Goal: Information Seeking & Learning: Learn about a topic

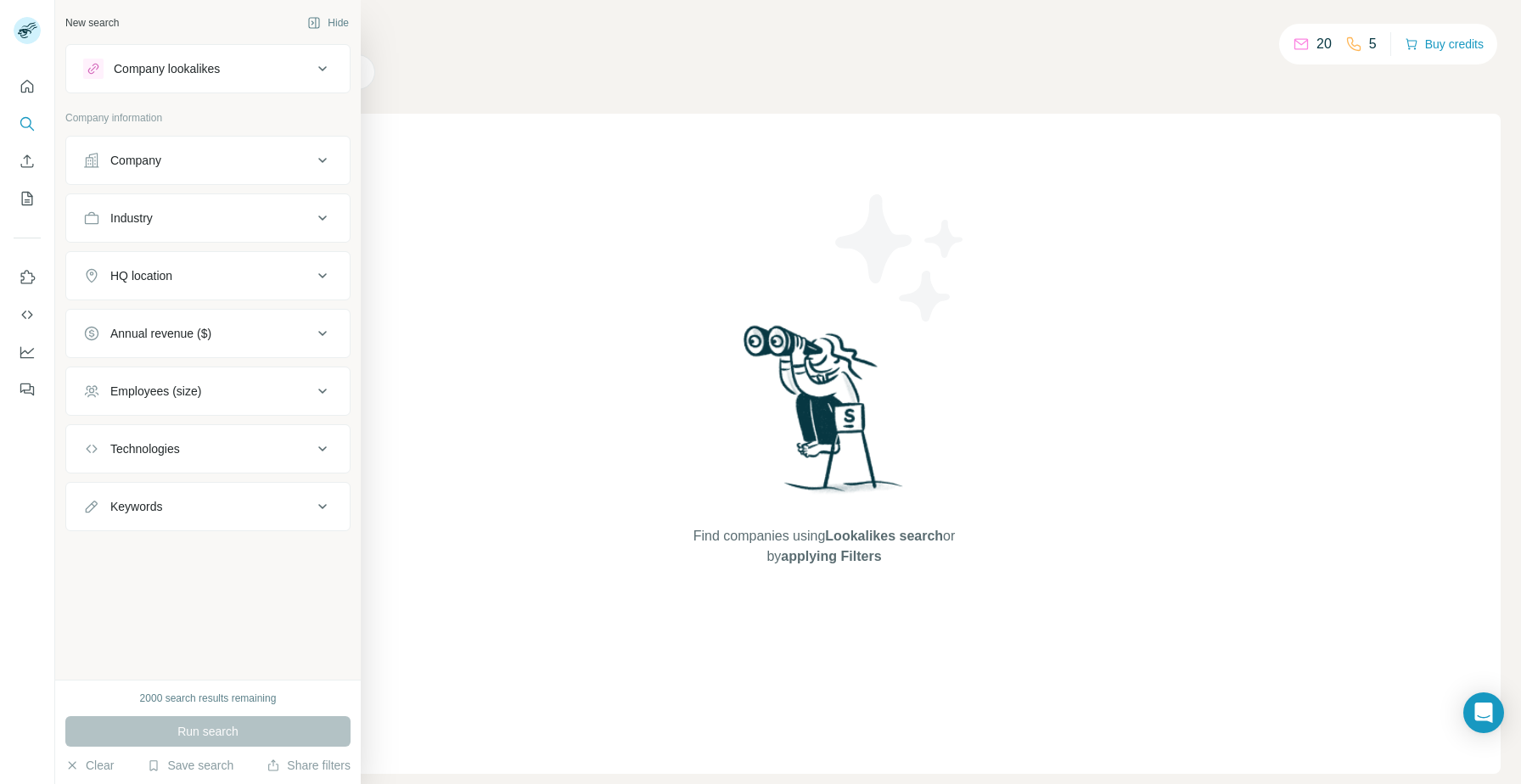
click at [230, 227] on button "Industry" at bounding box center [208, 218] width 284 height 41
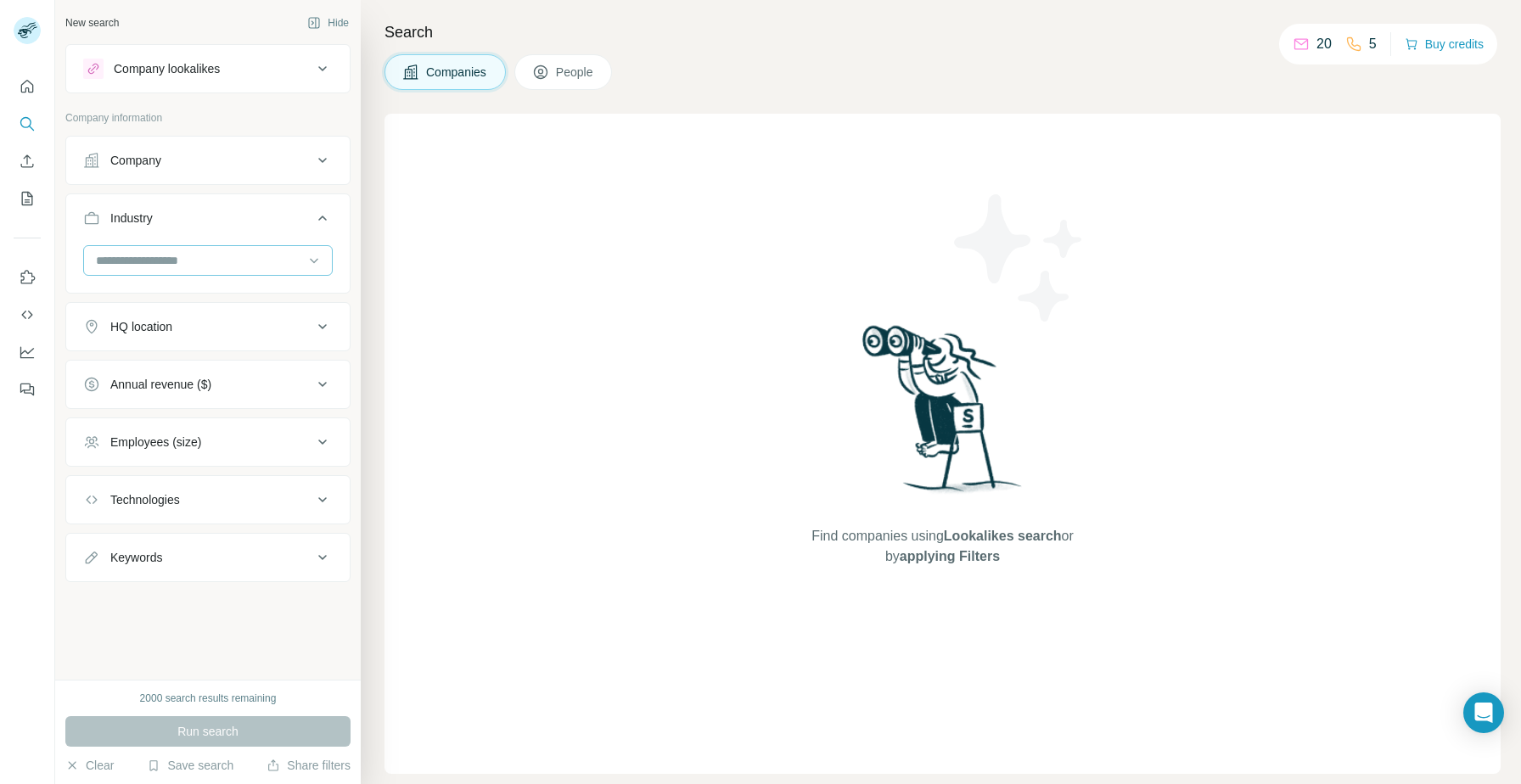
click at [192, 263] on input at bounding box center [199, 261] width 210 height 18
type input "**********"
click at [177, 286] on div "Digital Marketing" at bounding box center [208, 299] width 241 height 31
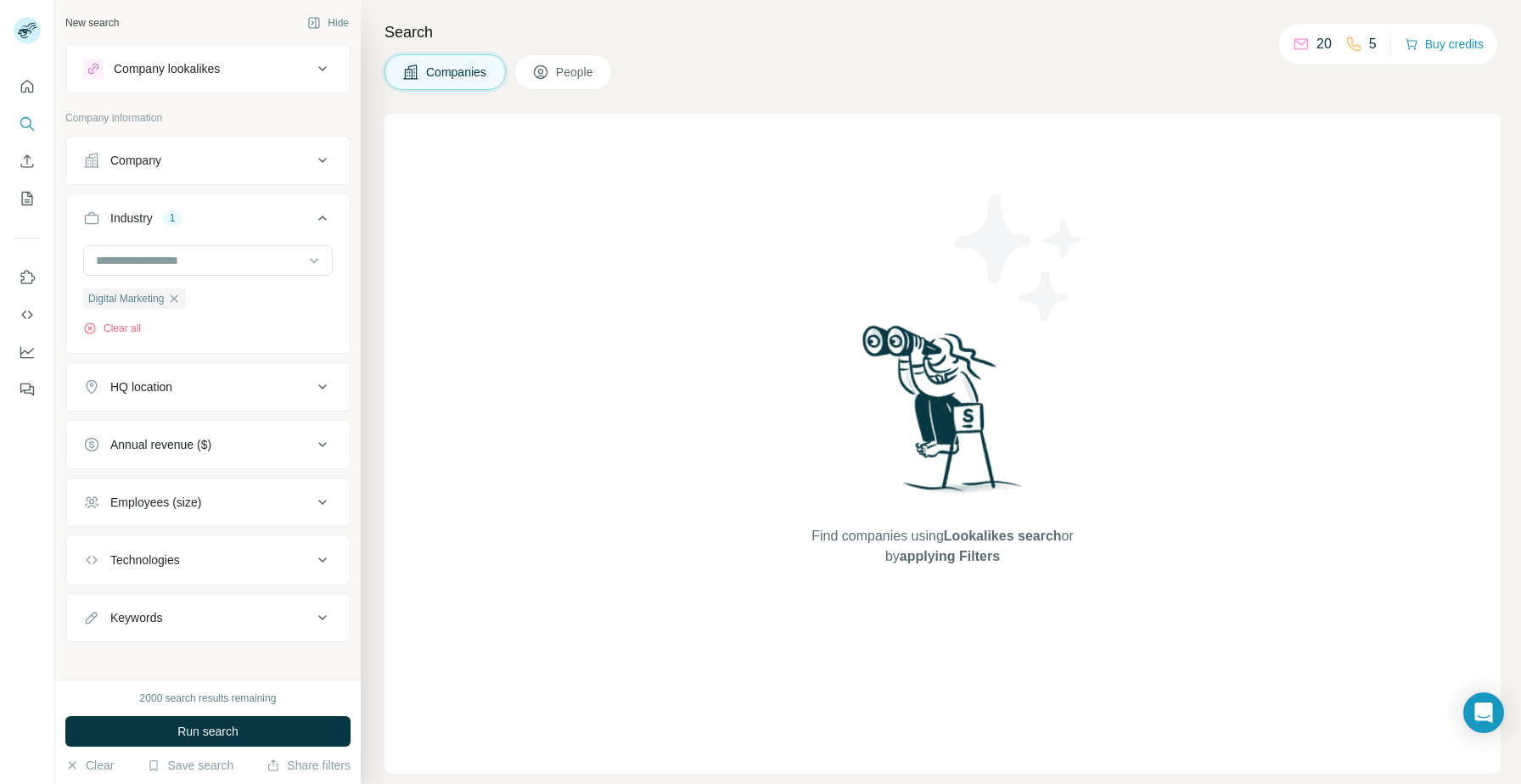
click at [168, 619] on div "Keywords" at bounding box center [198, 618] width 229 height 17
click at [170, 656] on input "text" at bounding box center [190, 660] width 215 height 31
type input "***"
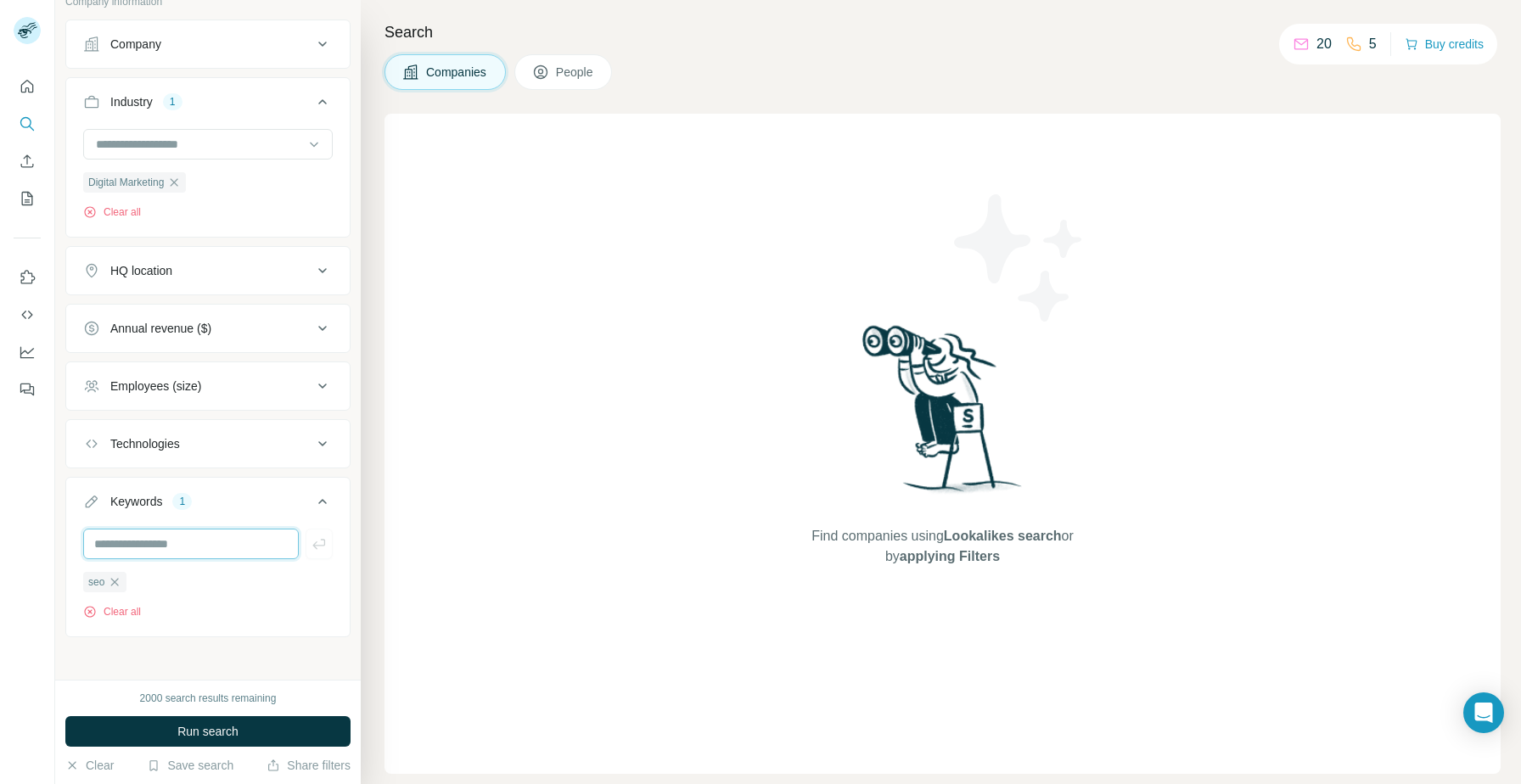
scroll to position [121, 0]
click at [259, 378] on div "Employees (size)" at bounding box center [198, 381] width 229 height 17
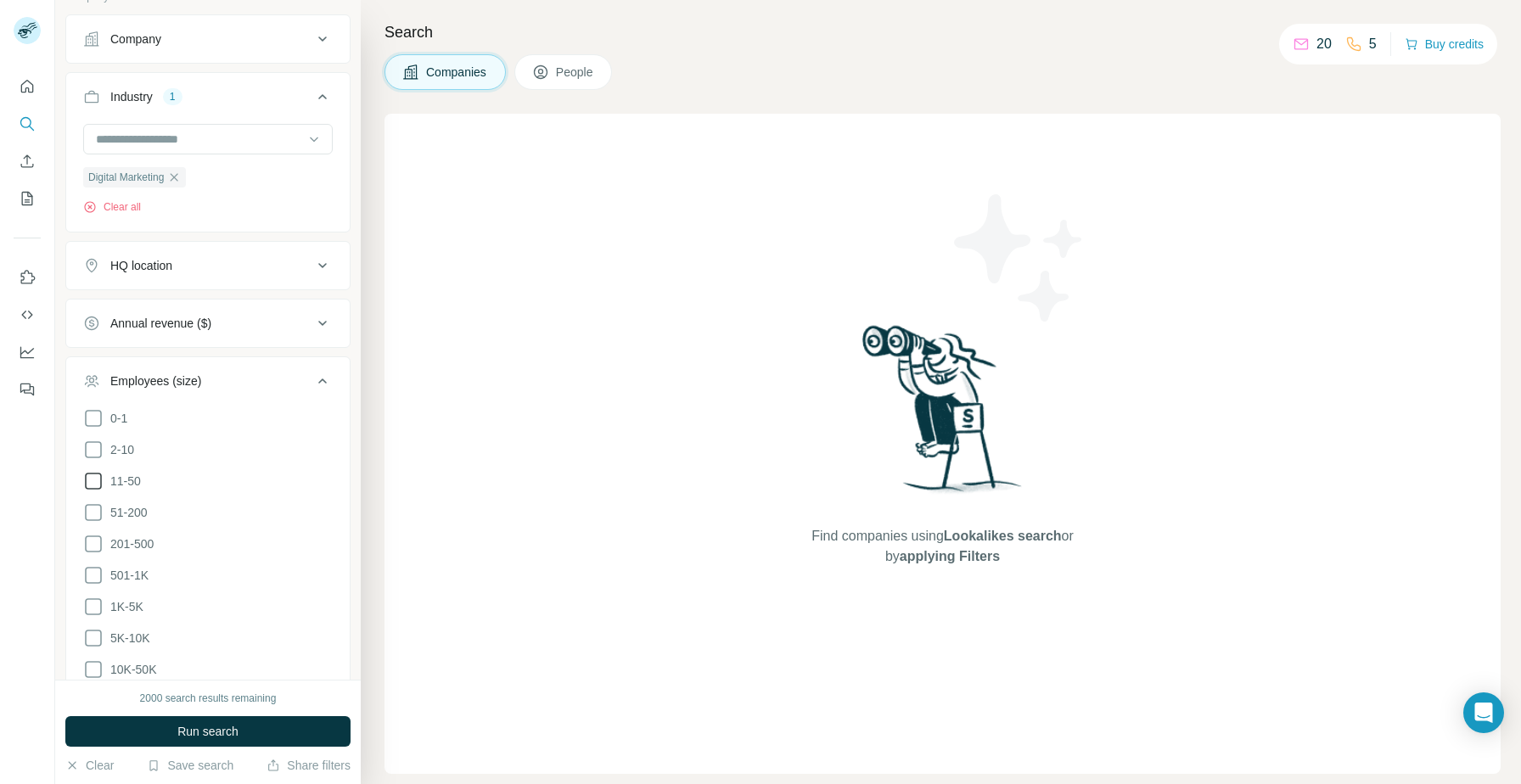
click at [96, 477] on icon at bounding box center [93, 481] width 20 height 20
click at [93, 510] on icon at bounding box center [93, 512] width 20 height 20
click at [93, 541] on icon at bounding box center [93, 544] width 20 height 20
click at [250, 257] on div "HQ location" at bounding box center [198, 265] width 229 height 17
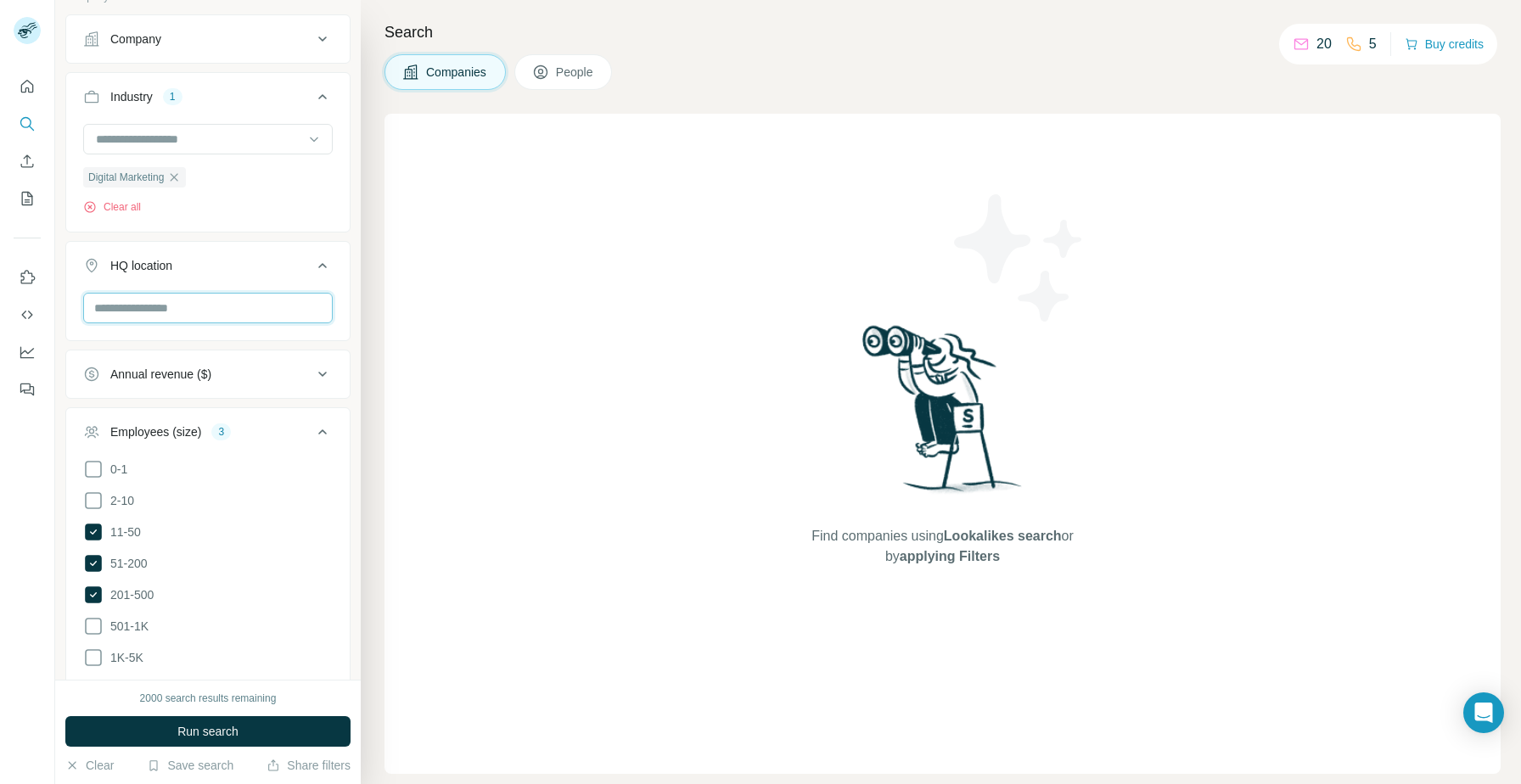
click at [236, 312] on input "text" at bounding box center [208, 308] width 250 height 31
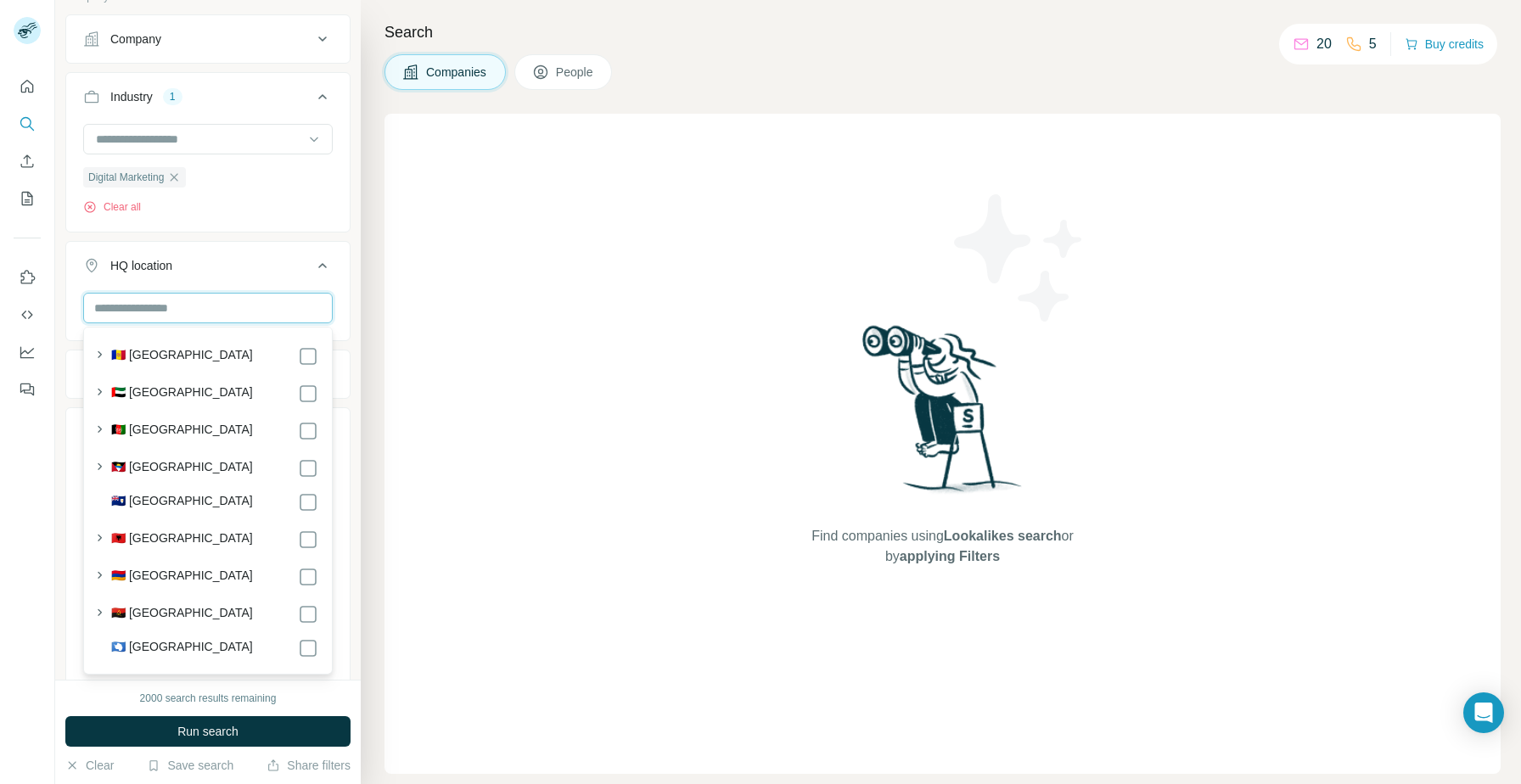
type input "*"
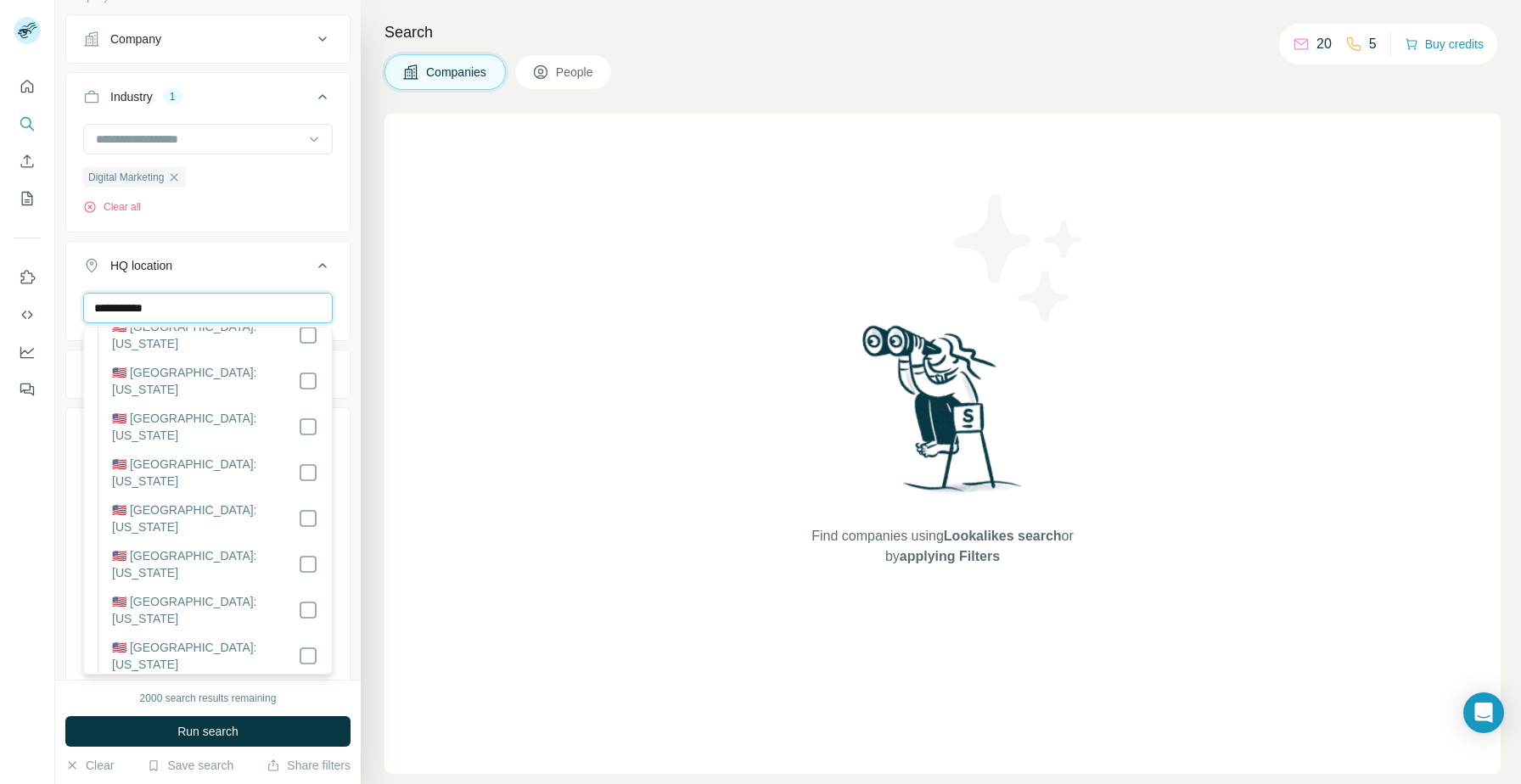
scroll to position [1349, 0]
type input "**********"
click at [239, 717] on button "Run search" at bounding box center [208, 731] width 285 height 31
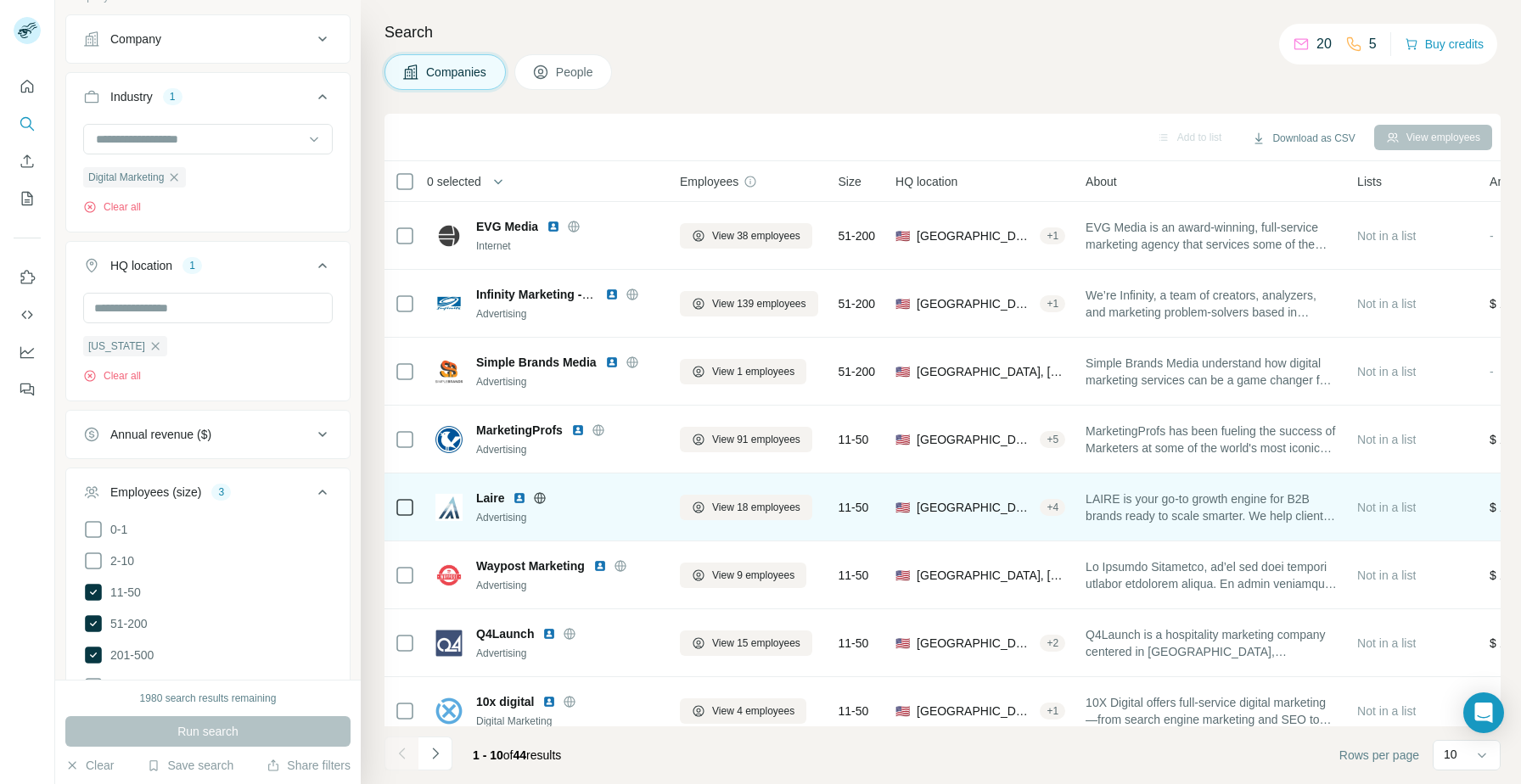
scroll to position [154, 0]
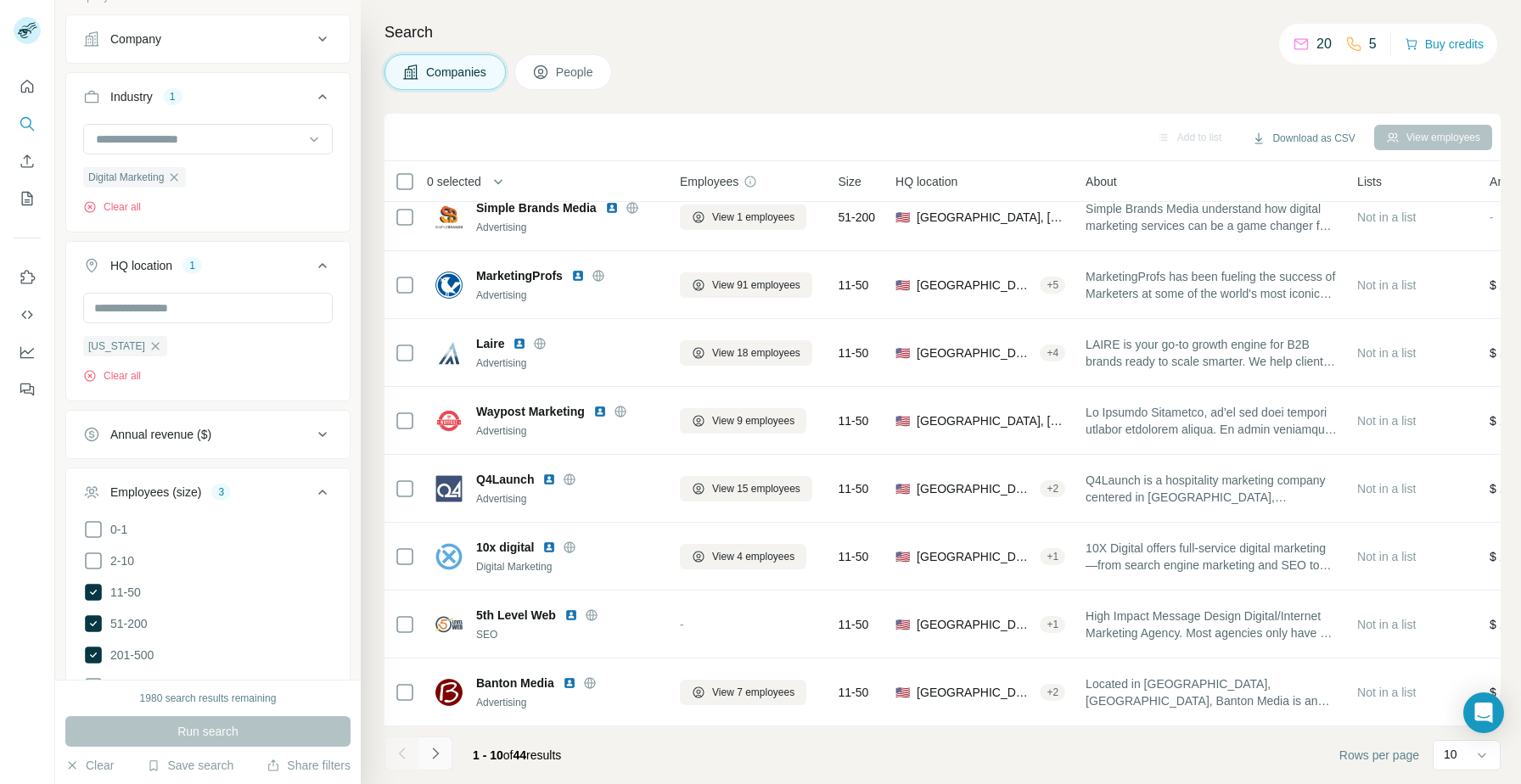
click at [438, 753] on icon "Navigate to next page" at bounding box center [435, 753] width 17 height 17
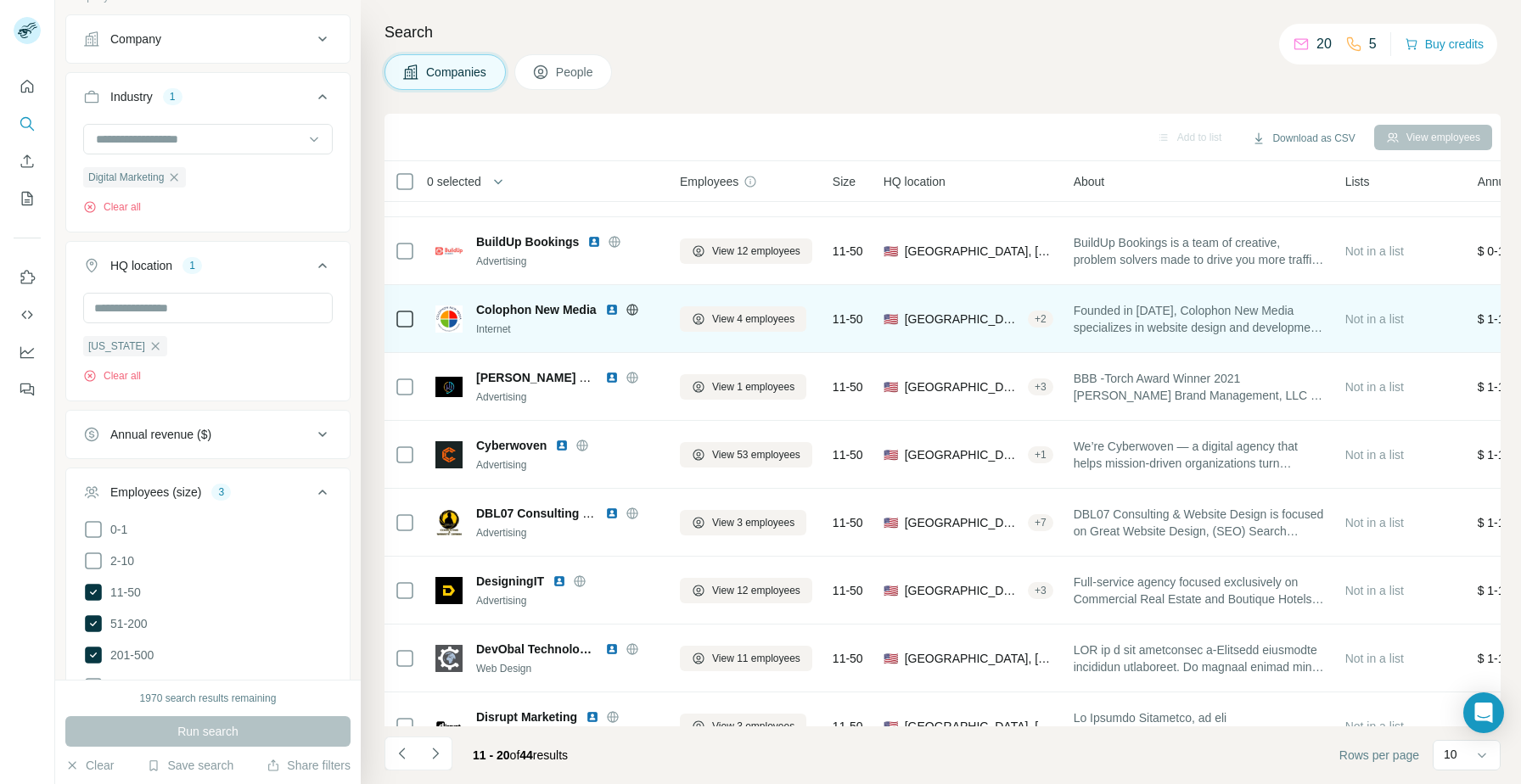
scroll to position [153, 0]
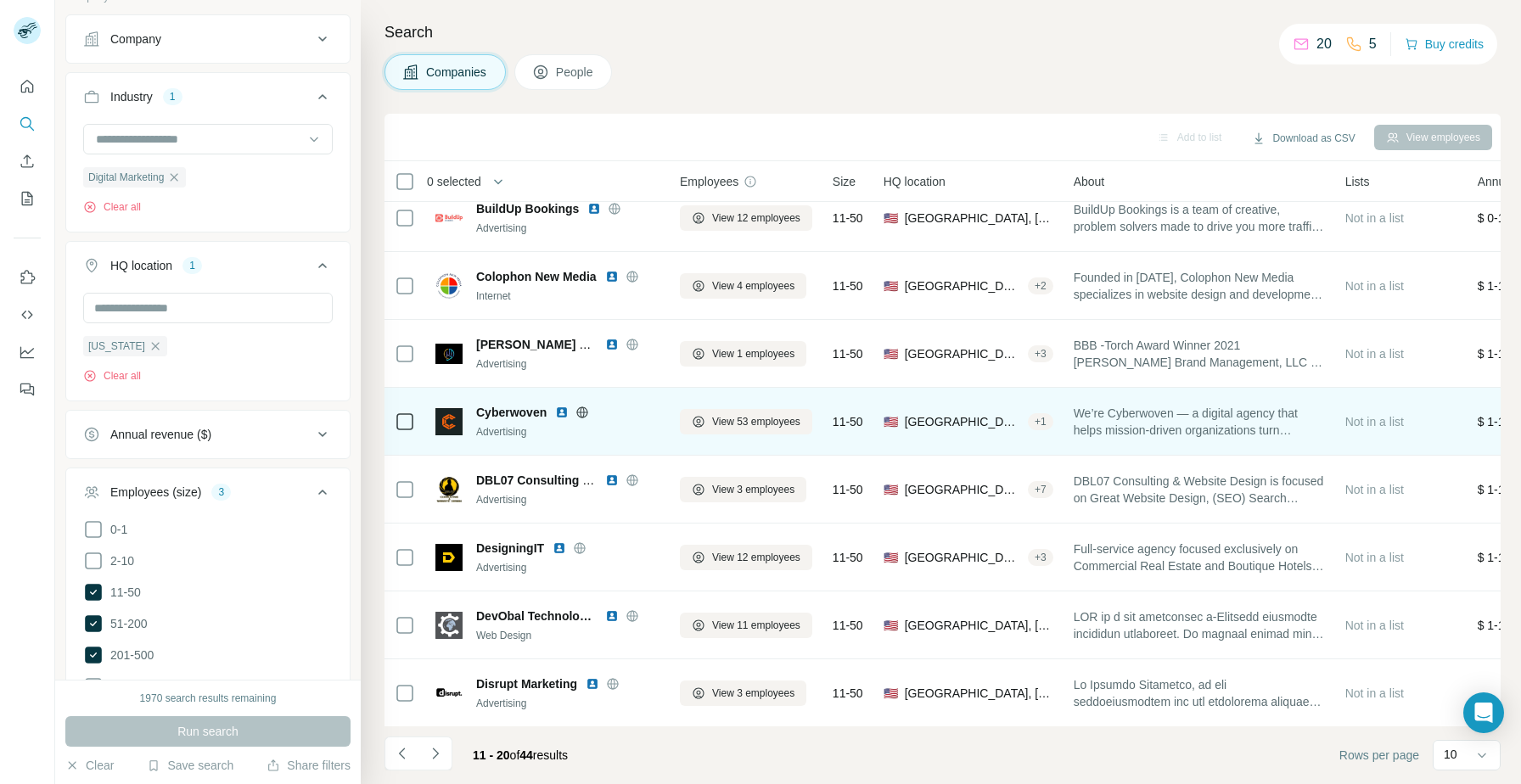
click at [559, 414] on img at bounding box center [561, 412] width 14 height 14
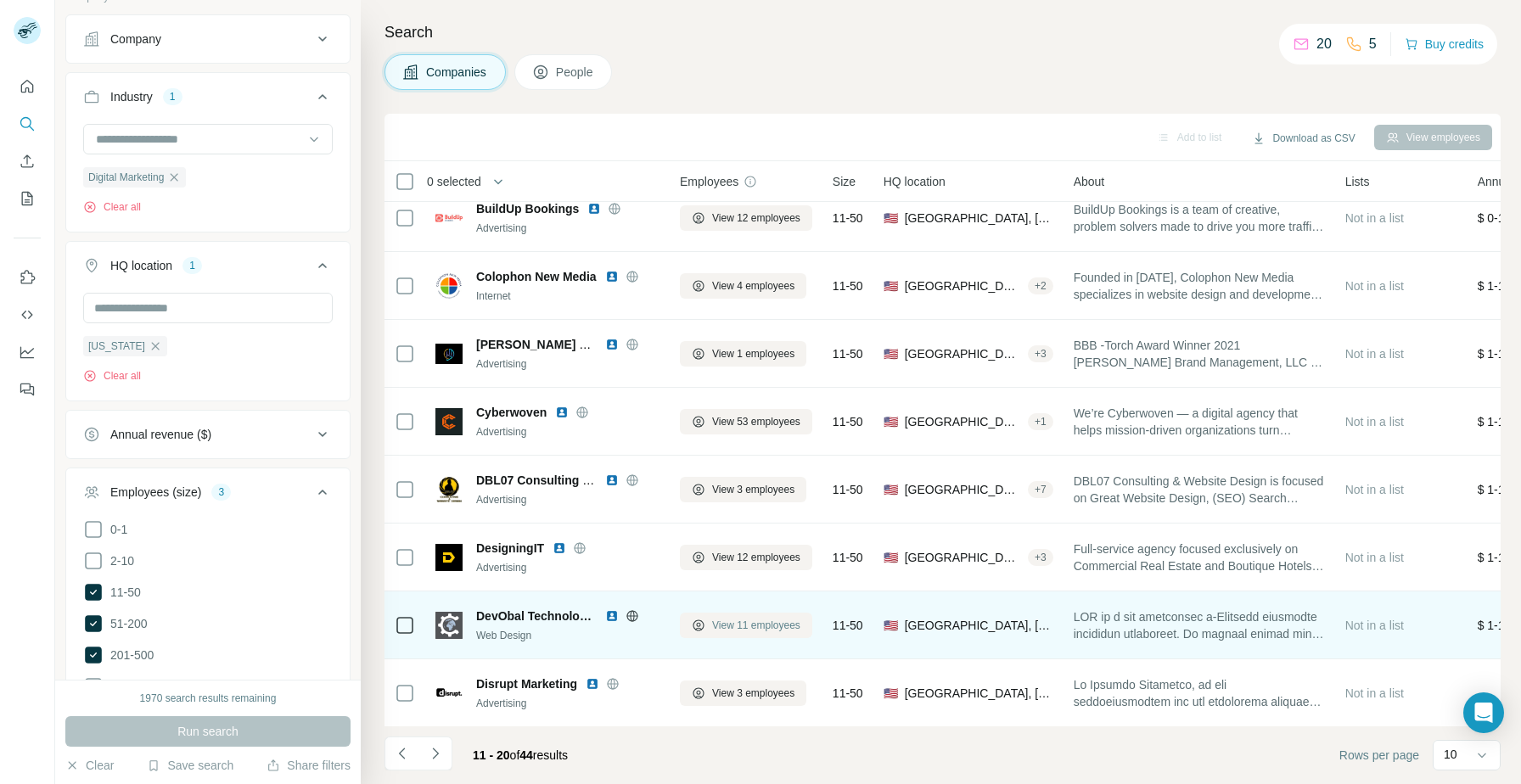
scroll to position [154, 0]
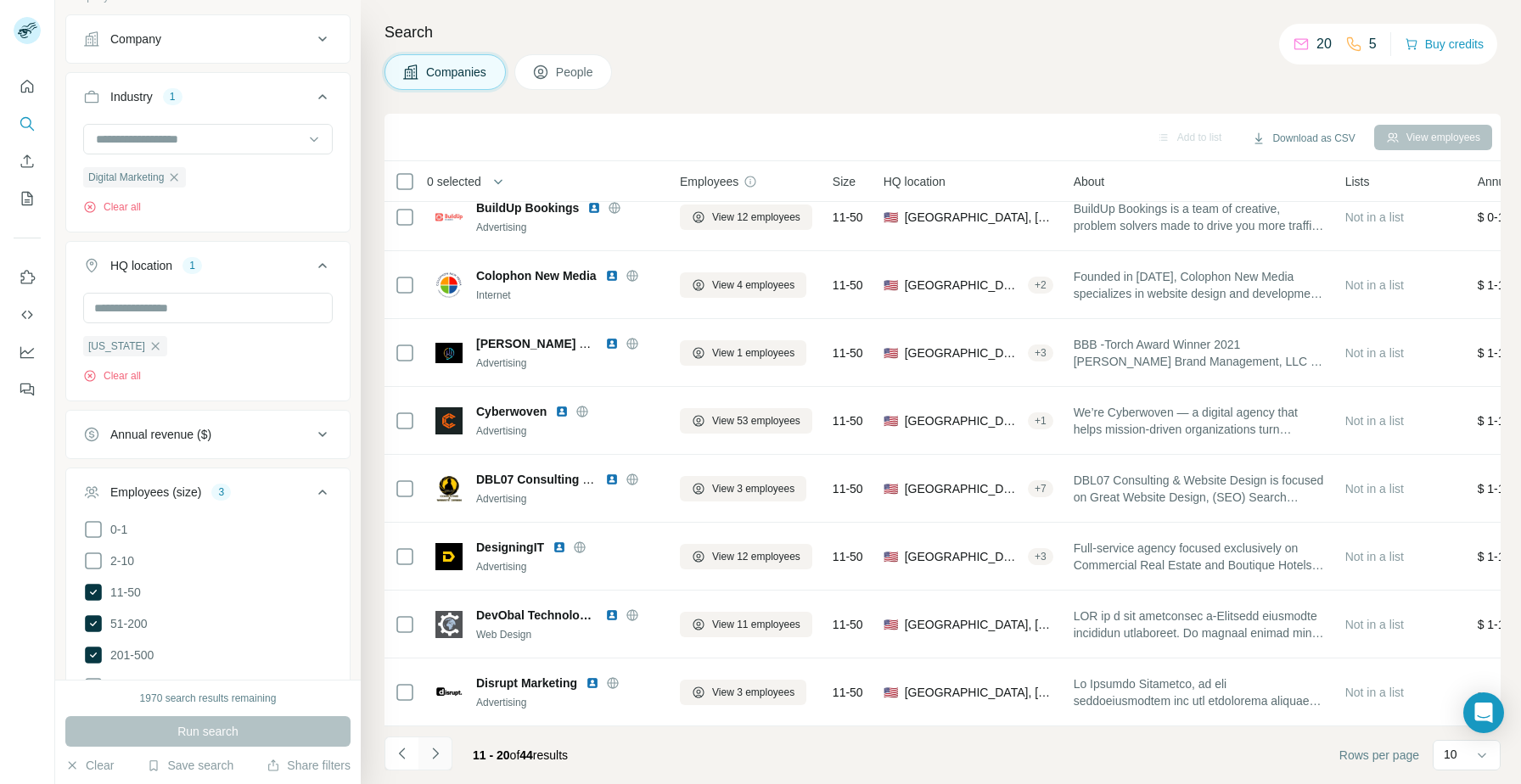
click at [449, 749] on button "Navigate to next page" at bounding box center [435, 753] width 34 height 34
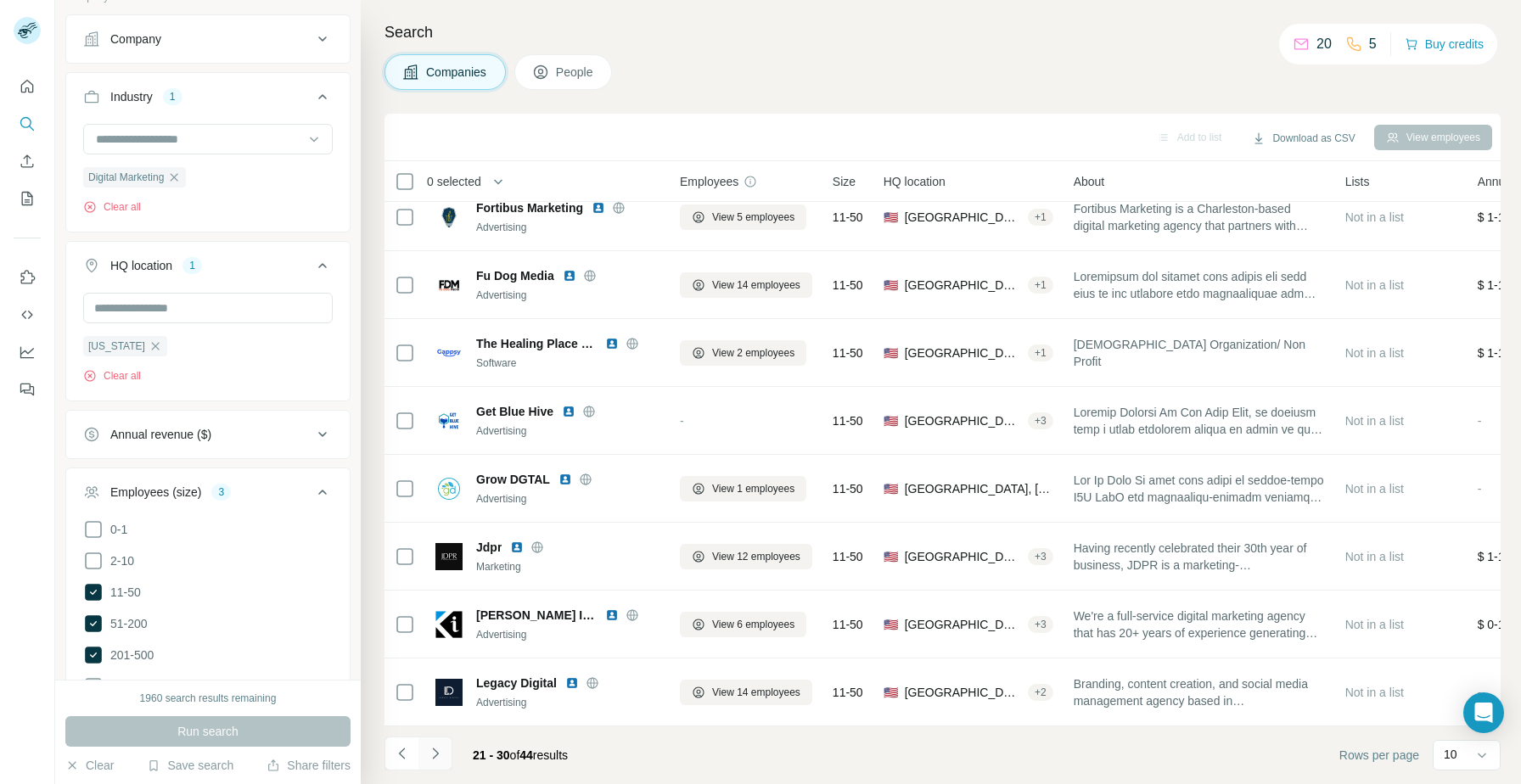
click at [449, 765] on button "Navigate to next page" at bounding box center [435, 753] width 34 height 34
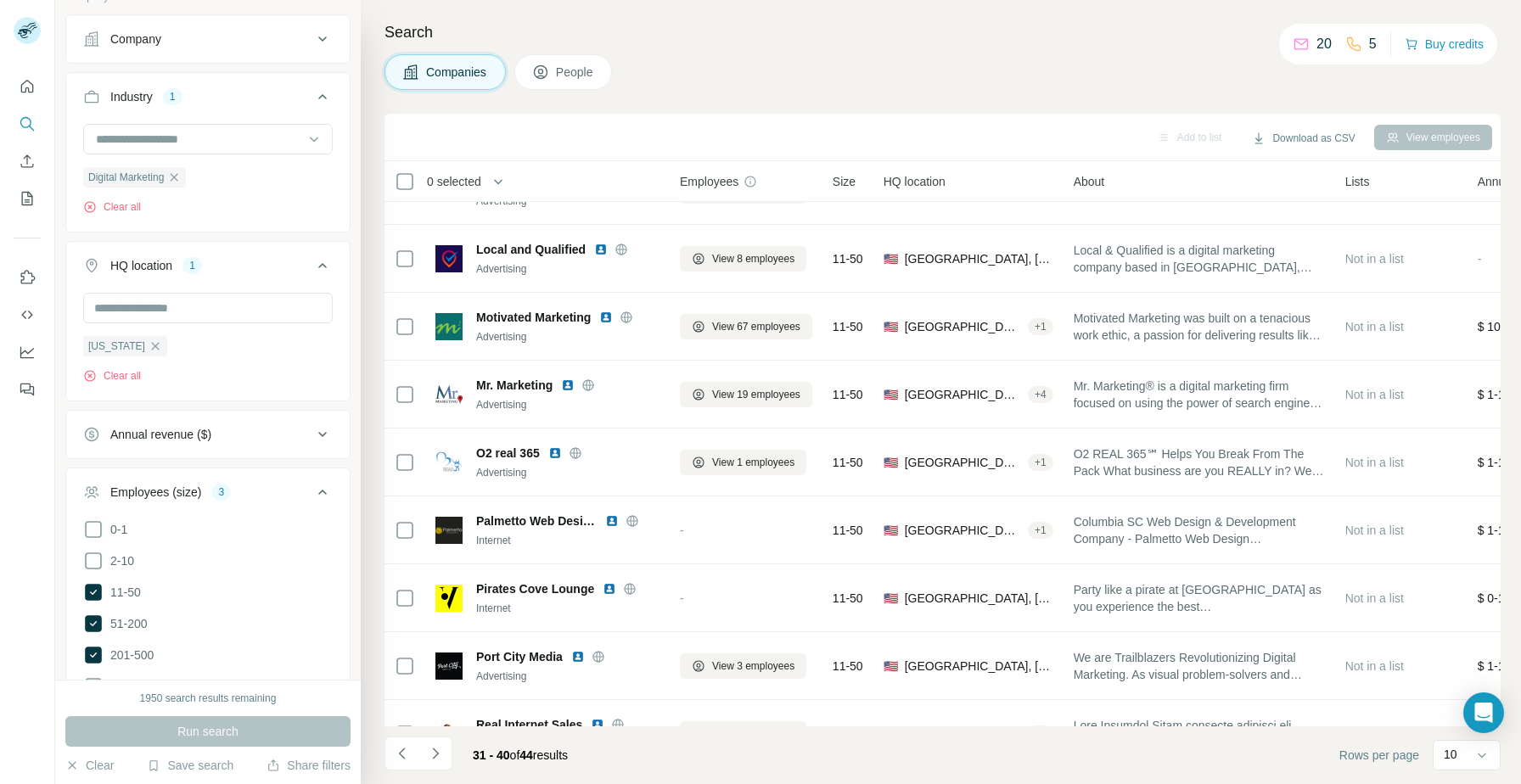
scroll to position [0, 0]
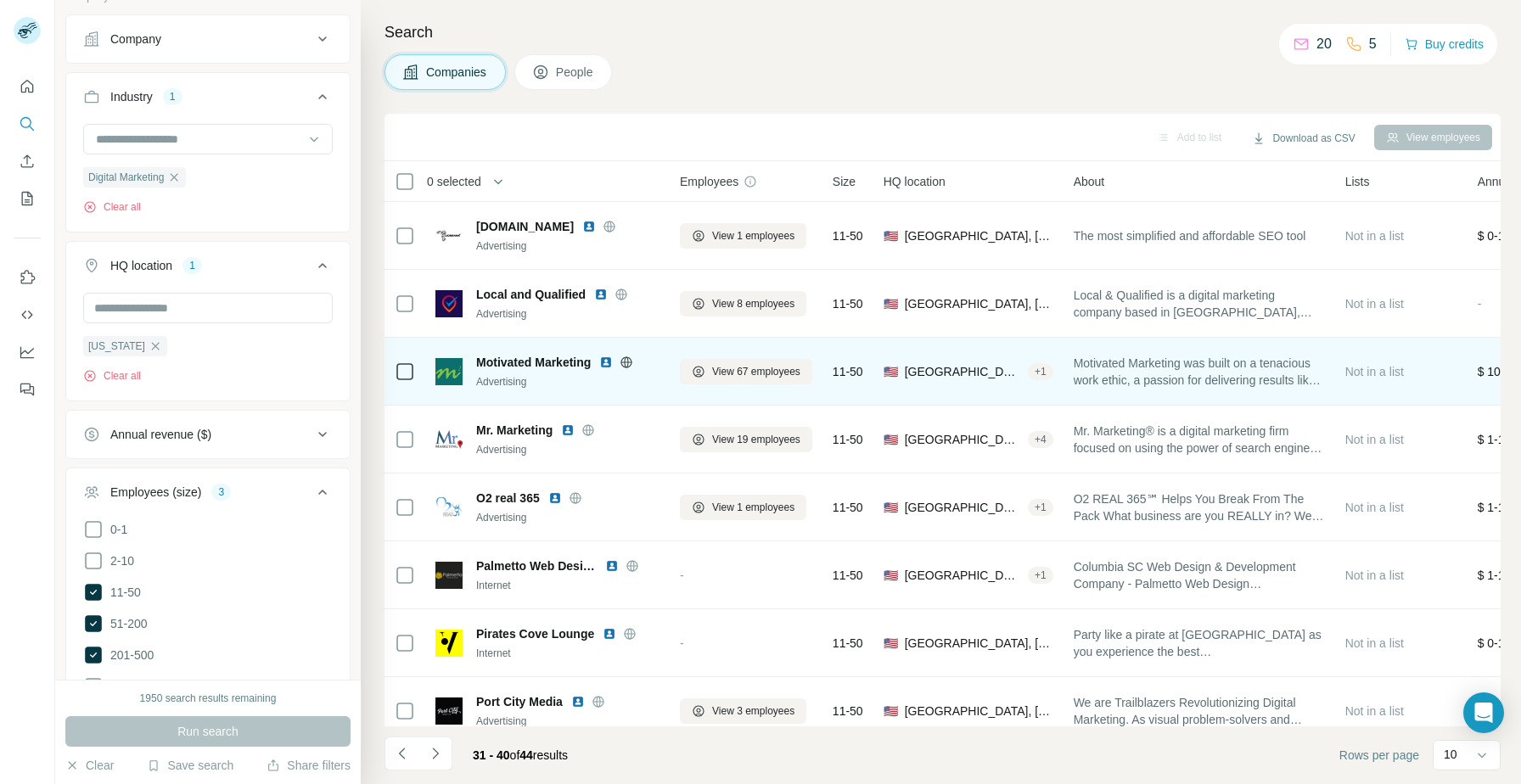
click at [604, 364] on img at bounding box center [606, 362] width 14 height 14
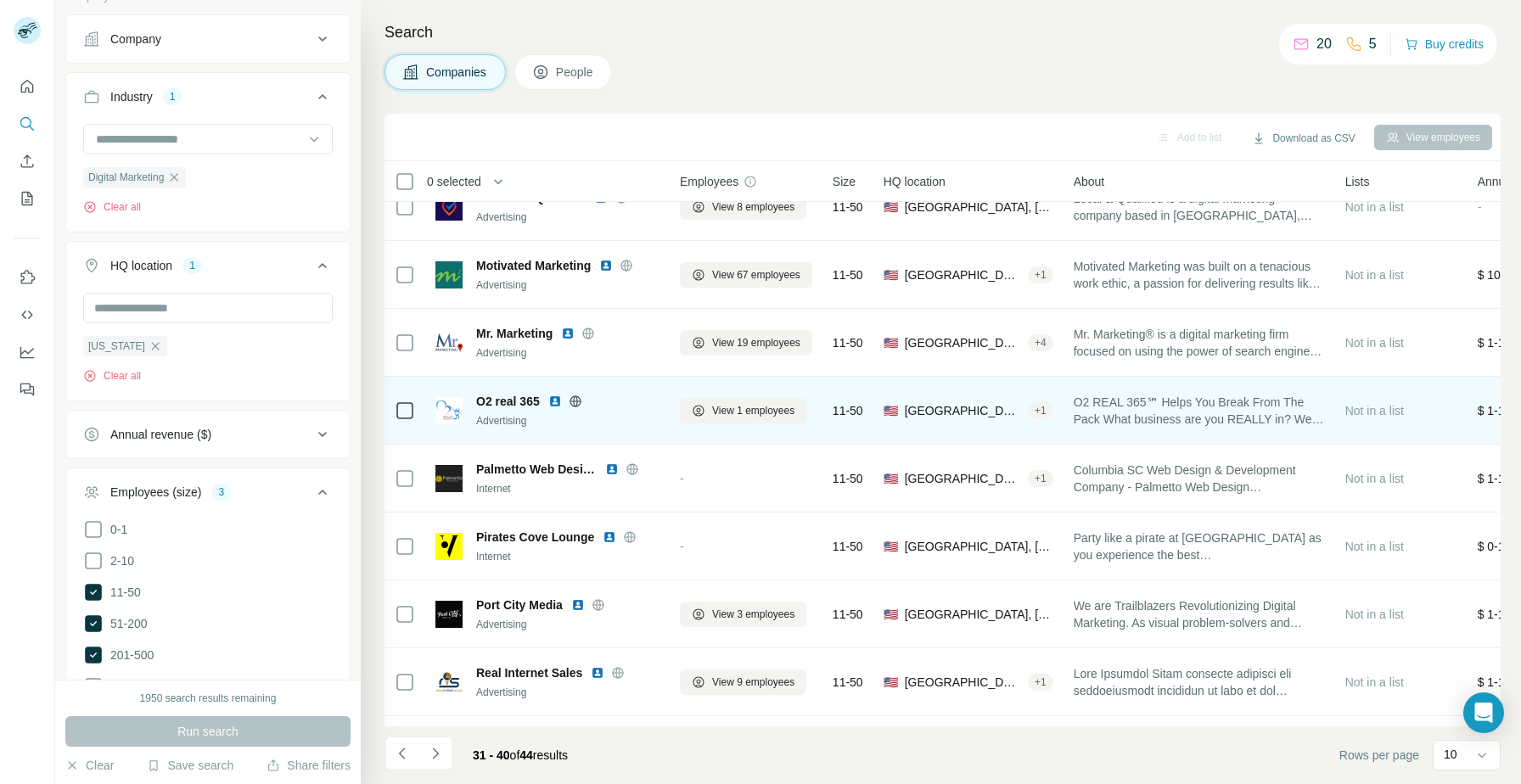
scroll to position [154, 0]
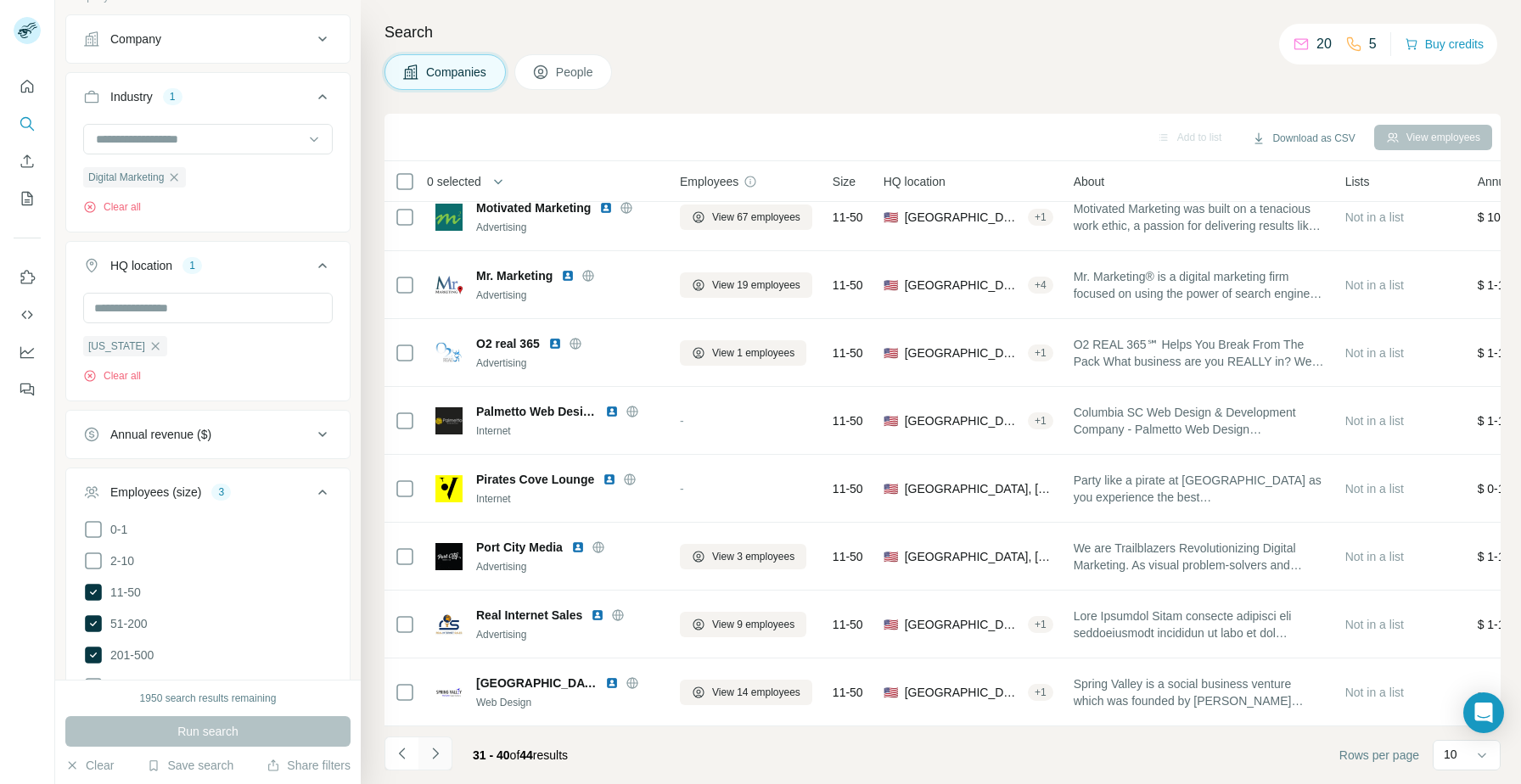
click at [432, 760] on icon "Navigate to next page" at bounding box center [435, 753] width 17 height 17
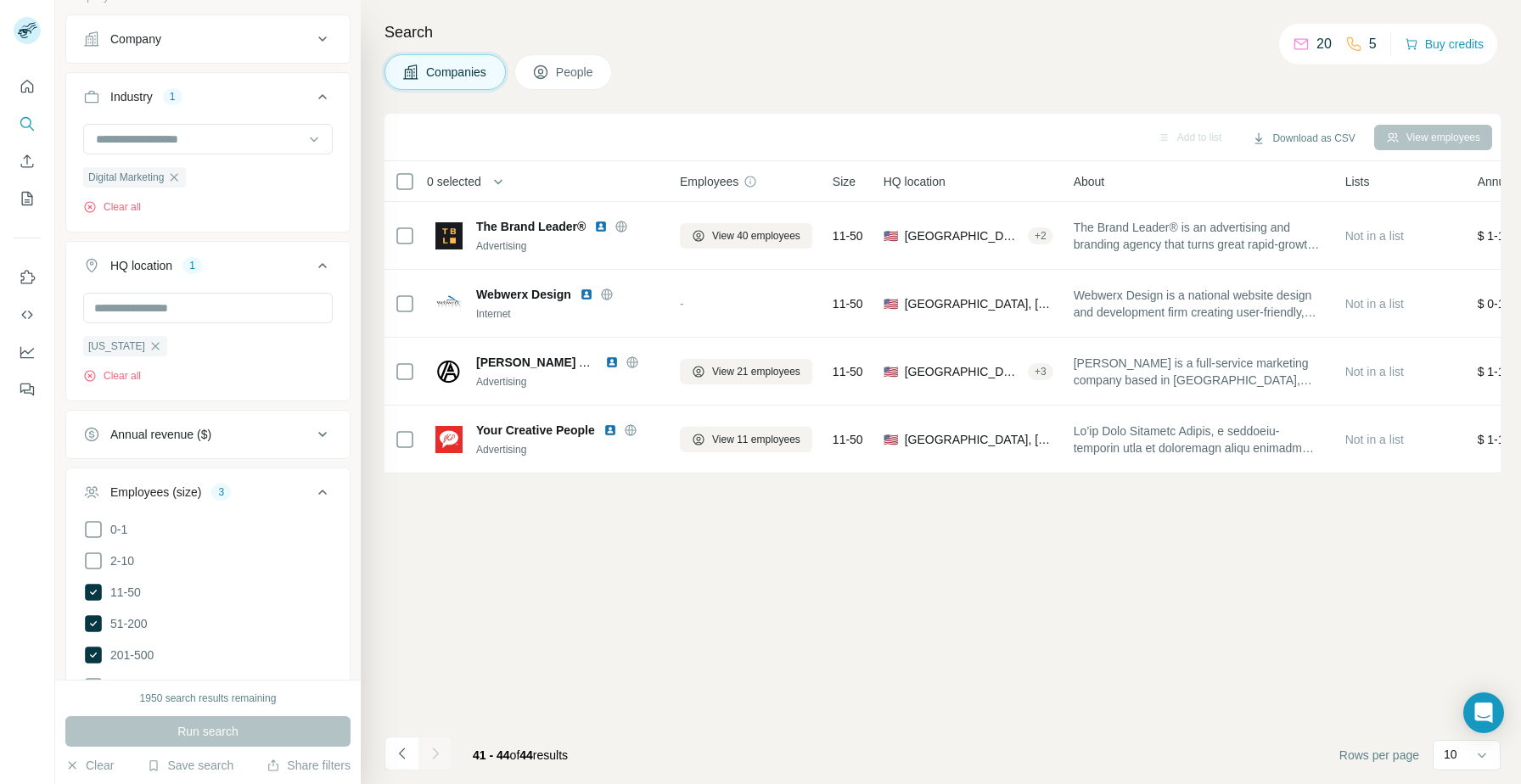
scroll to position [0, 0]
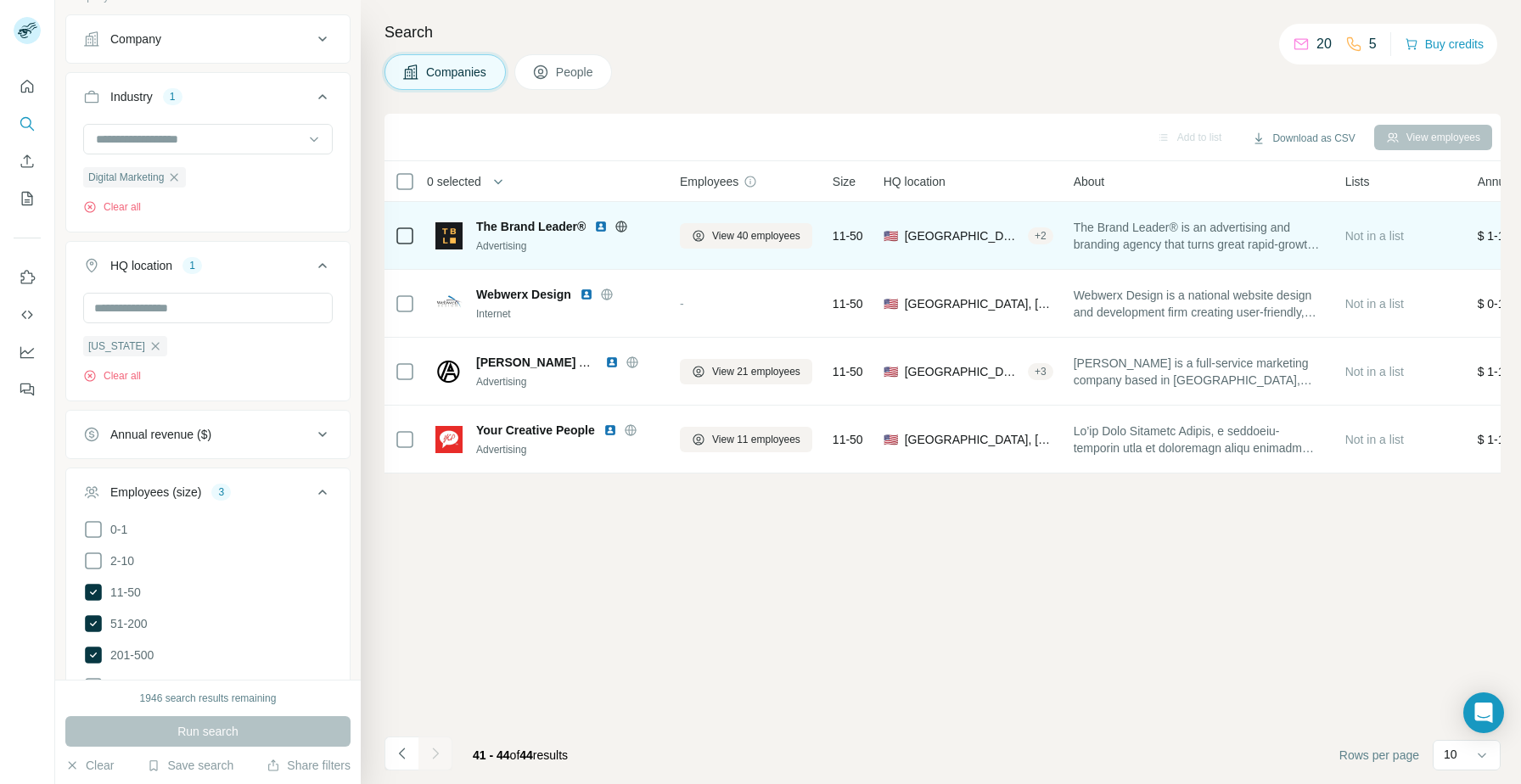
click at [601, 224] on img at bounding box center [600, 227] width 14 height 14
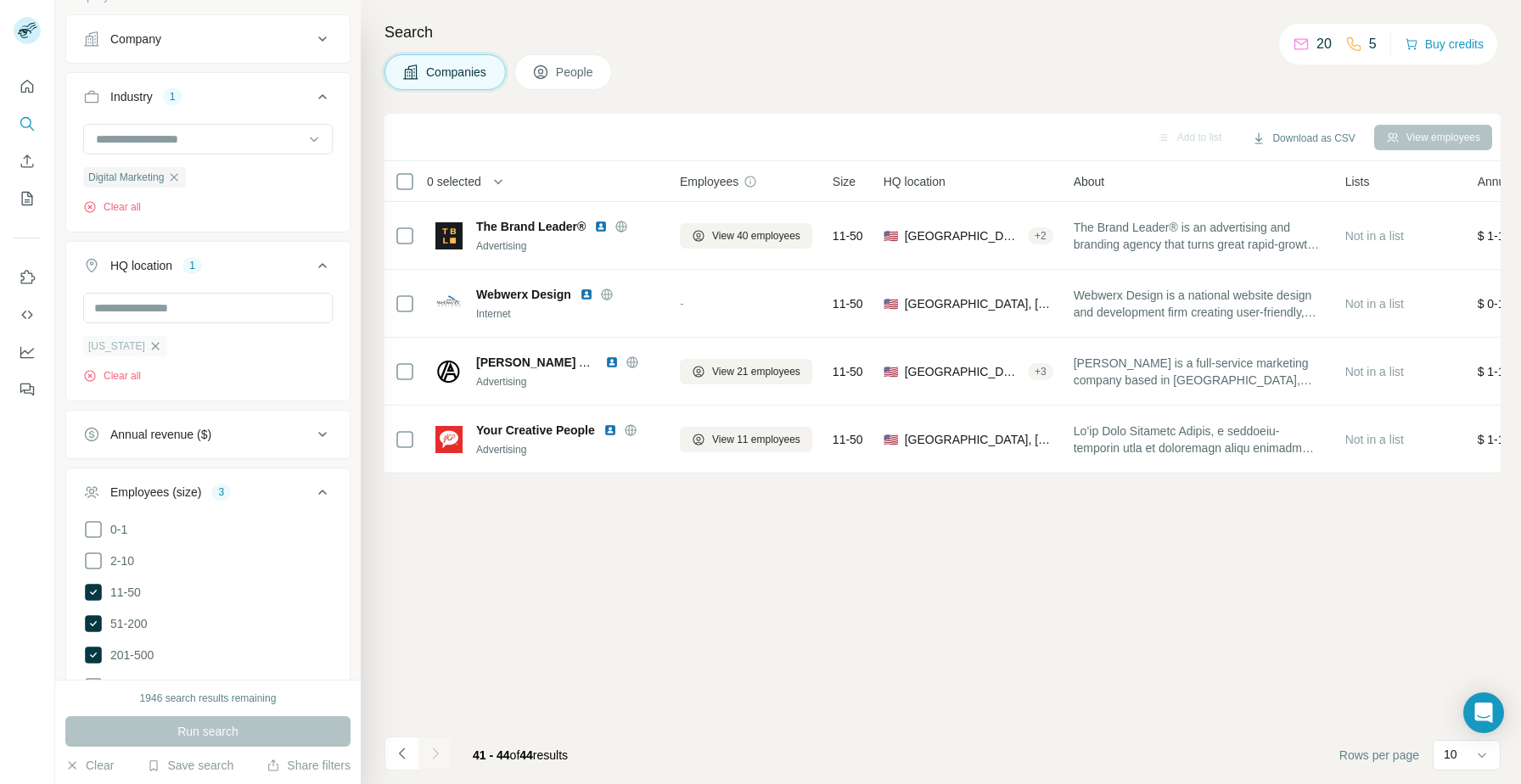
click at [162, 348] on icon "button" at bounding box center [155, 346] width 14 height 14
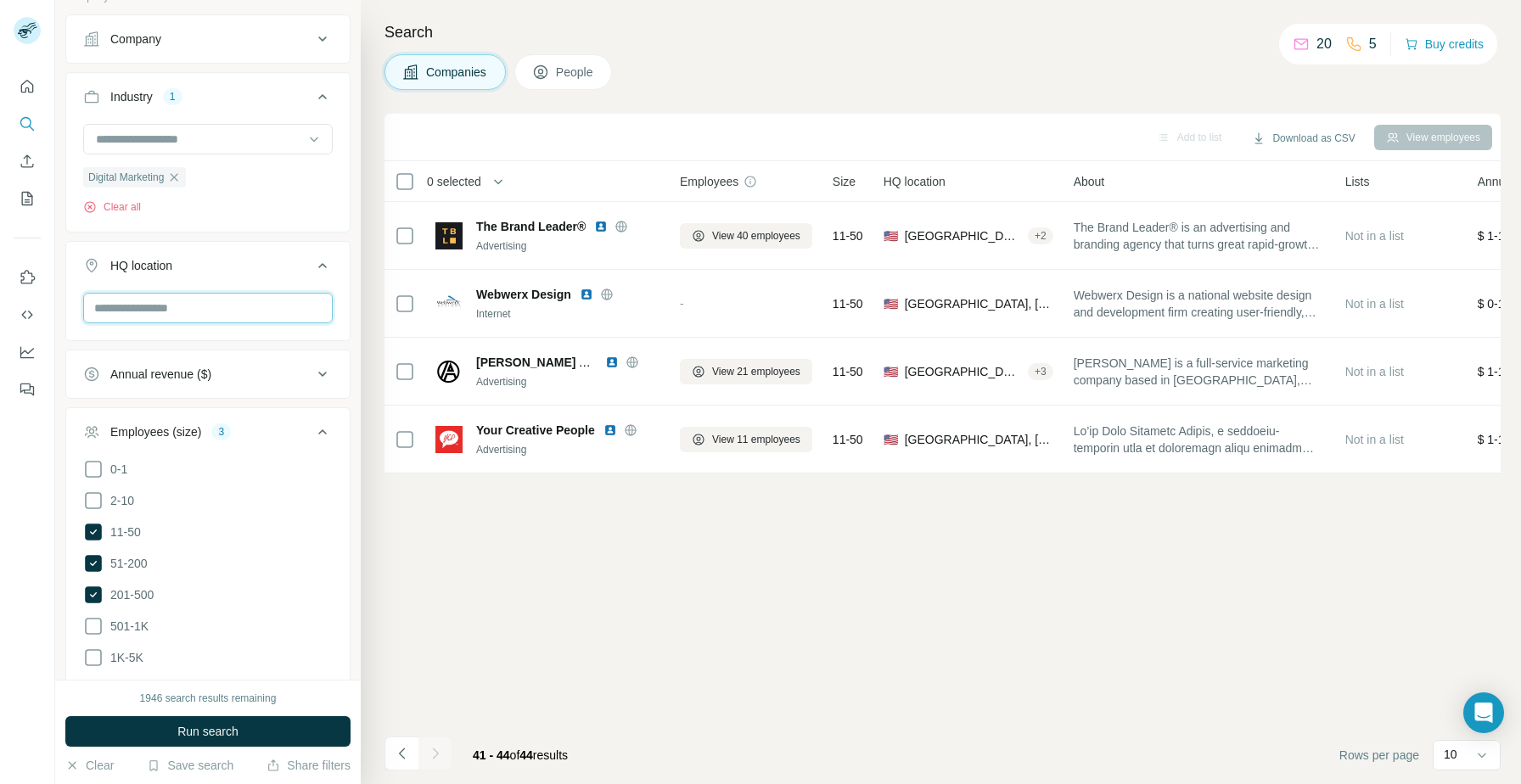
click at [172, 314] on input "text" at bounding box center [208, 308] width 250 height 31
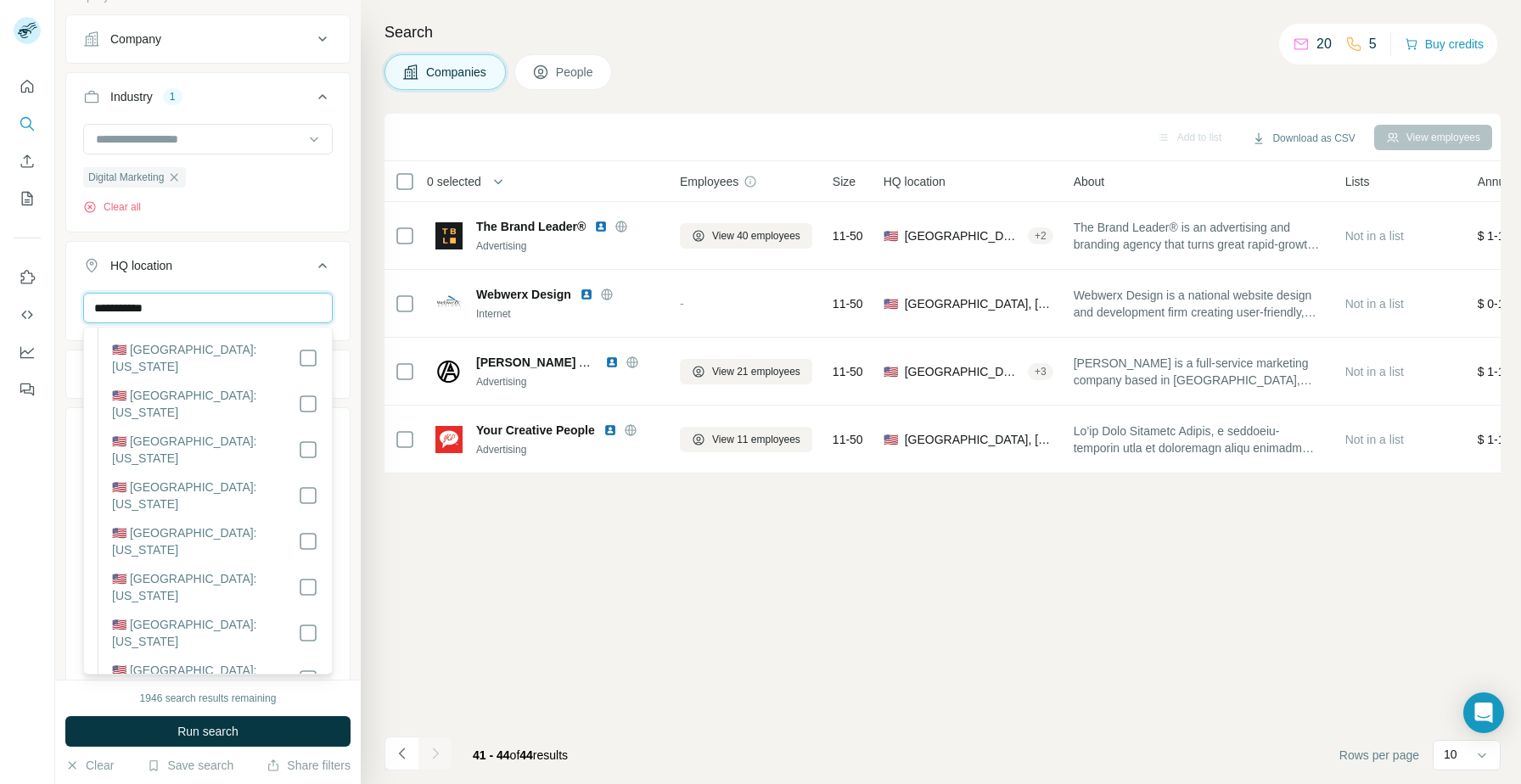
scroll to position [1368, 0]
type input "**********"
click at [300, 258] on div "HQ location 1" at bounding box center [198, 265] width 229 height 17
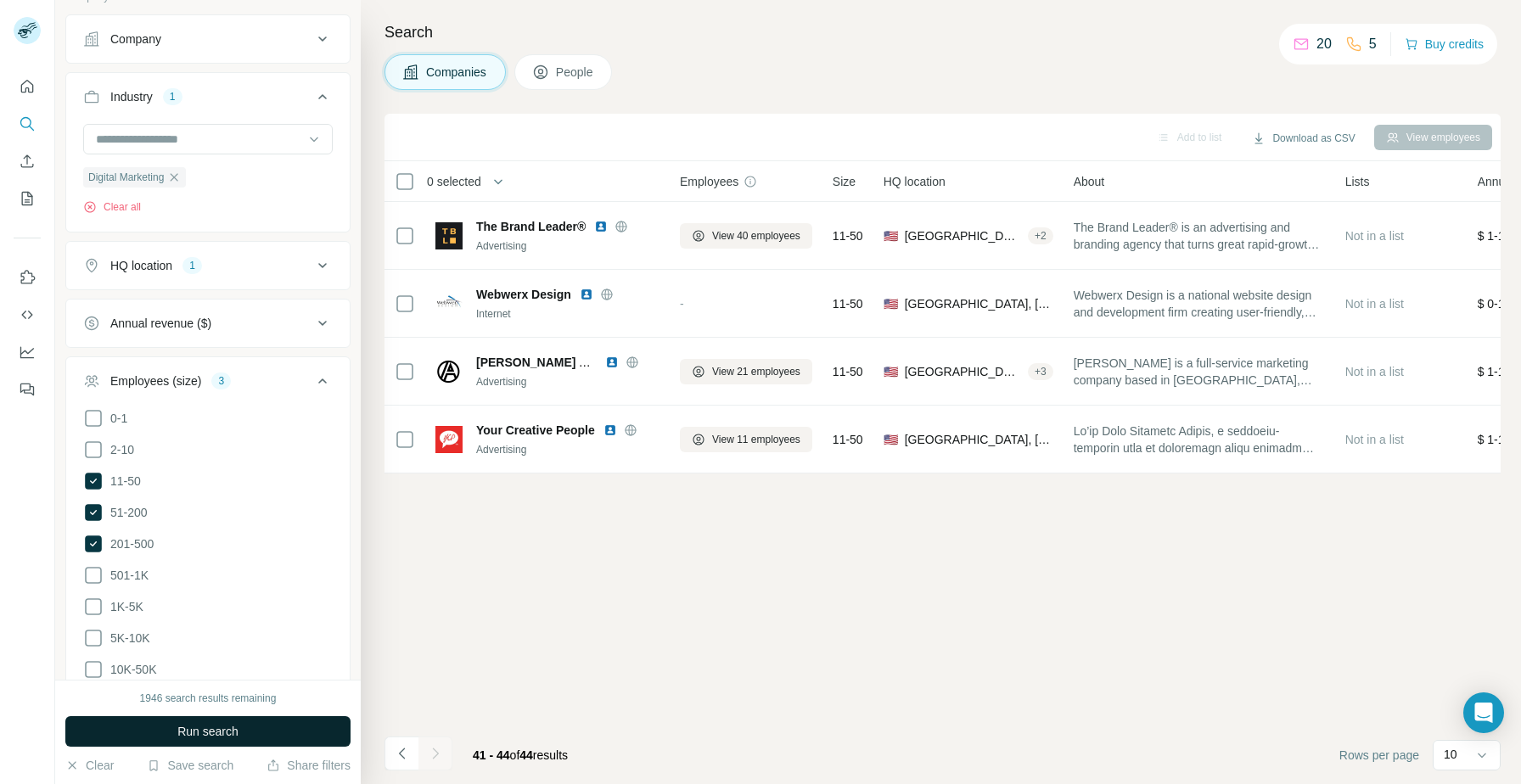
click at [214, 727] on span "Run search" at bounding box center [208, 731] width 61 height 17
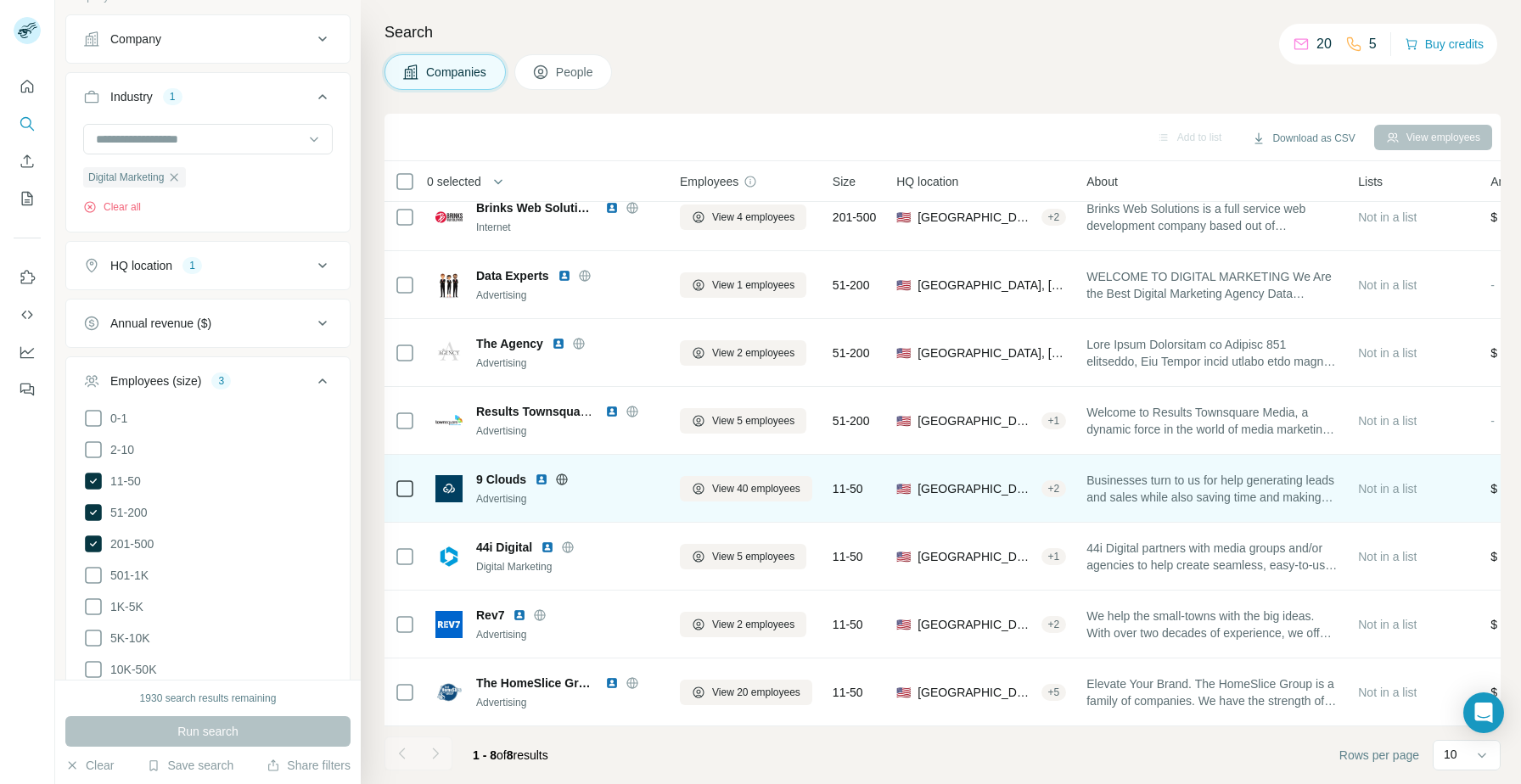
scroll to position [17, 0]
click at [542, 479] on img at bounding box center [541, 481] width 14 height 14
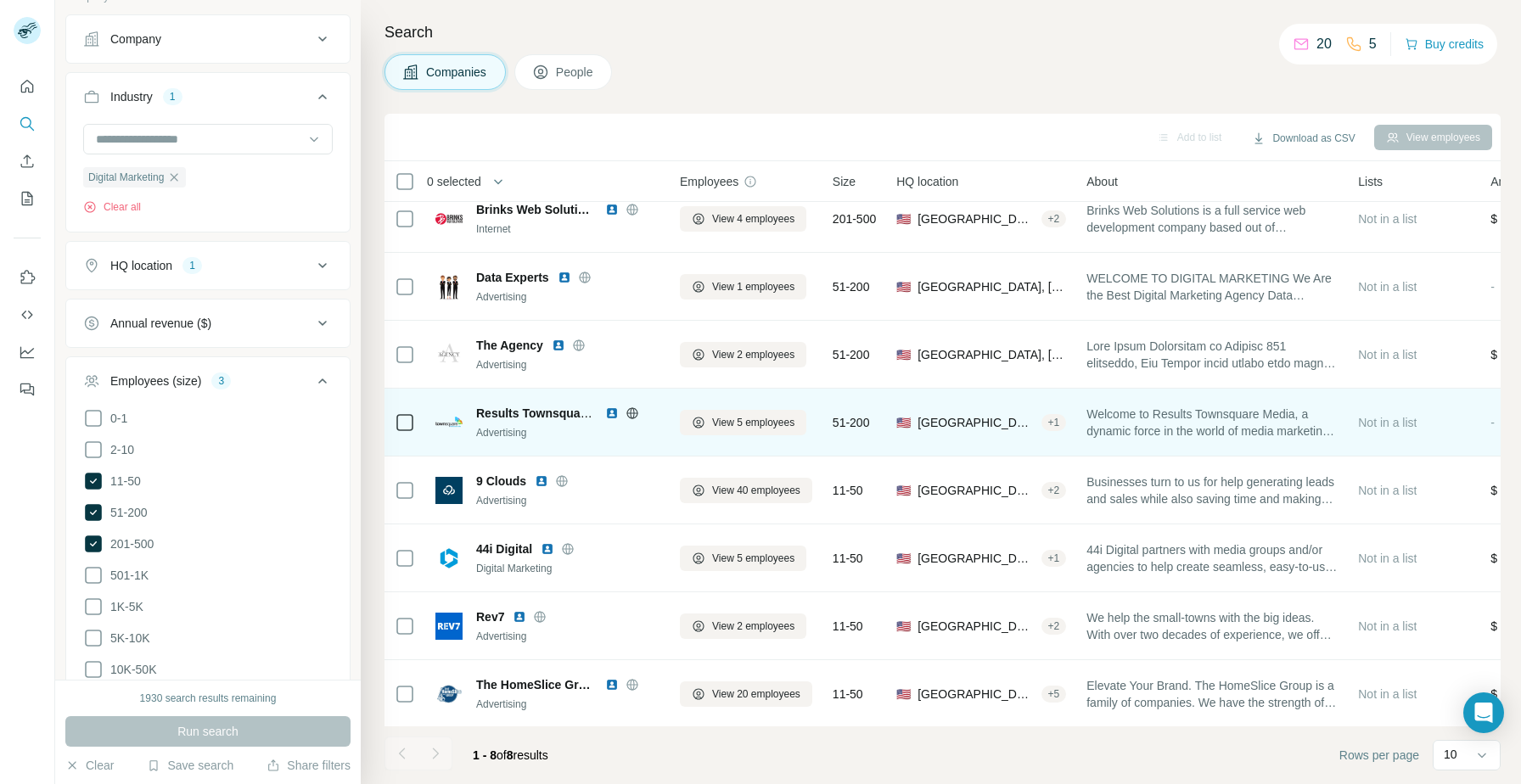
scroll to position [0, 0]
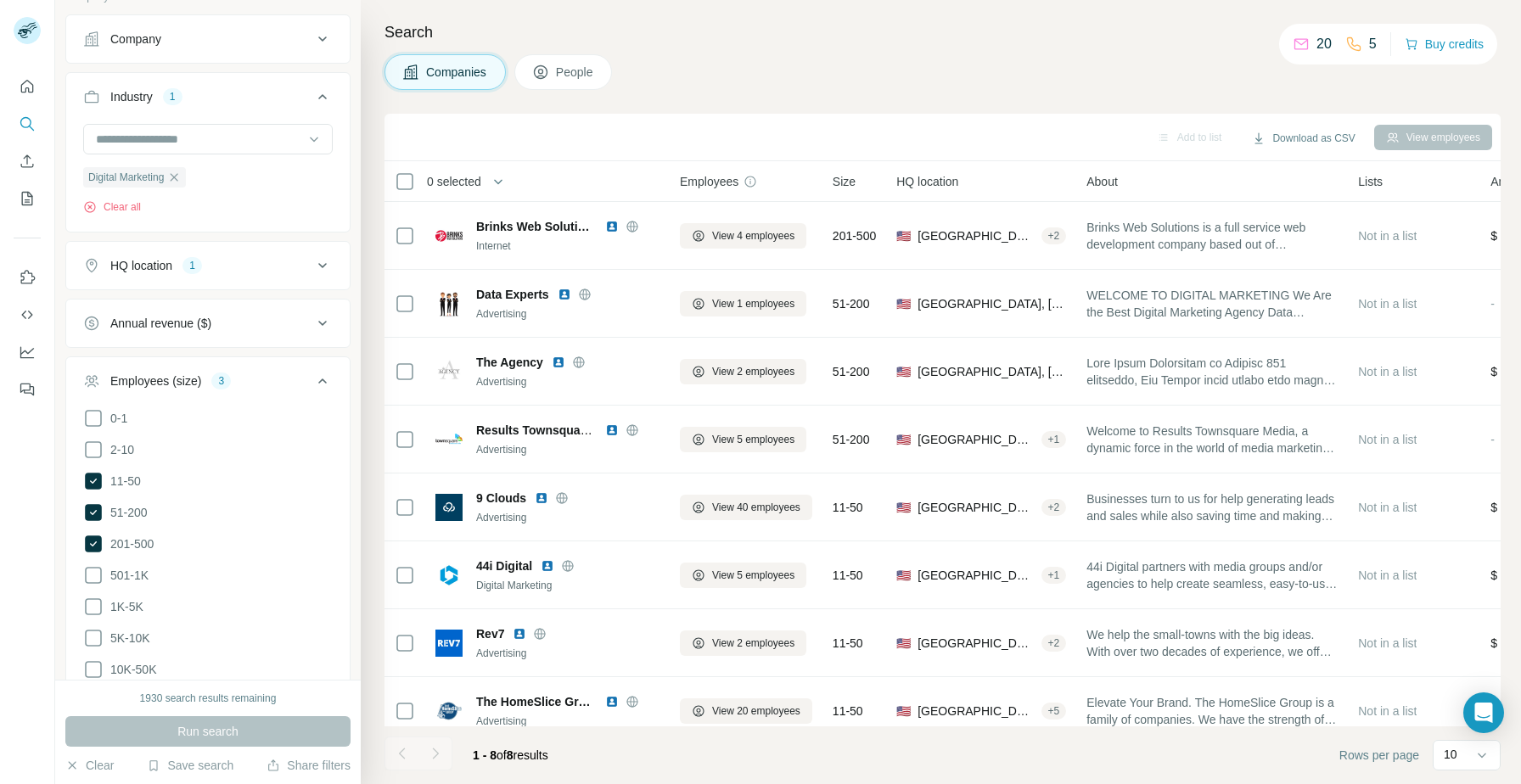
click at [439, 753] on div at bounding box center [435, 753] width 34 height 34
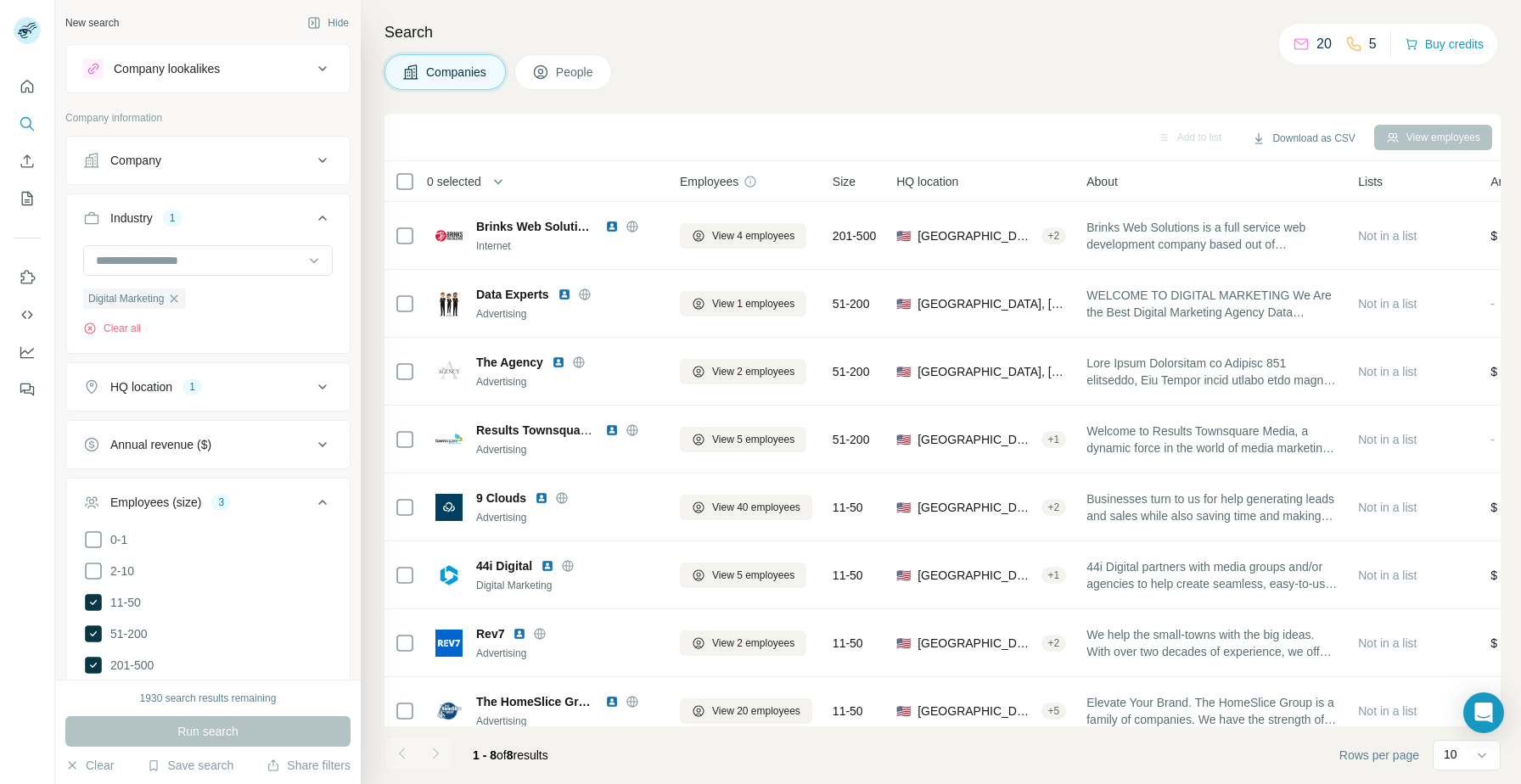
scroll to position [89, 0]
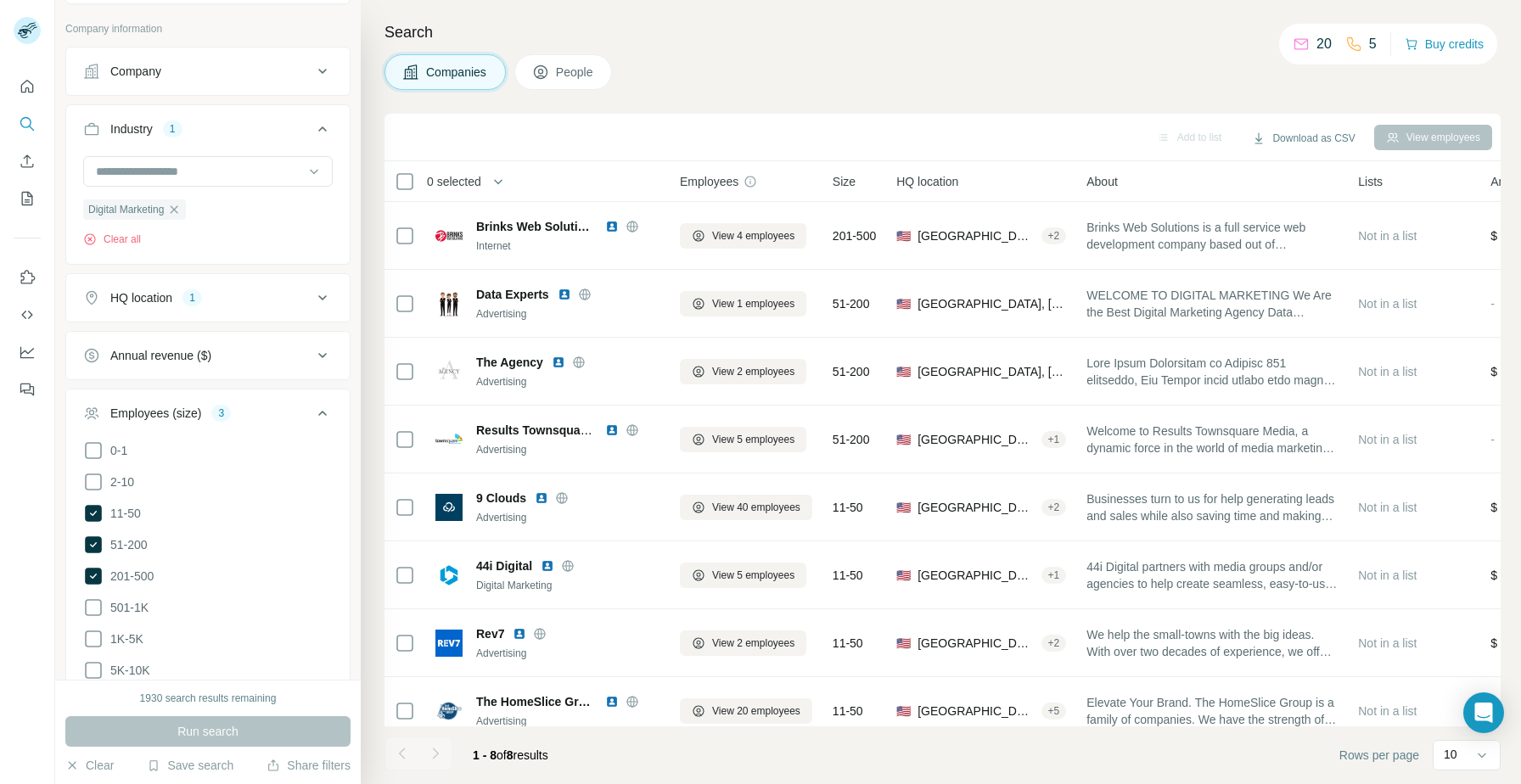
click at [284, 299] on div "HQ location 1" at bounding box center [198, 298] width 229 height 17
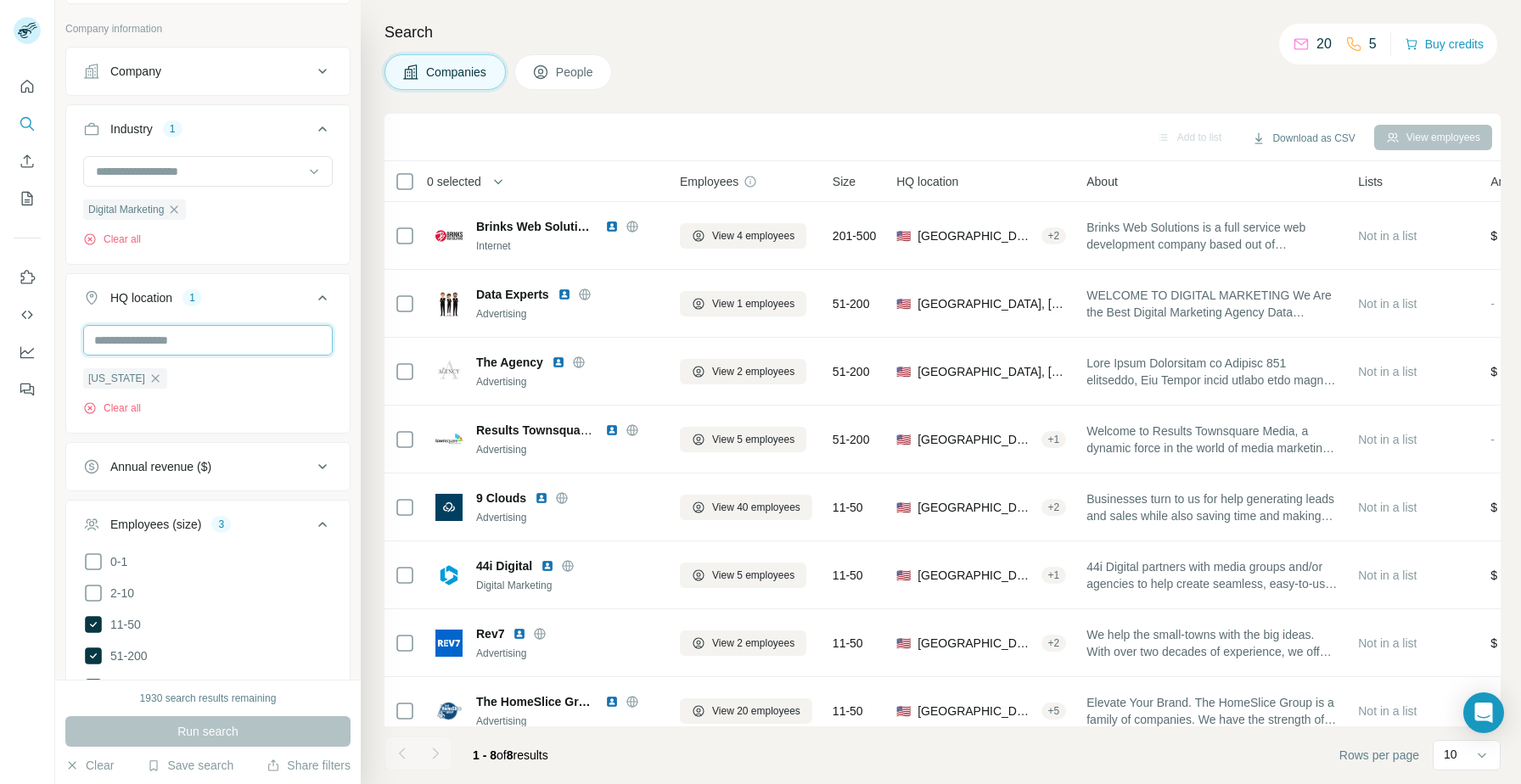
click at [198, 348] on input "text" at bounding box center [208, 340] width 250 height 31
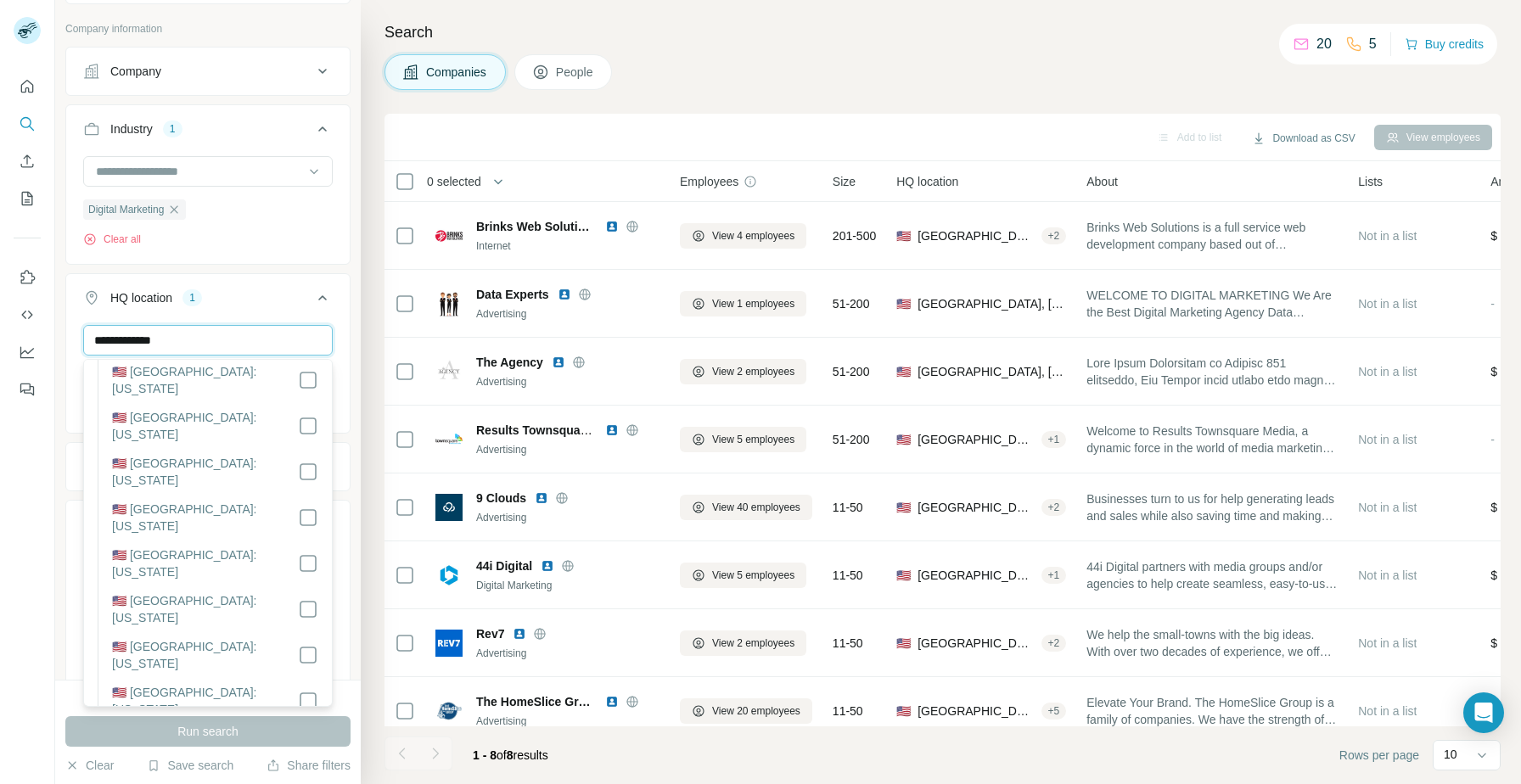
scroll to position [976, 0]
type input "**********"
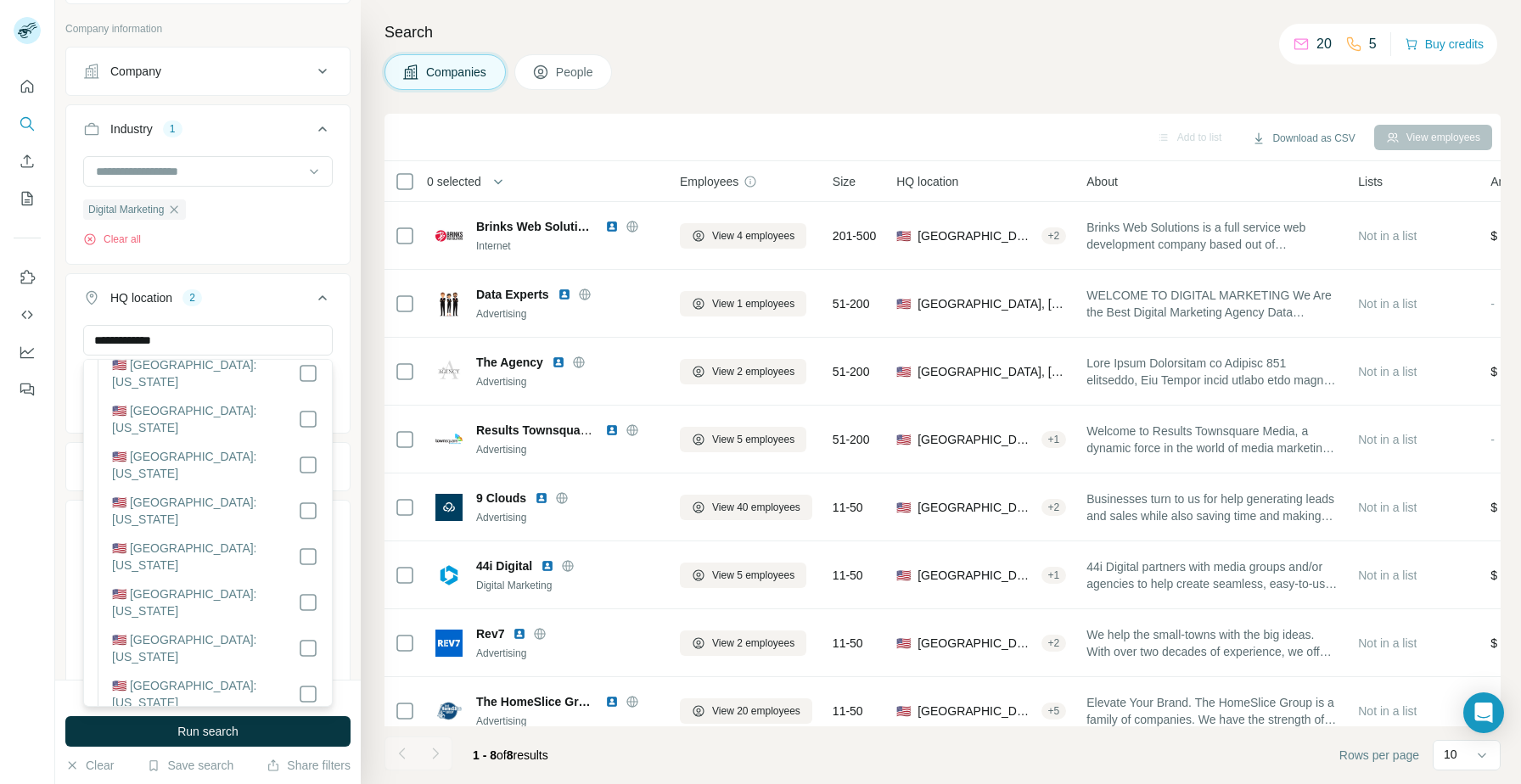
click at [319, 295] on icon at bounding box center [323, 298] width 20 height 20
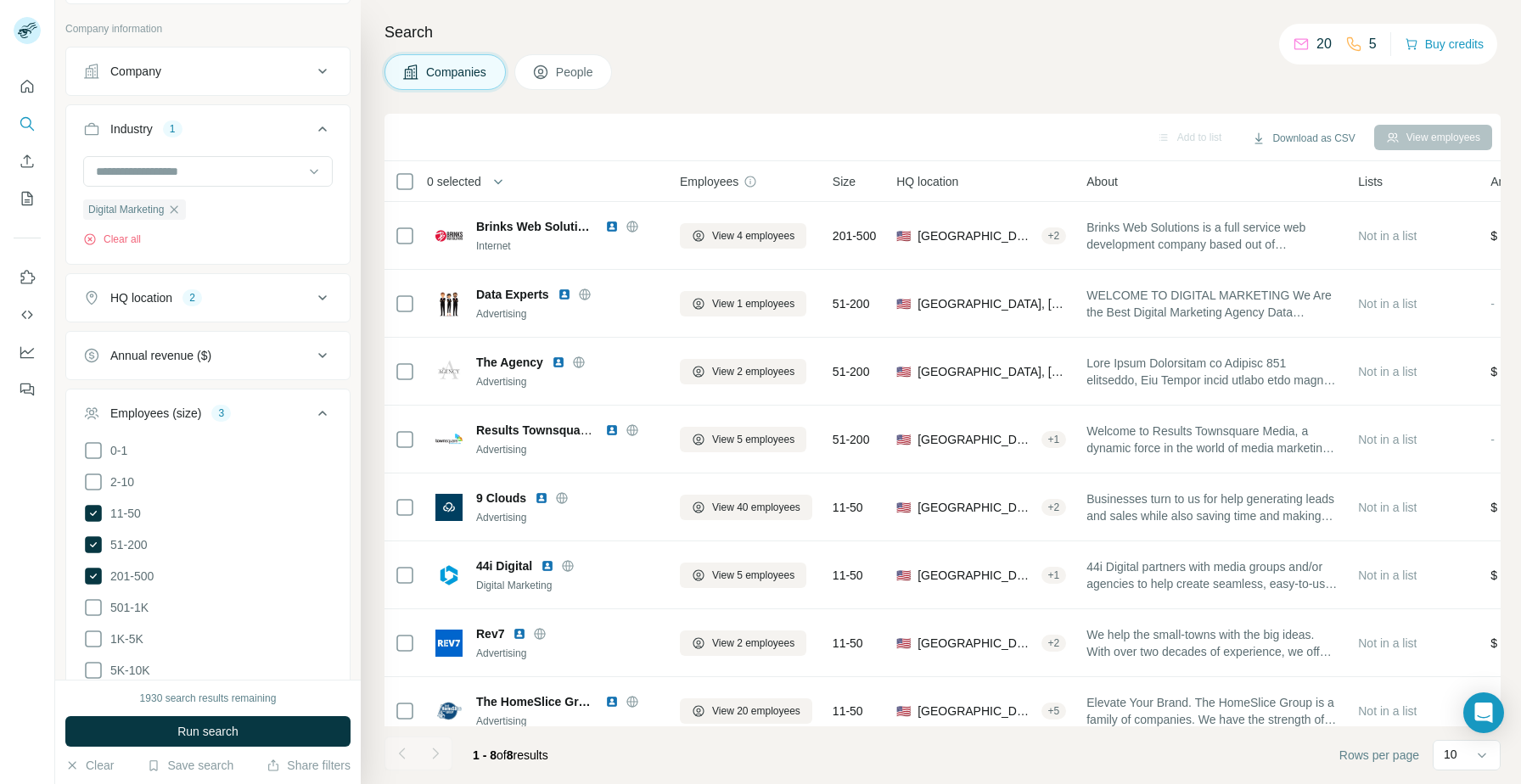
click at [304, 281] on button "HQ location 2" at bounding box center [208, 298] width 284 height 41
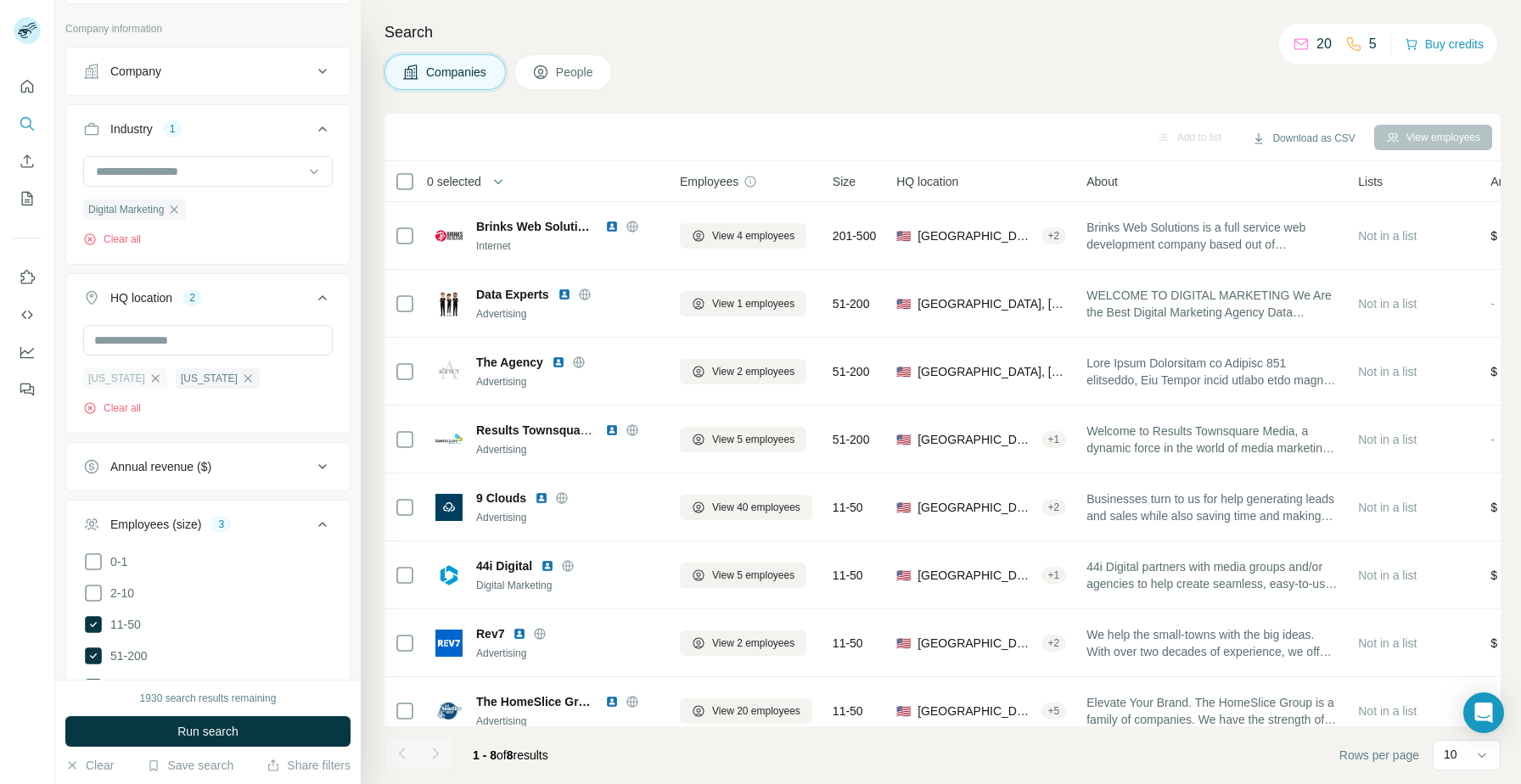
click at [162, 379] on icon "button" at bounding box center [155, 378] width 14 height 14
click at [245, 736] on button "Run search" at bounding box center [208, 731] width 285 height 31
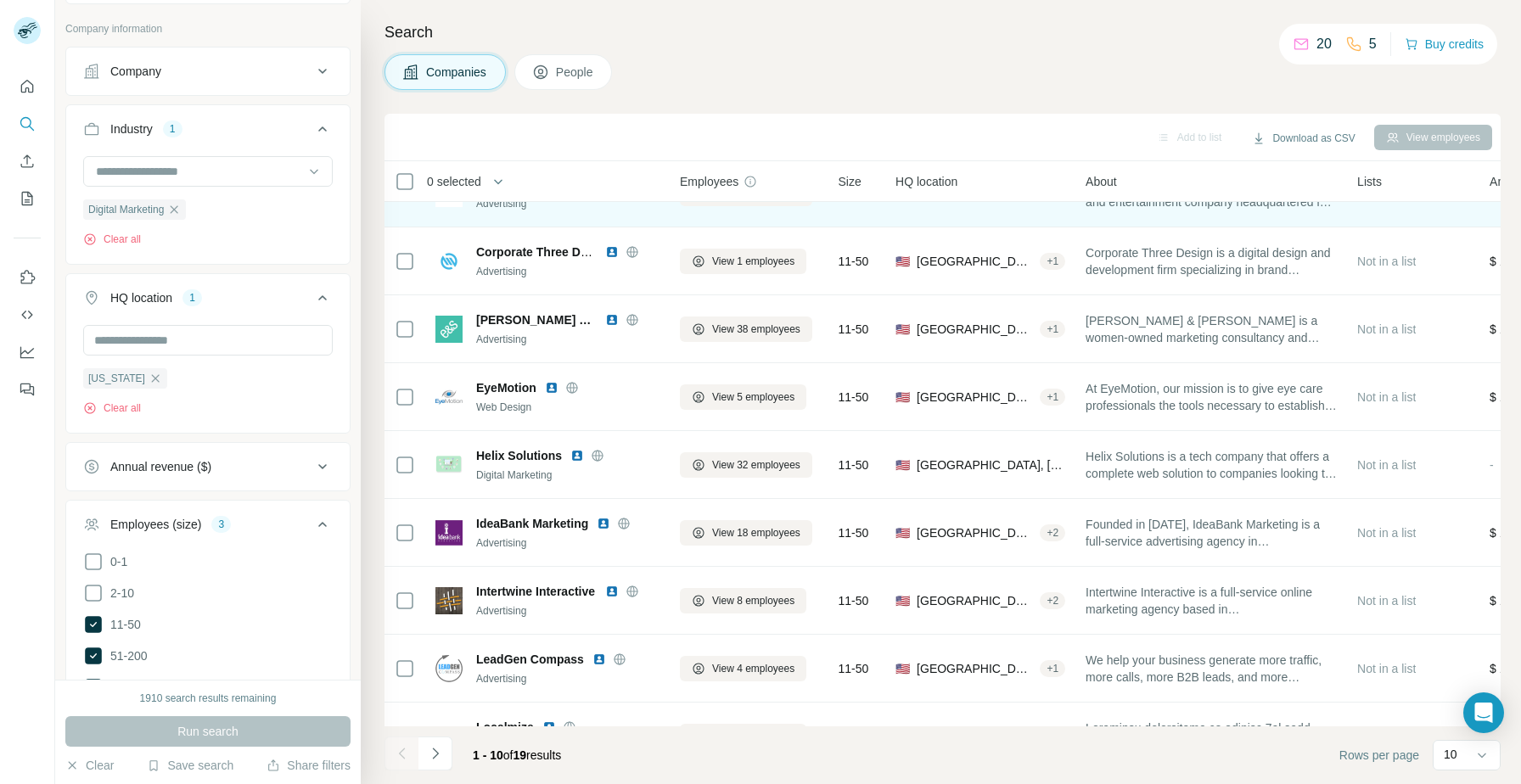
scroll to position [154, 0]
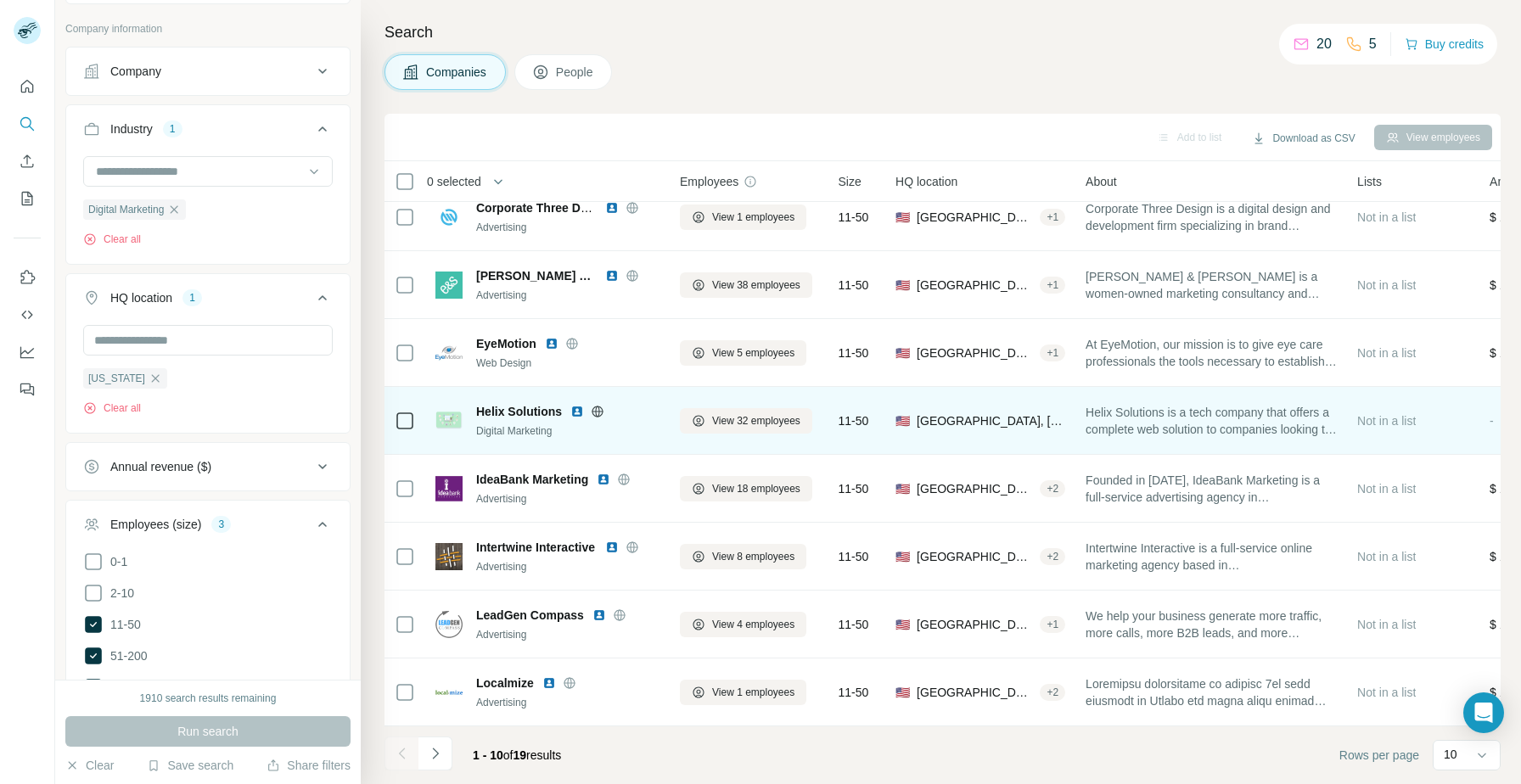
click at [577, 413] on img at bounding box center [577, 411] width 14 height 14
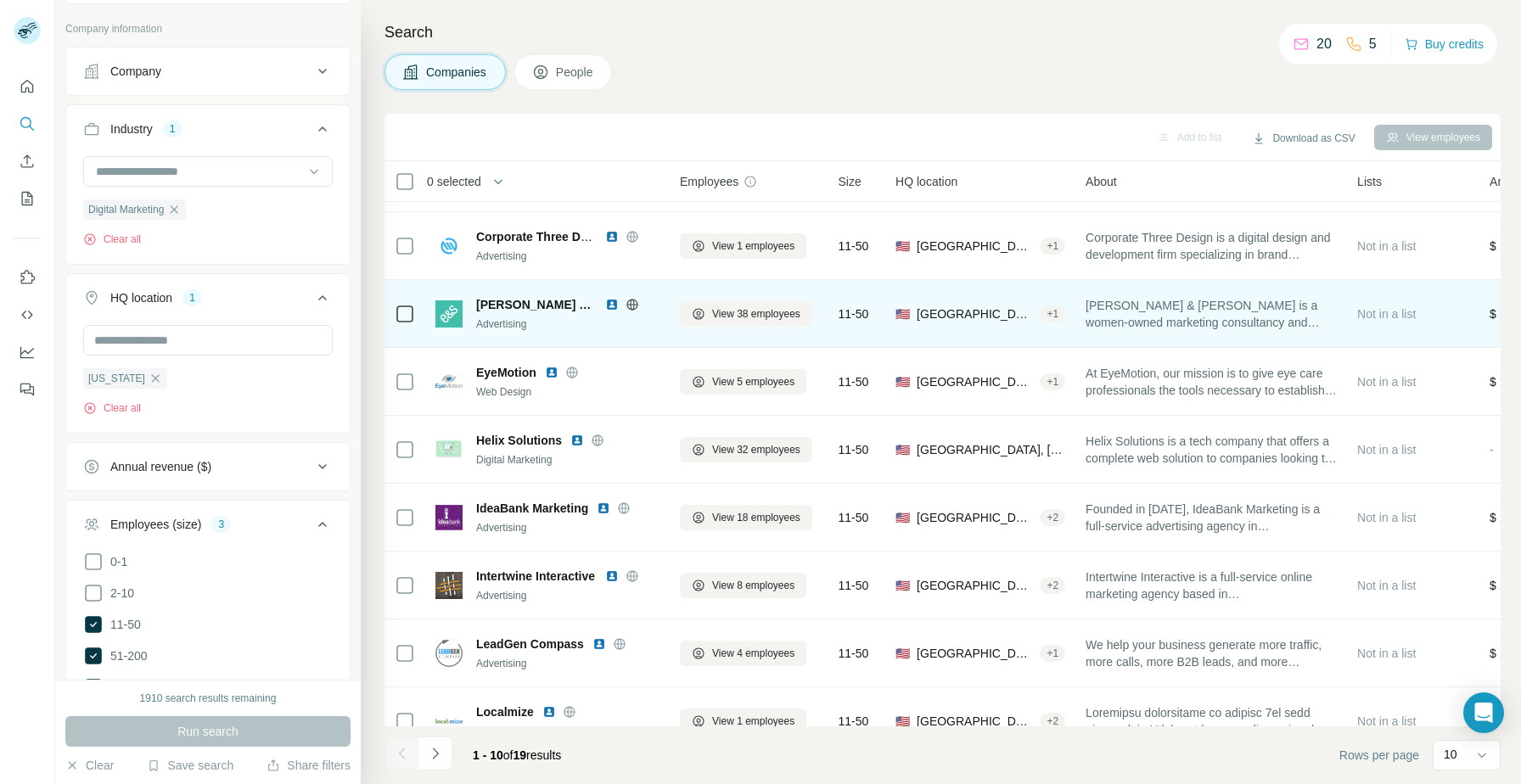
scroll to position [0, 0]
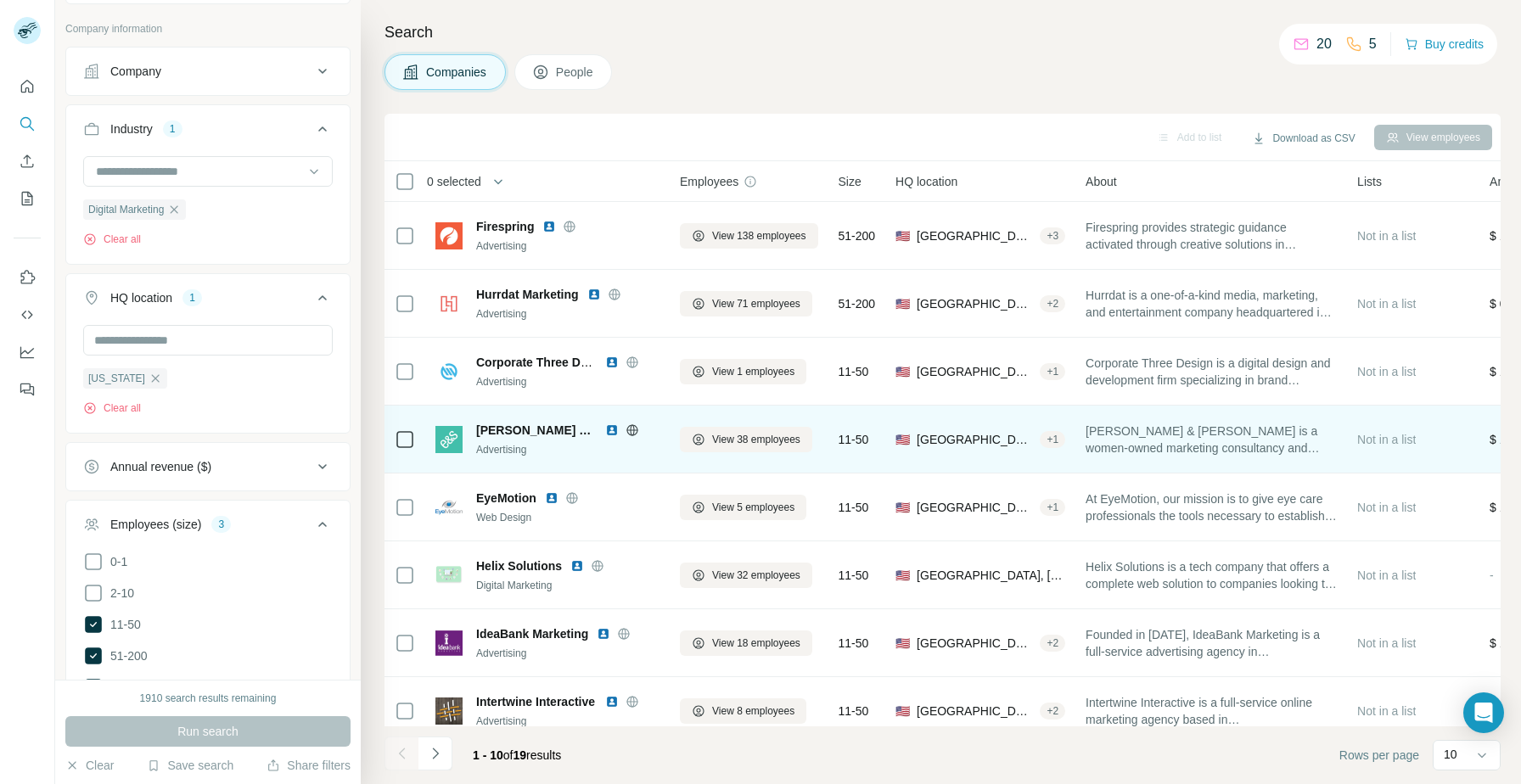
click at [605, 429] on img at bounding box center [611, 430] width 14 height 14
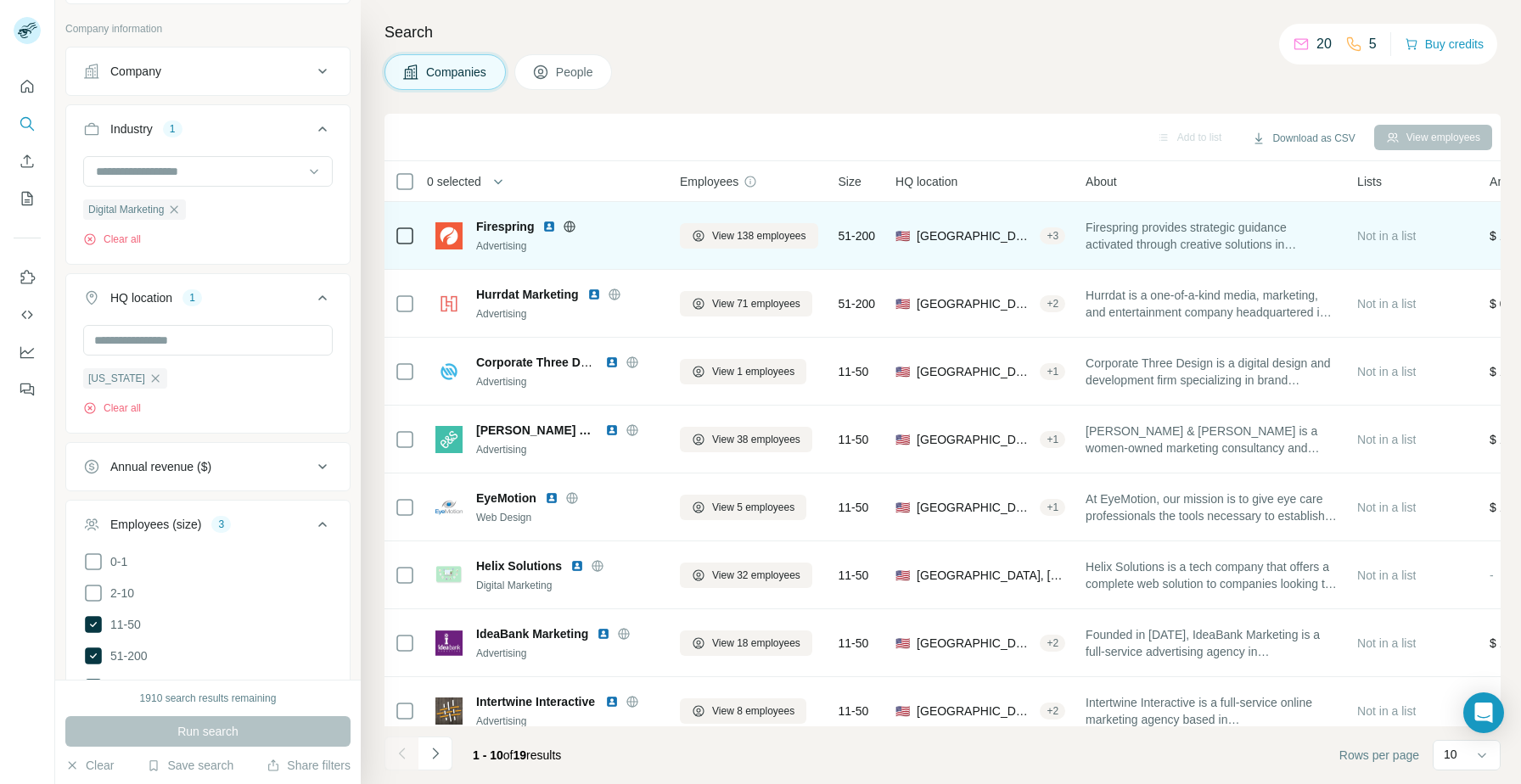
click at [546, 227] on img at bounding box center [548, 227] width 14 height 14
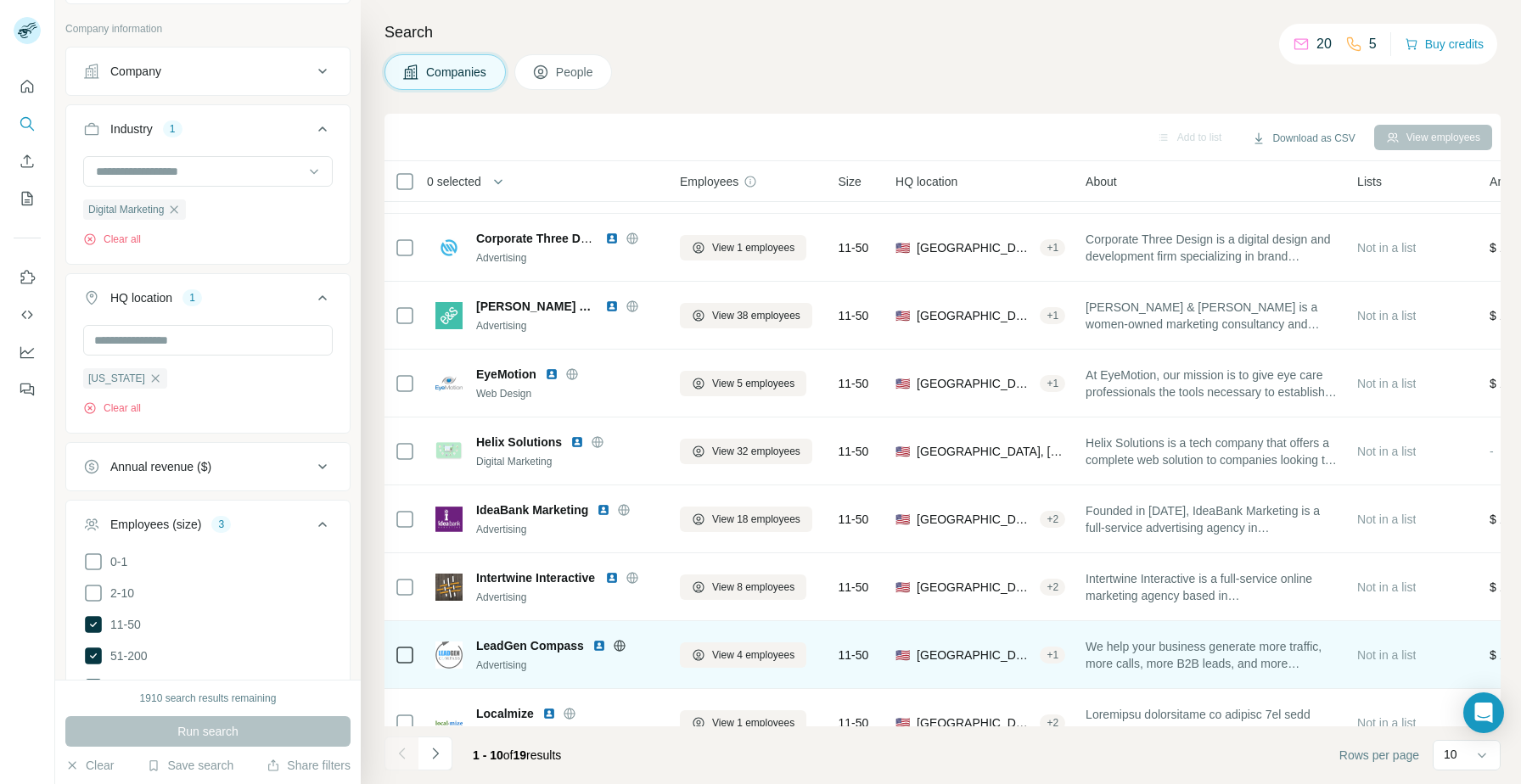
scroll to position [154, 0]
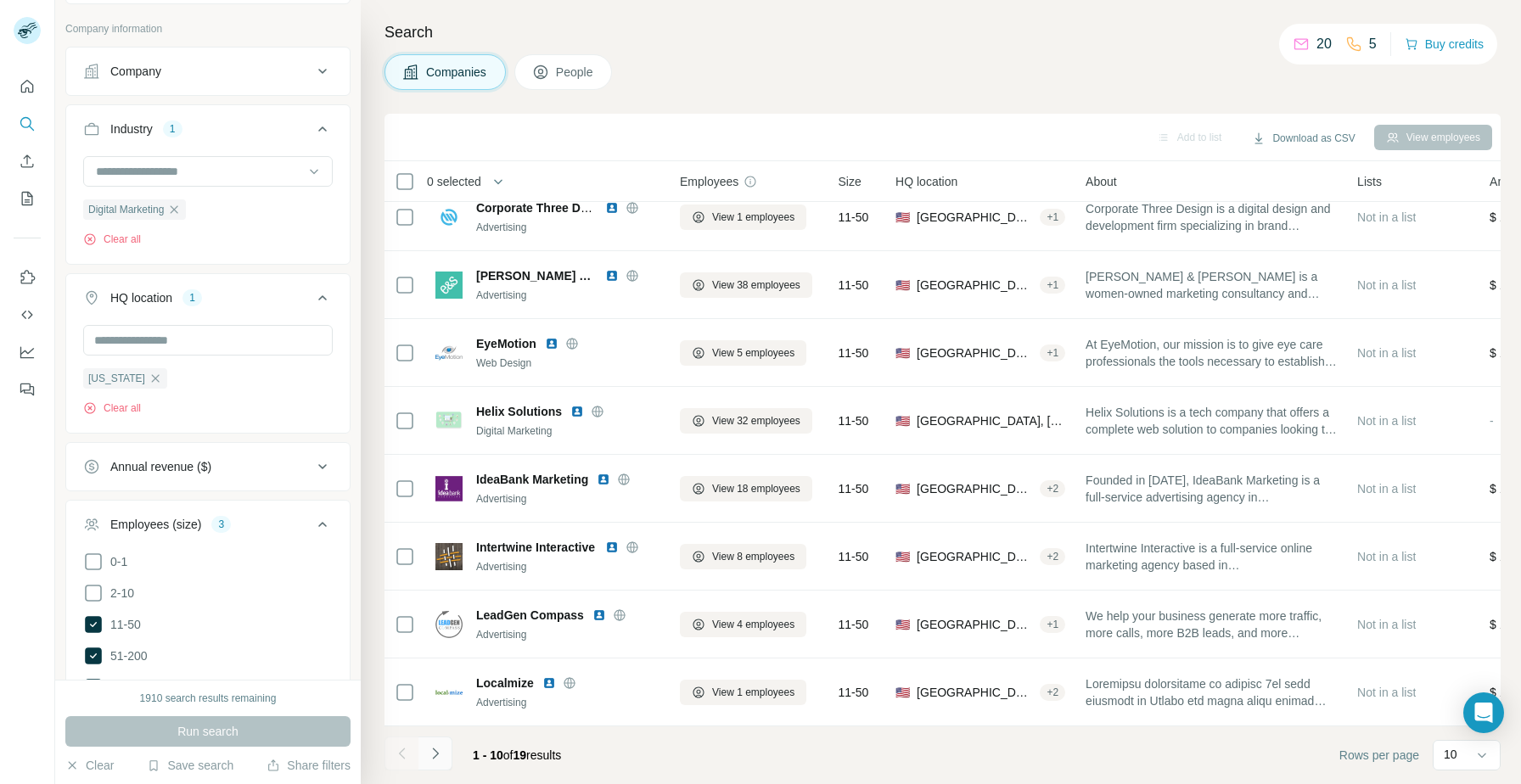
click at [449, 761] on button "Navigate to next page" at bounding box center [435, 753] width 34 height 34
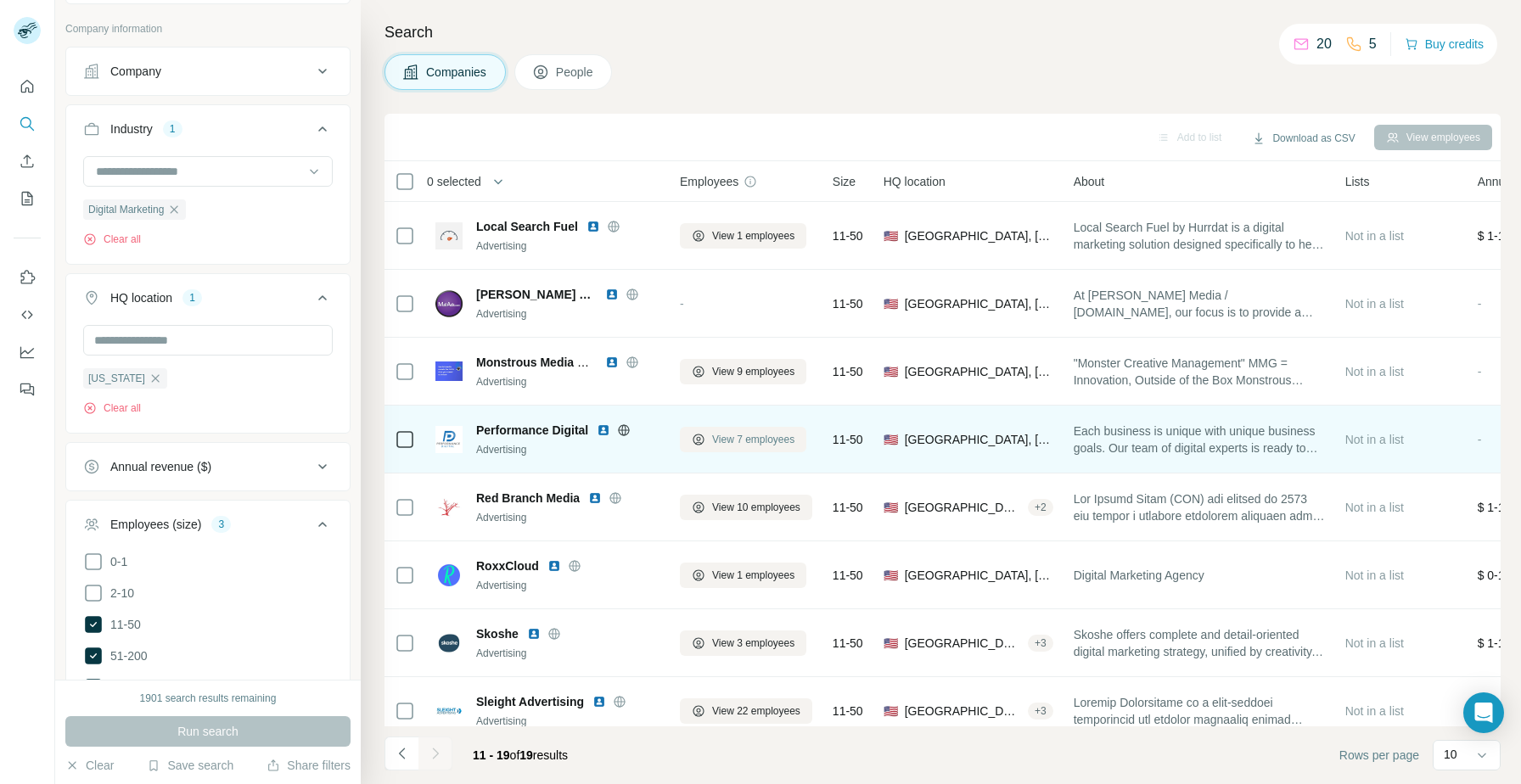
scroll to position [87, 0]
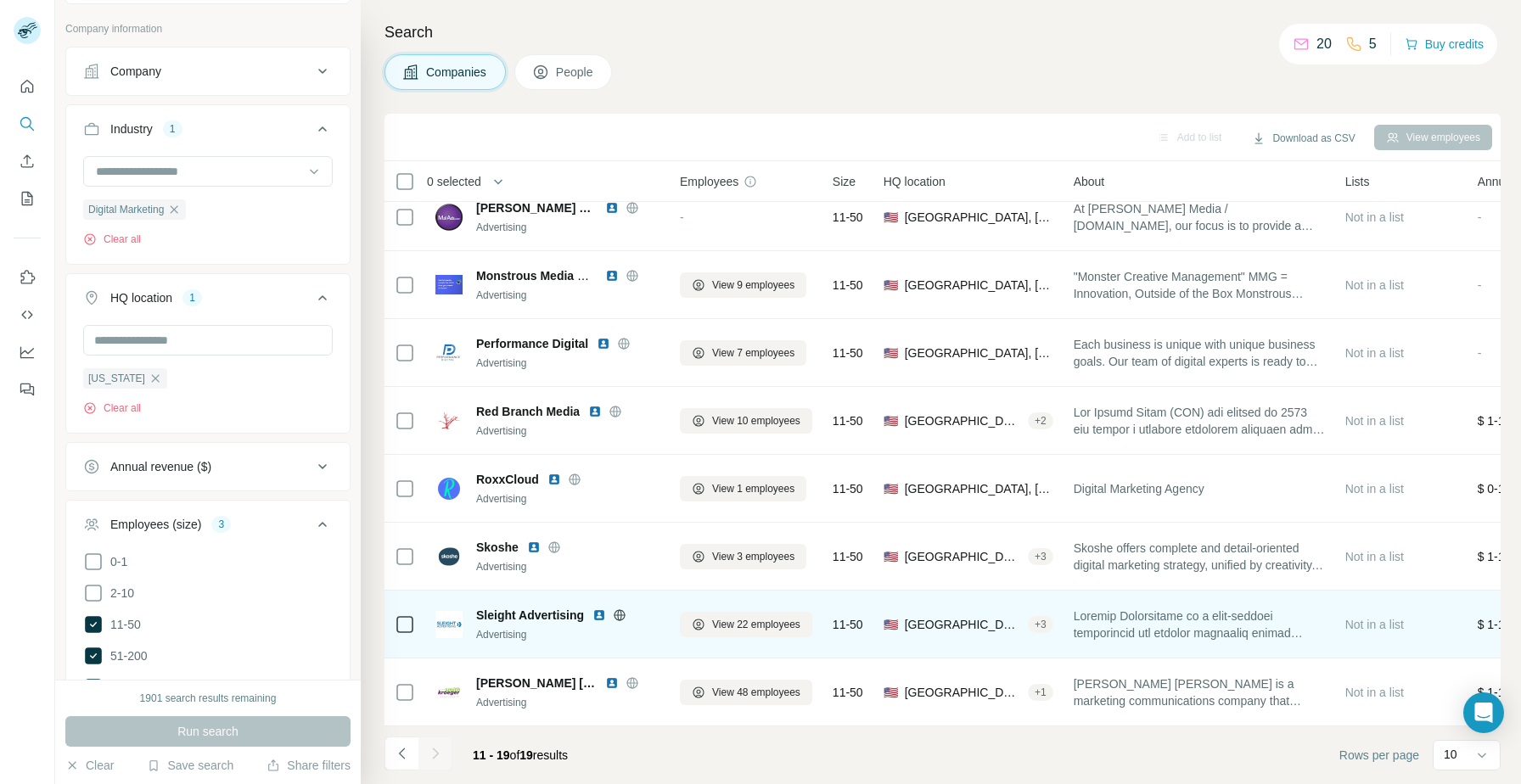
click at [593, 615] on img at bounding box center [599, 615] width 14 height 14
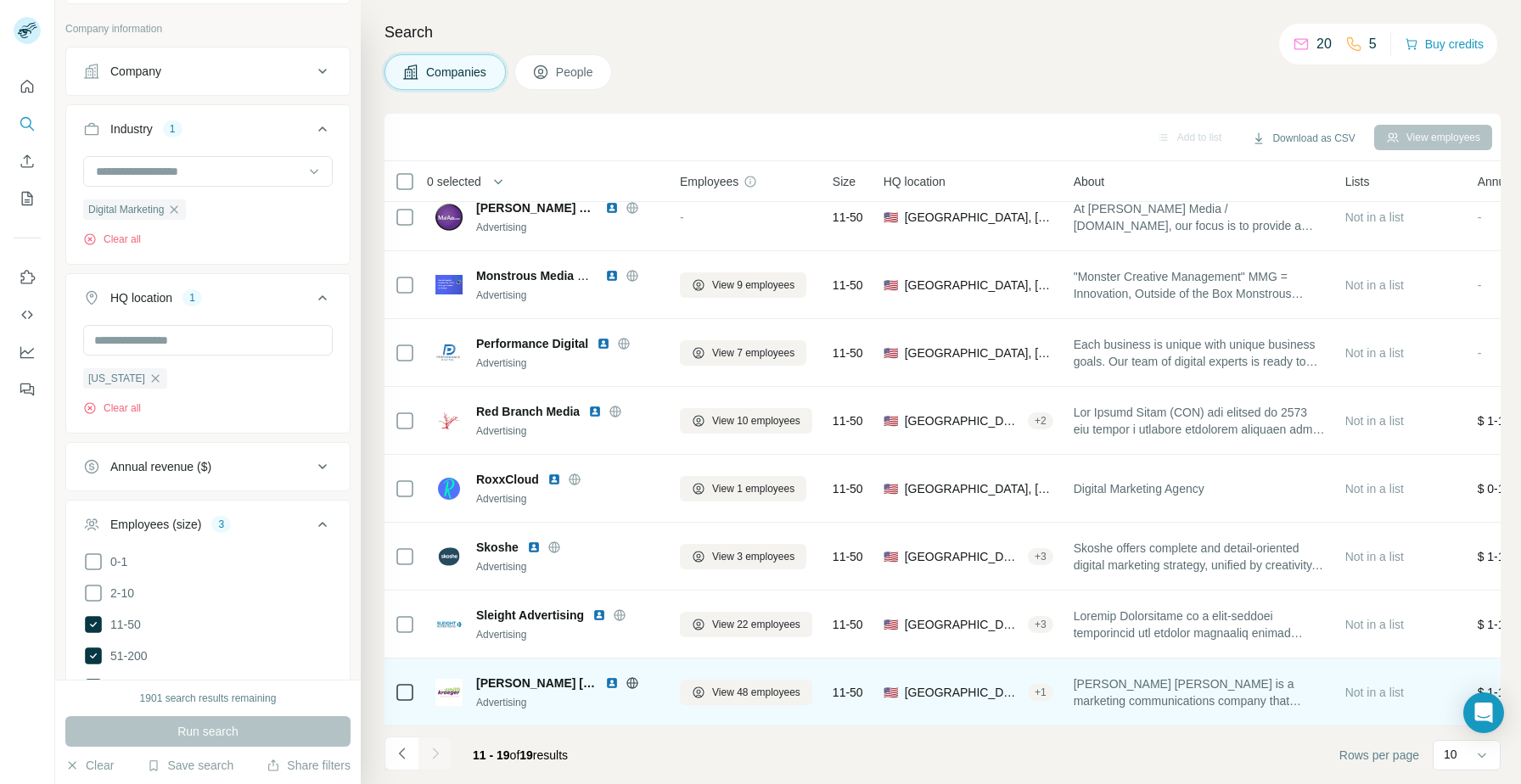
click at [605, 685] on img at bounding box center [611, 683] width 14 height 14
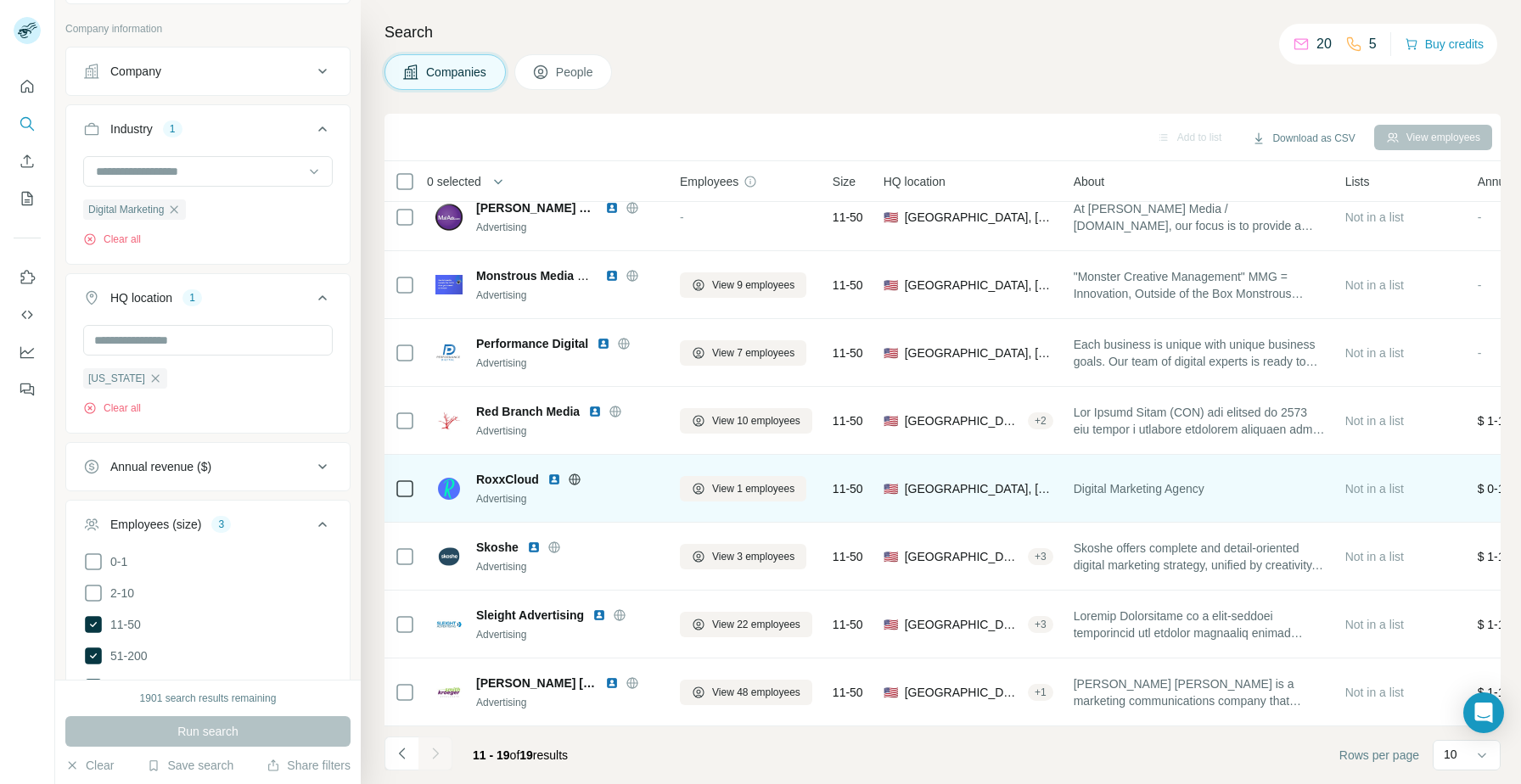
scroll to position [0, 0]
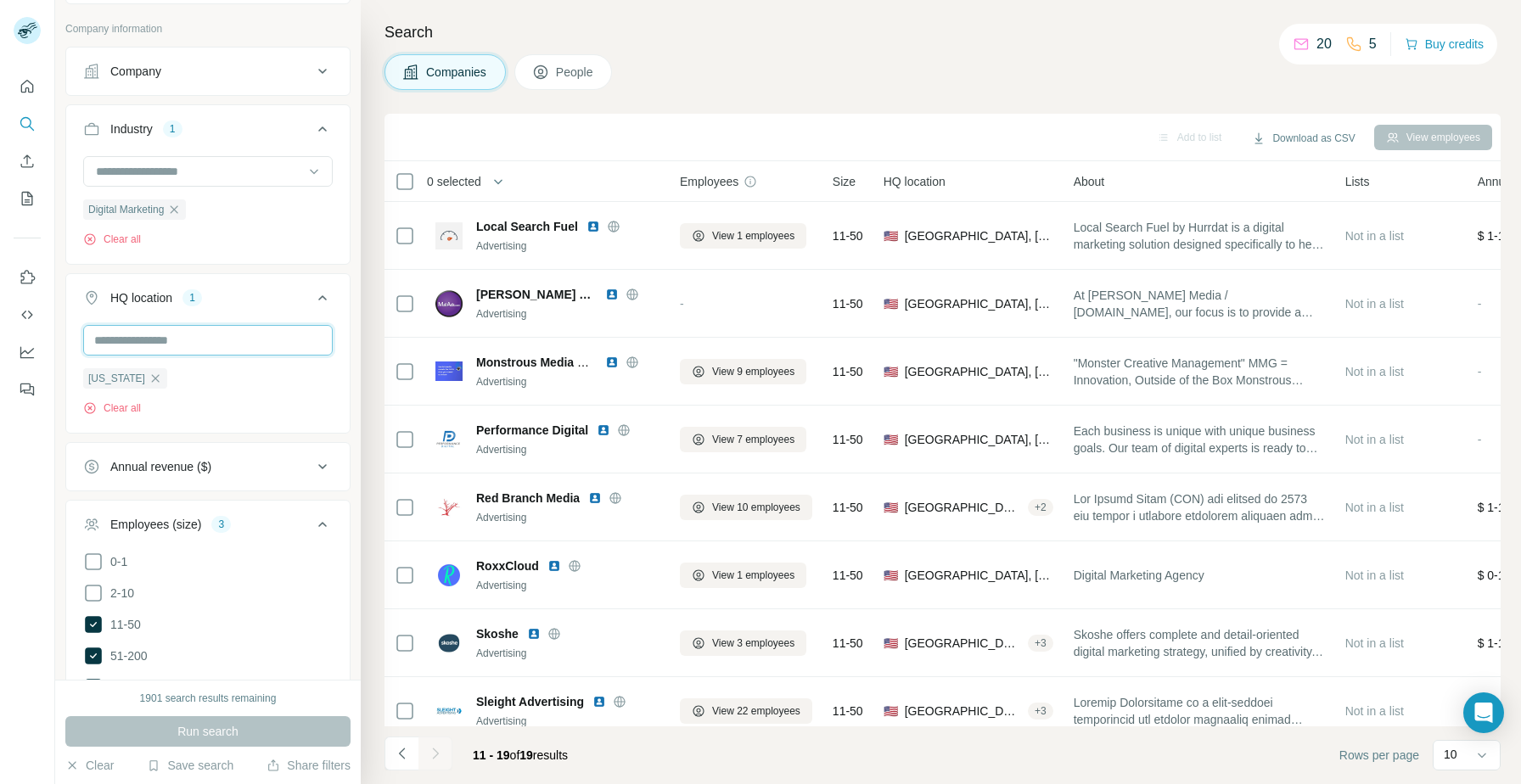
click at [191, 346] on input "text" at bounding box center [208, 340] width 250 height 31
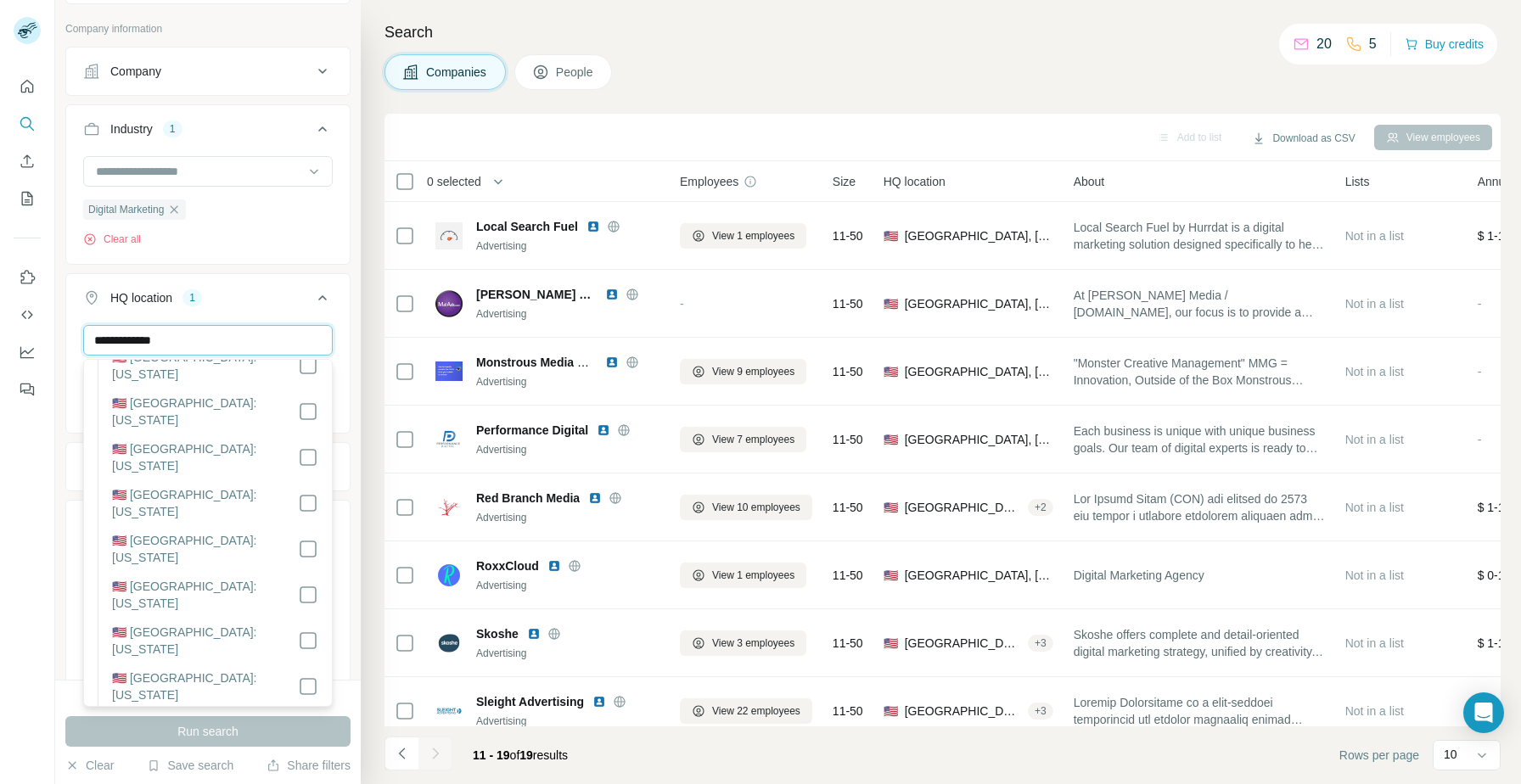
scroll to position [949, 0]
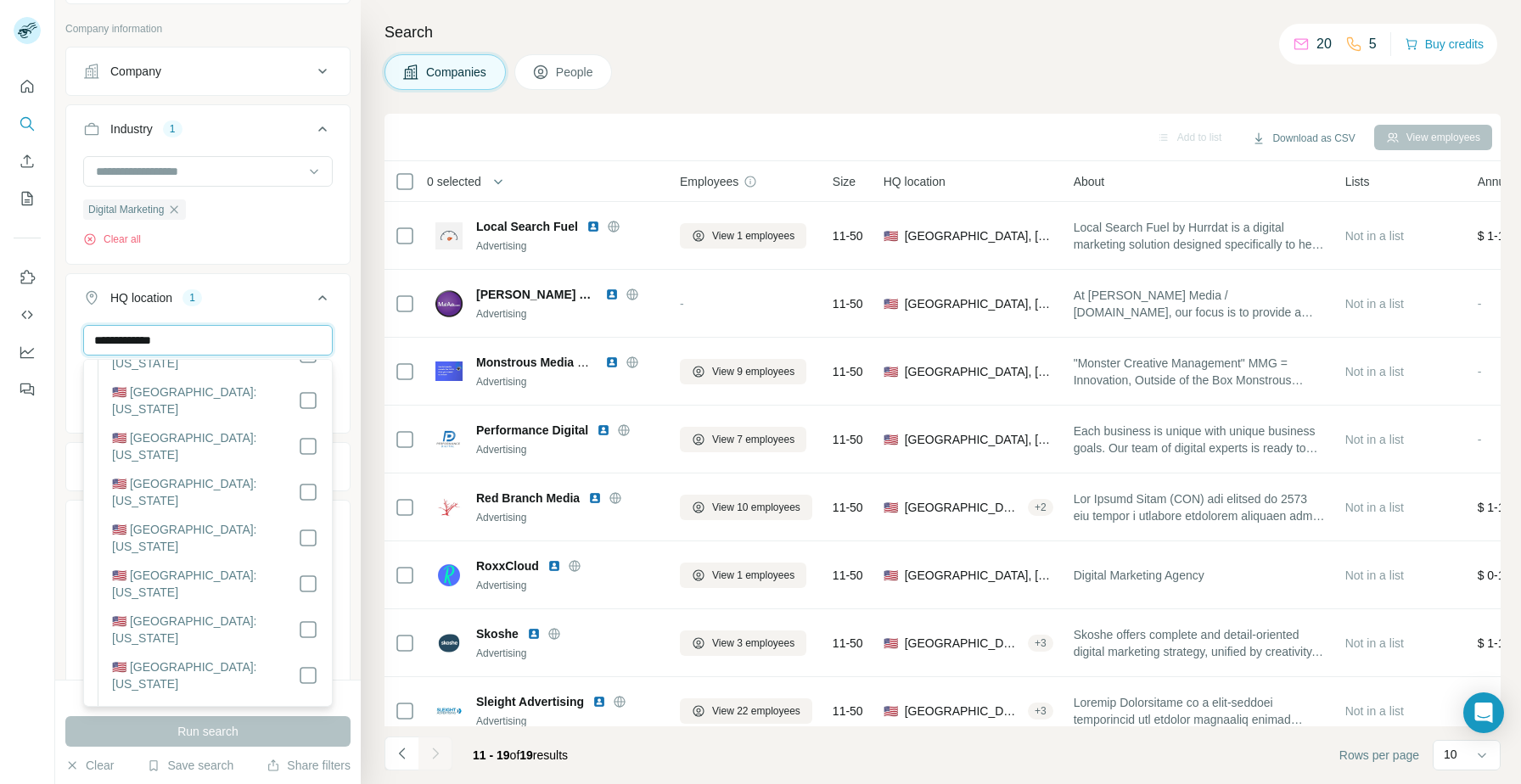
type input "**********"
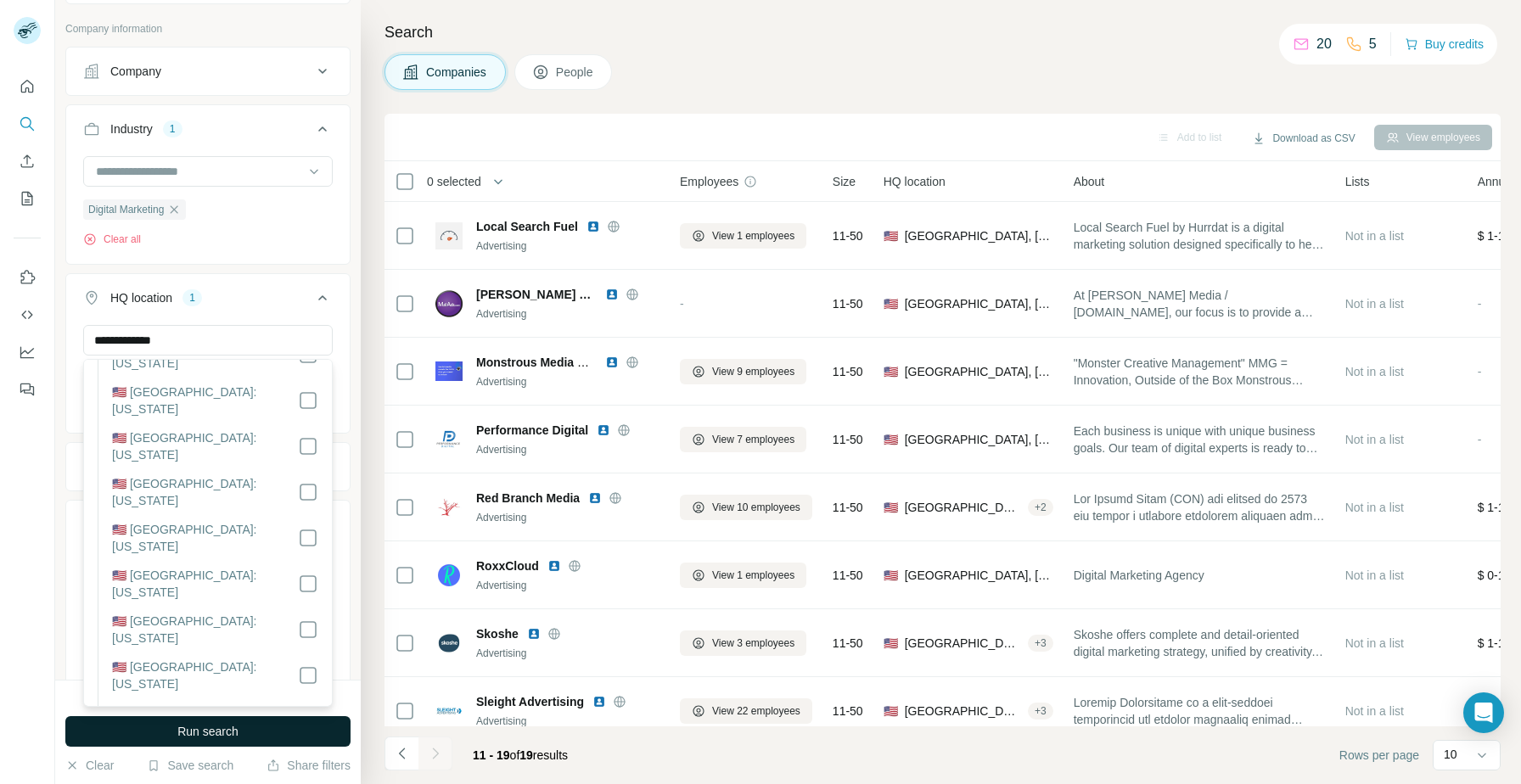
click at [297, 739] on button "Run search" at bounding box center [208, 731] width 285 height 31
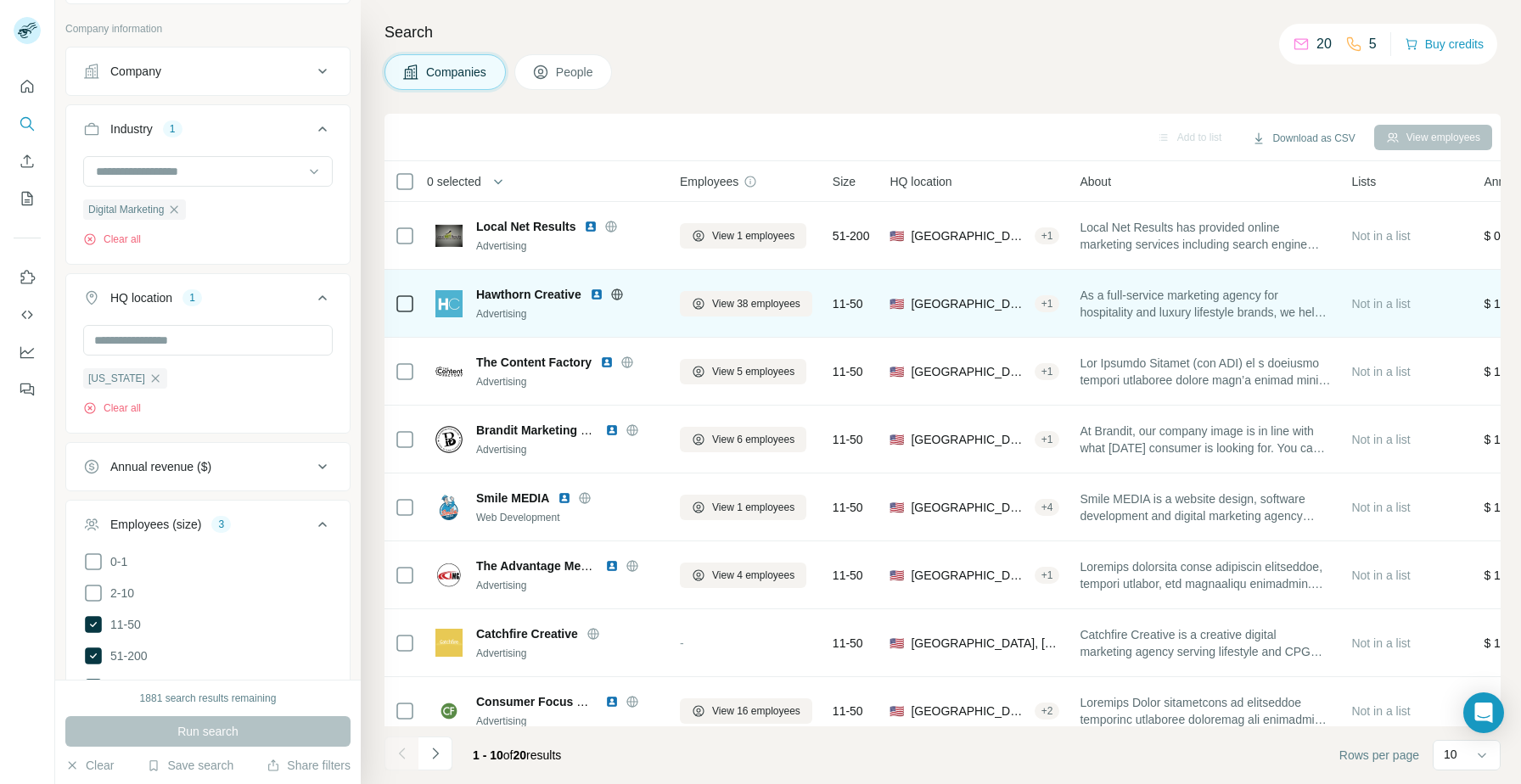
click at [599, 294] on img at bounding box center [596, 294] width 14 height 14
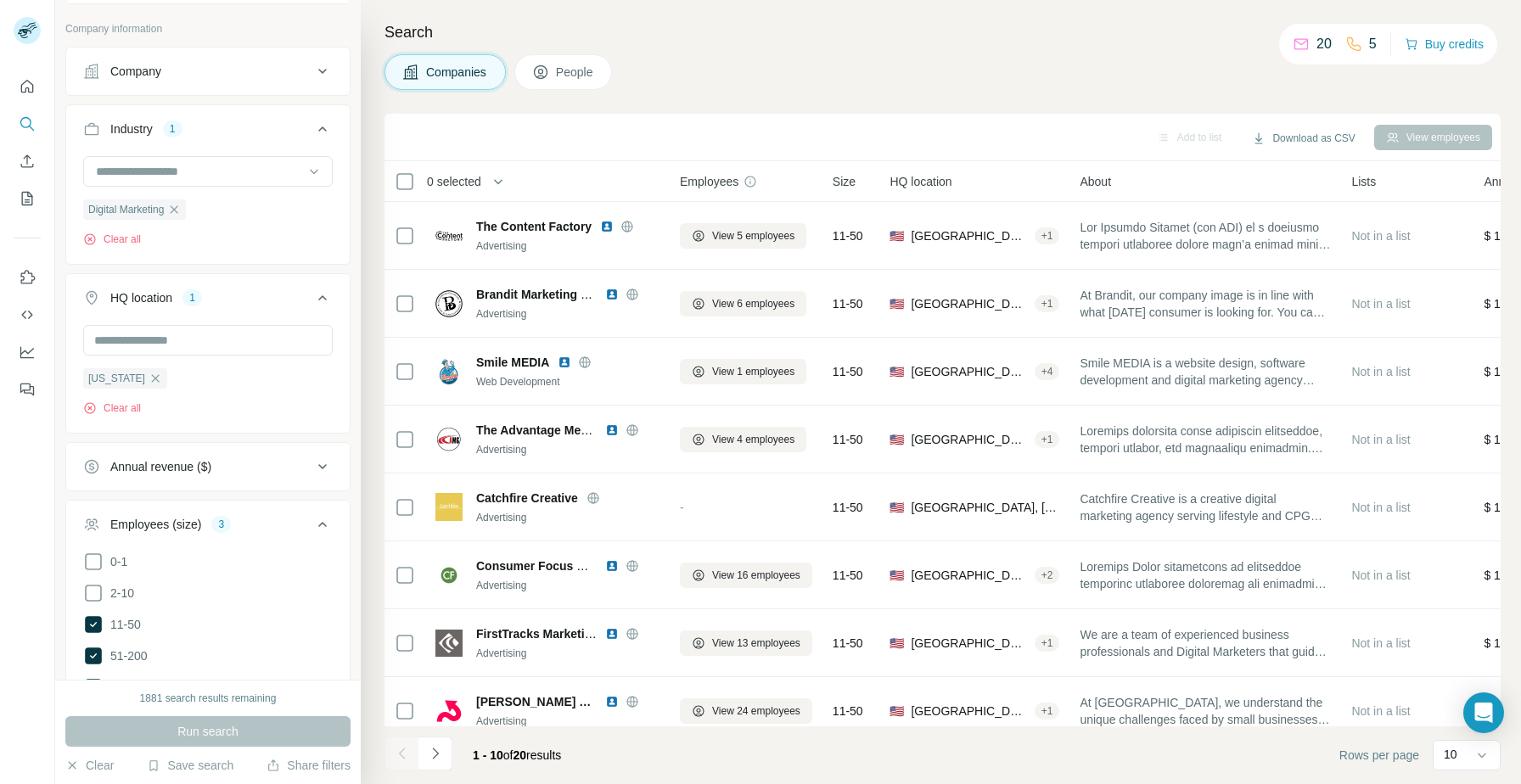
scroll to position [154, 0]
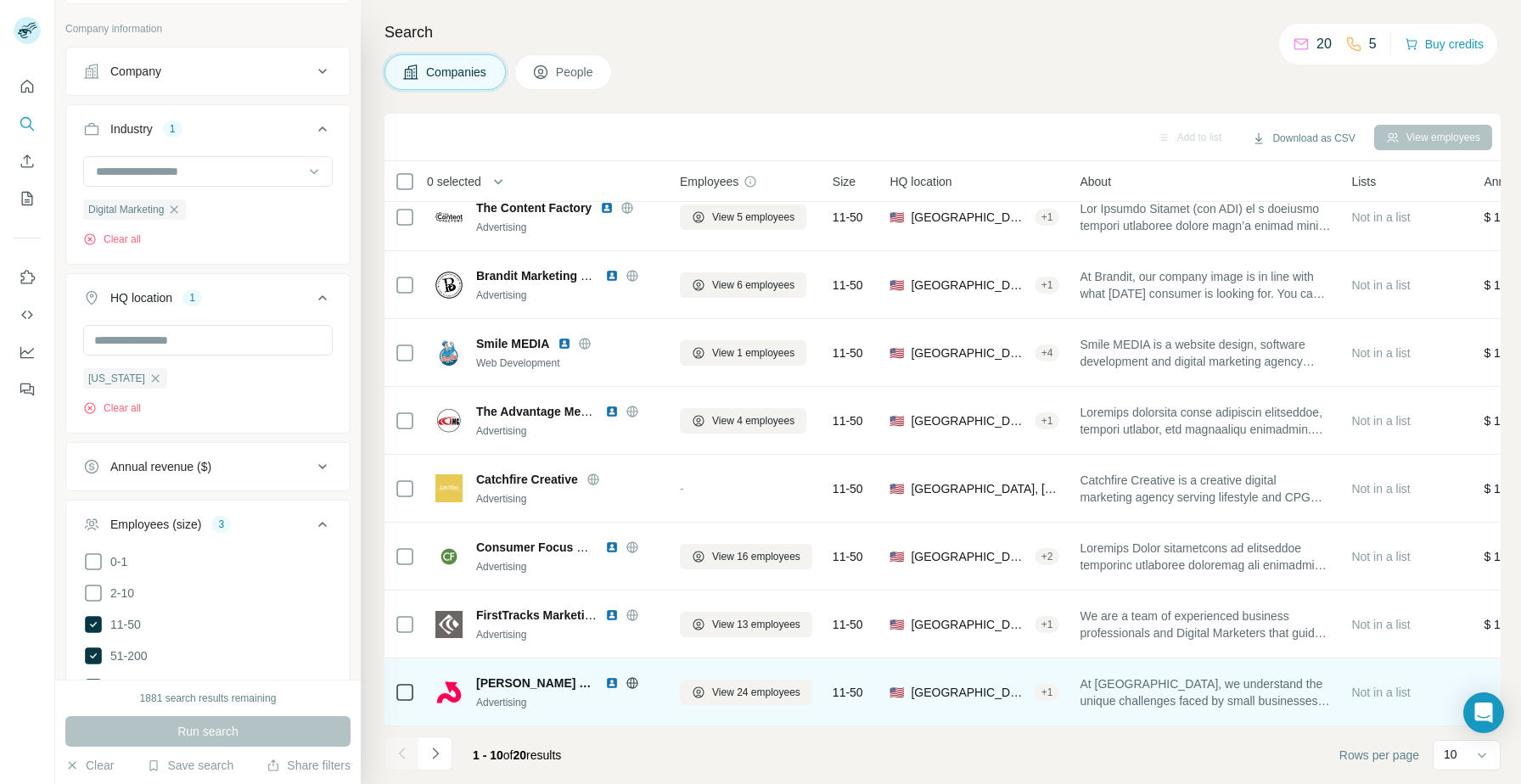
click at [605, 680] on img at bounding box center [611, 683] width 14 height 14
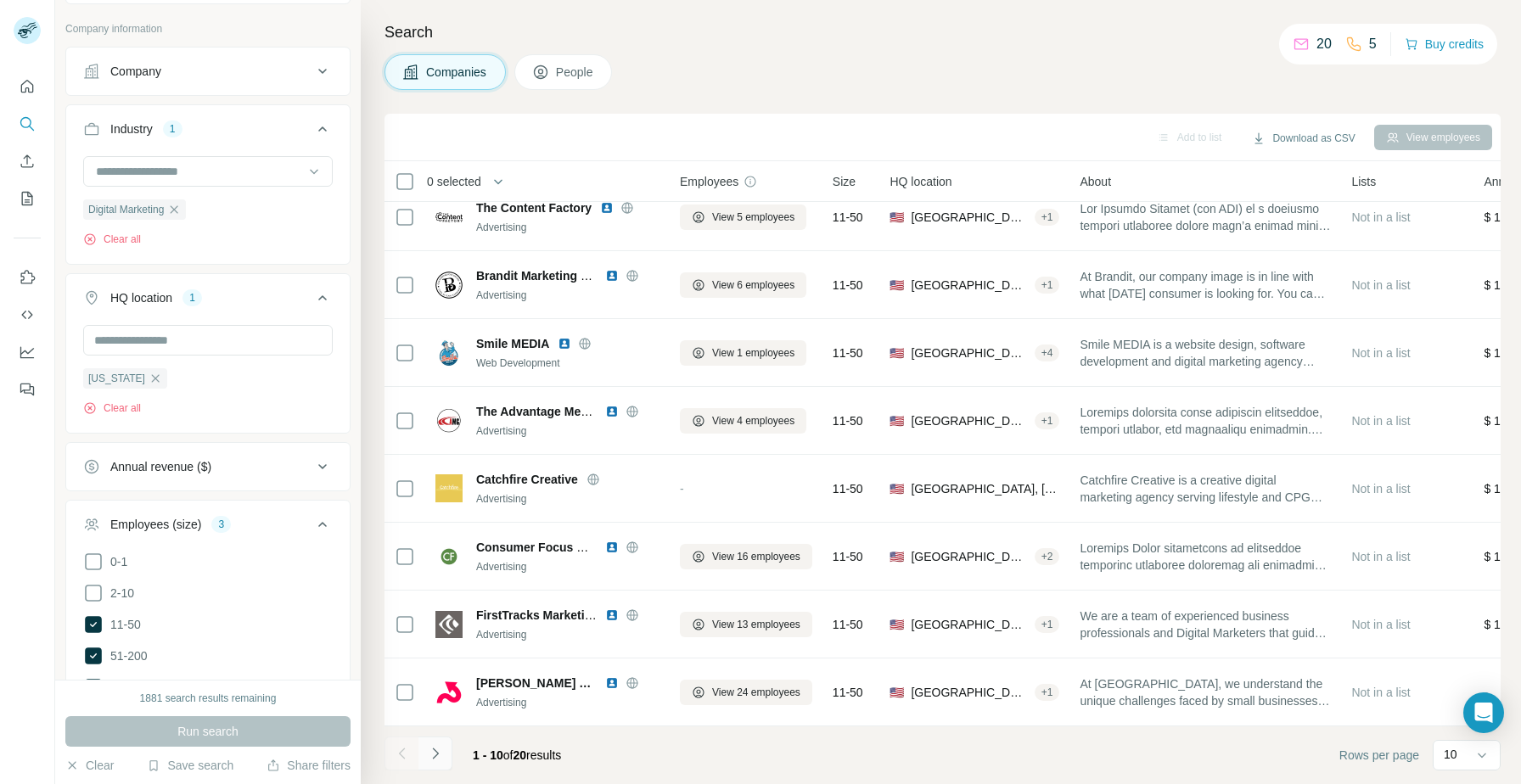
click at [431, 755] on icon "Navigate to next page" at bounding box center [435, 753] width 17 height 17
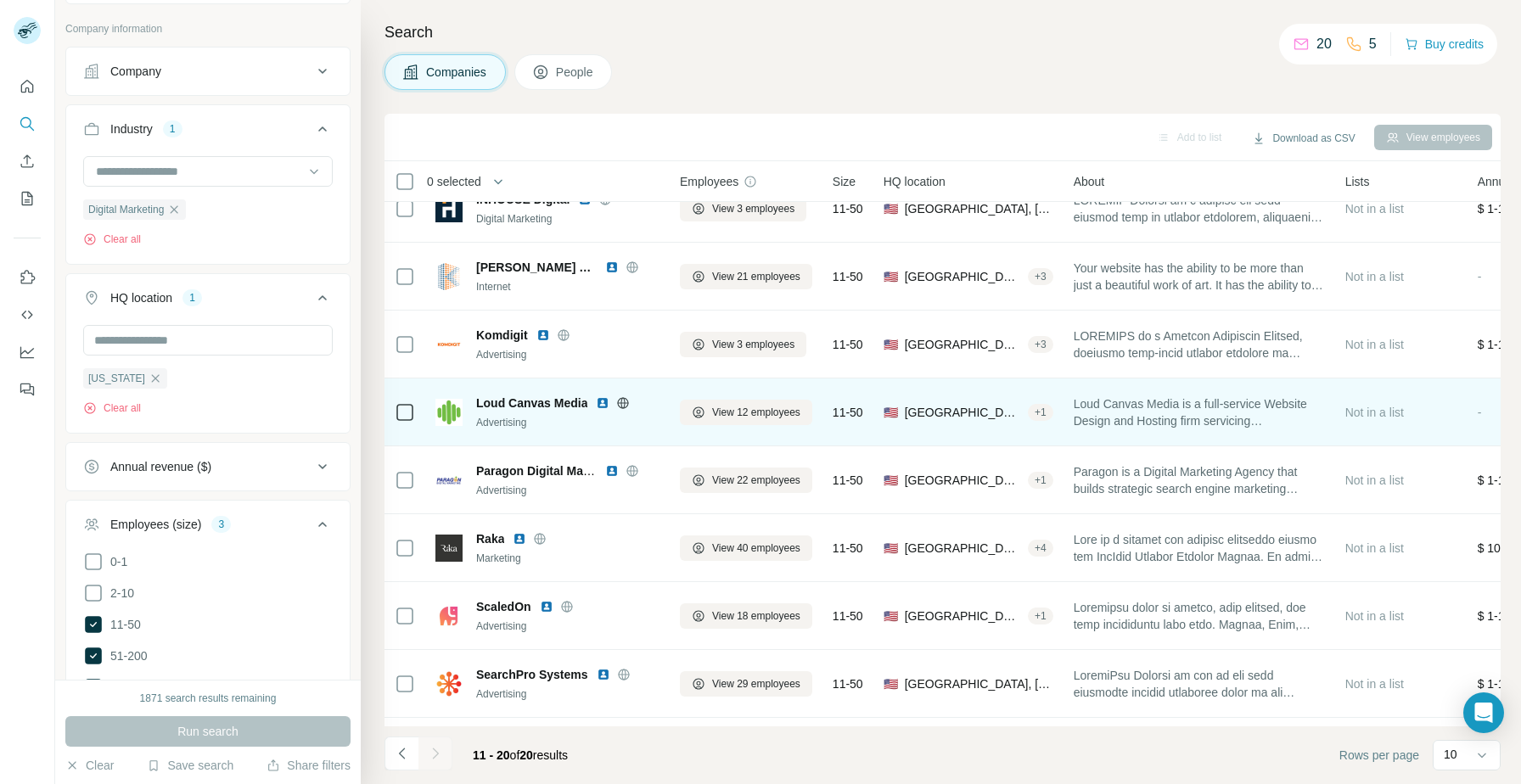
scroll to position [0, 0]
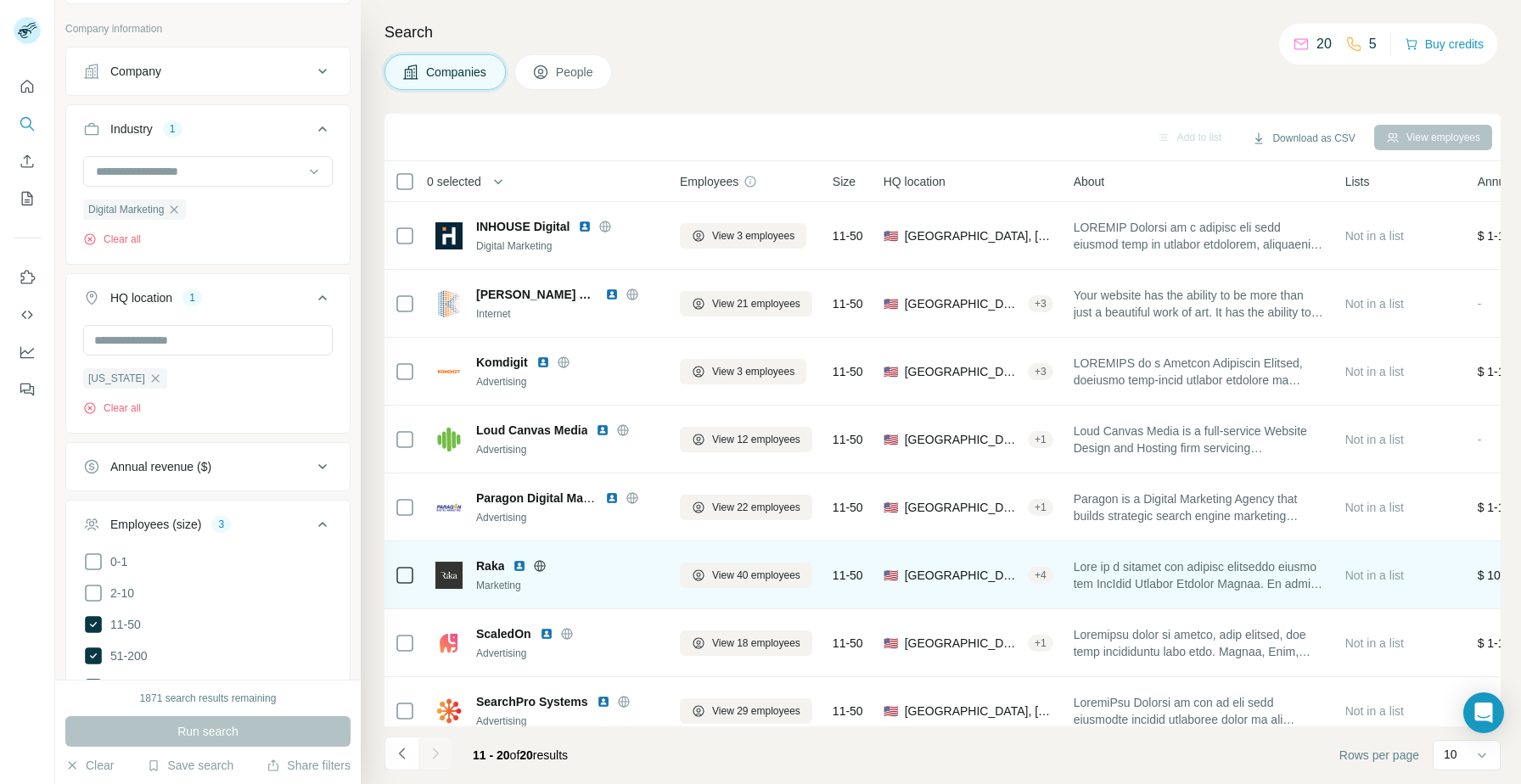
click at [514, 562] on img at bounding box center [519, 566] width 14 height 14
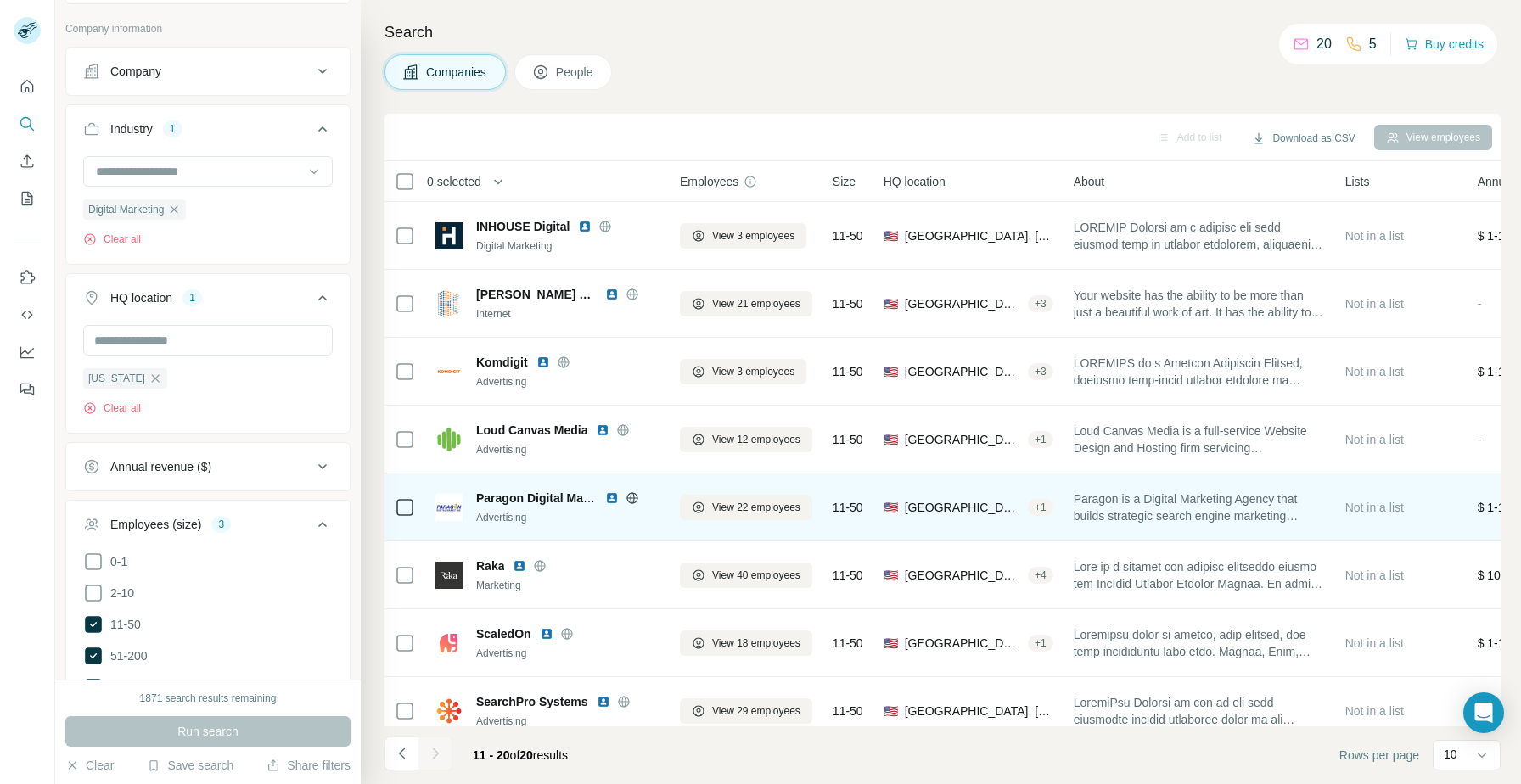
click at [612, 500] on img at bounding box center [611, 497] width 14 height 14
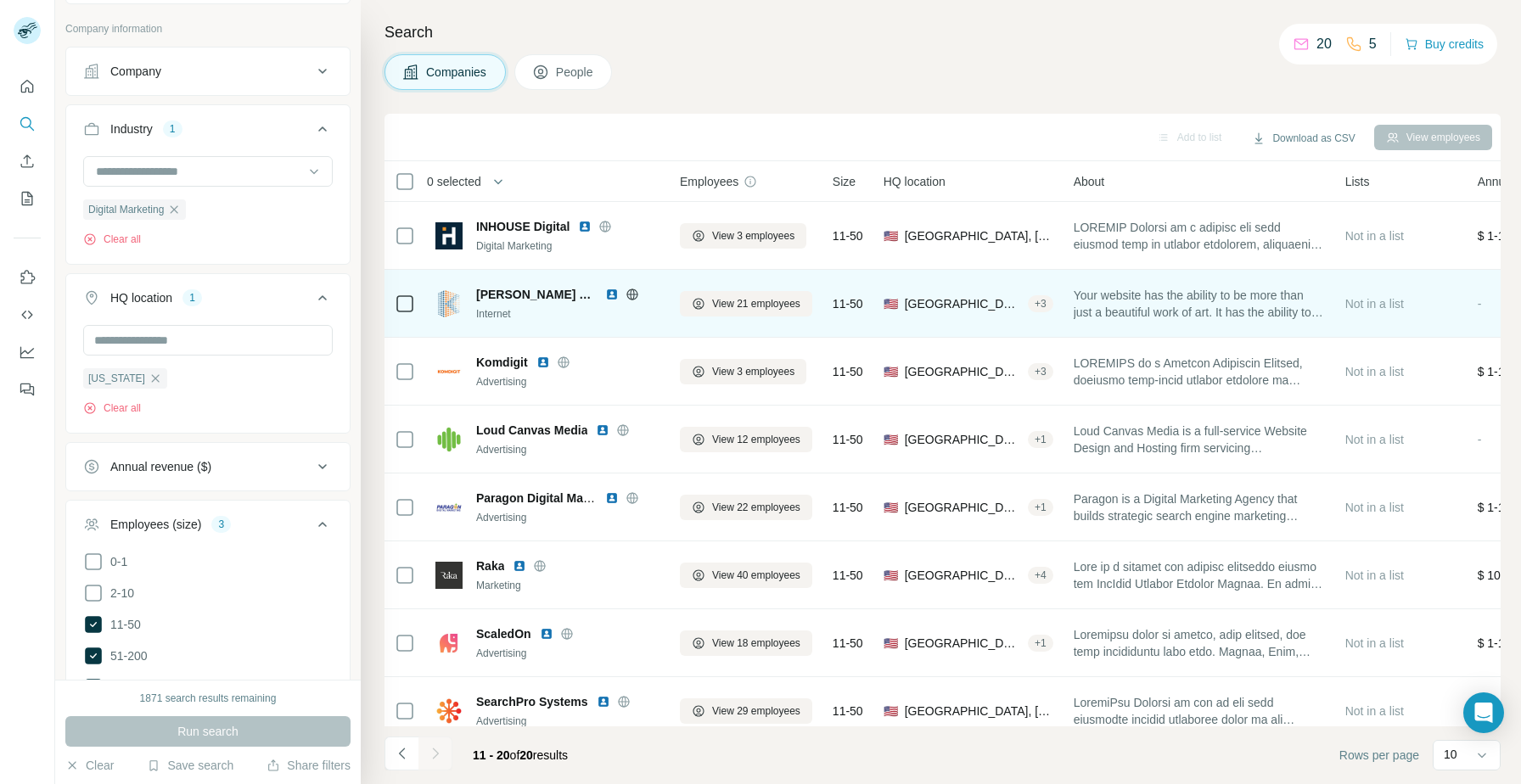
click at [605, 293] on img at bounding box center [611, 294] width 14 height 14
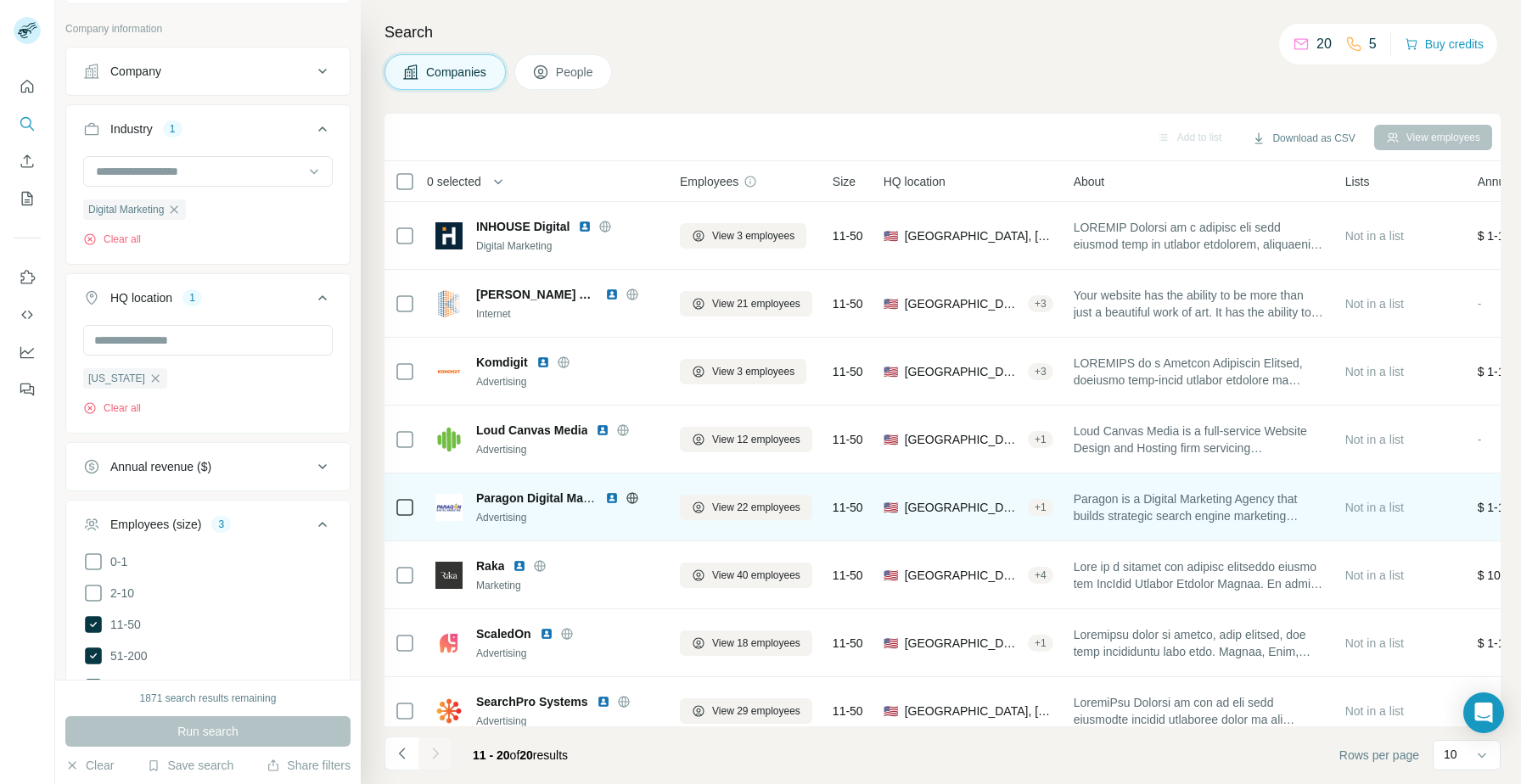
scroll to position [154, 0]
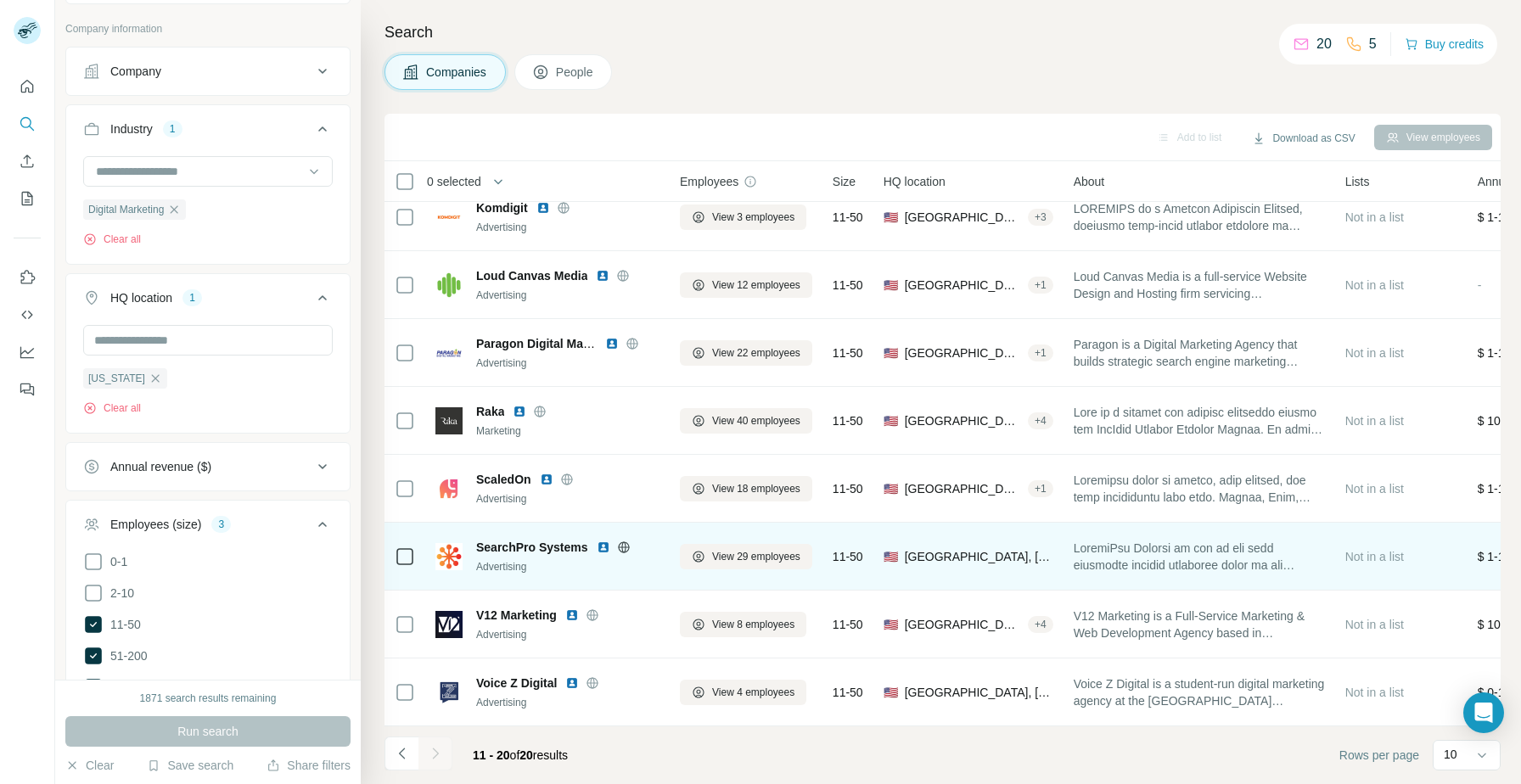
click at [607, 548] on img at bounding box center [603, 547] width 14 height 14
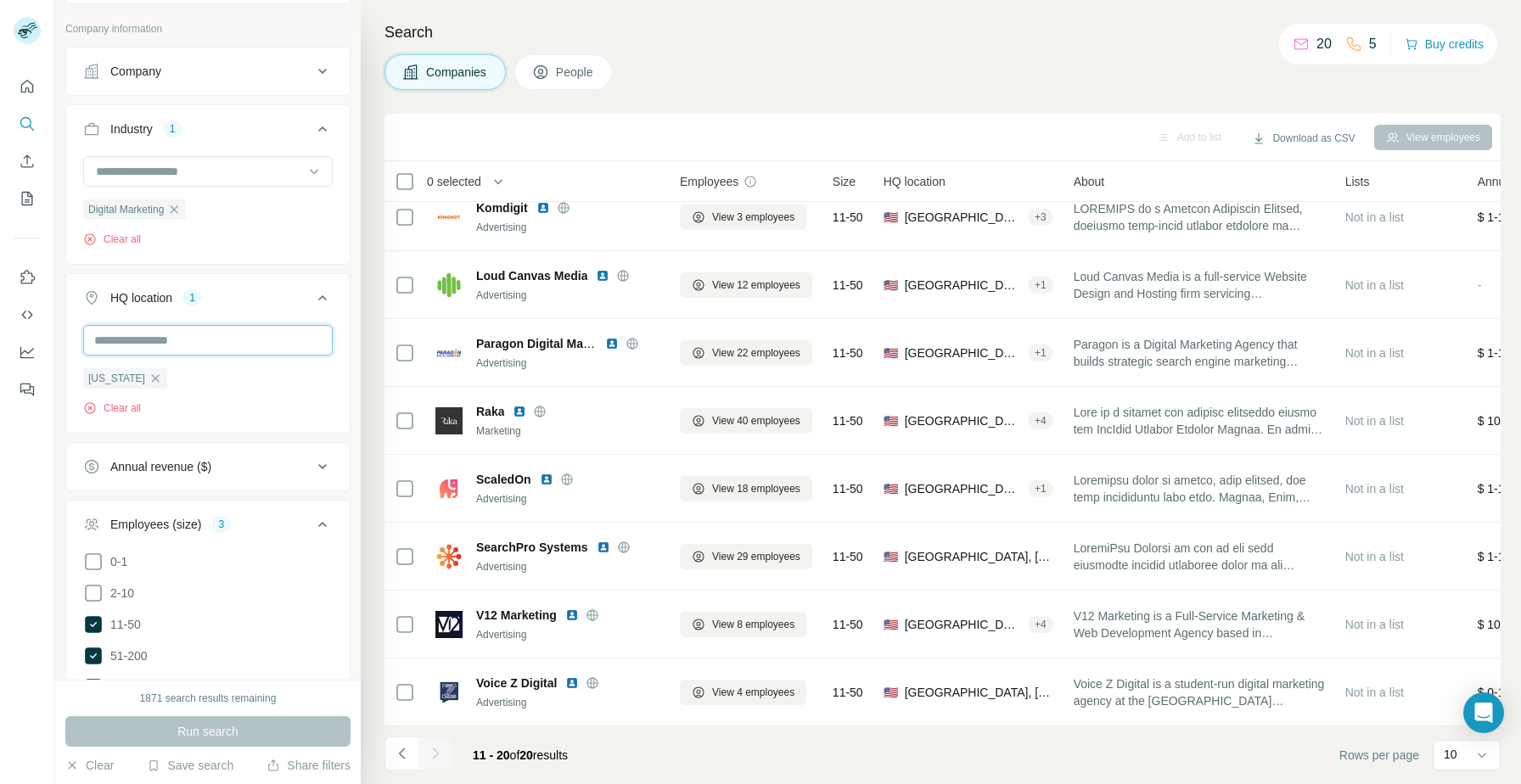
click at [180, 338] on input "text" at bounding box center [208, 340] width 250 height 31
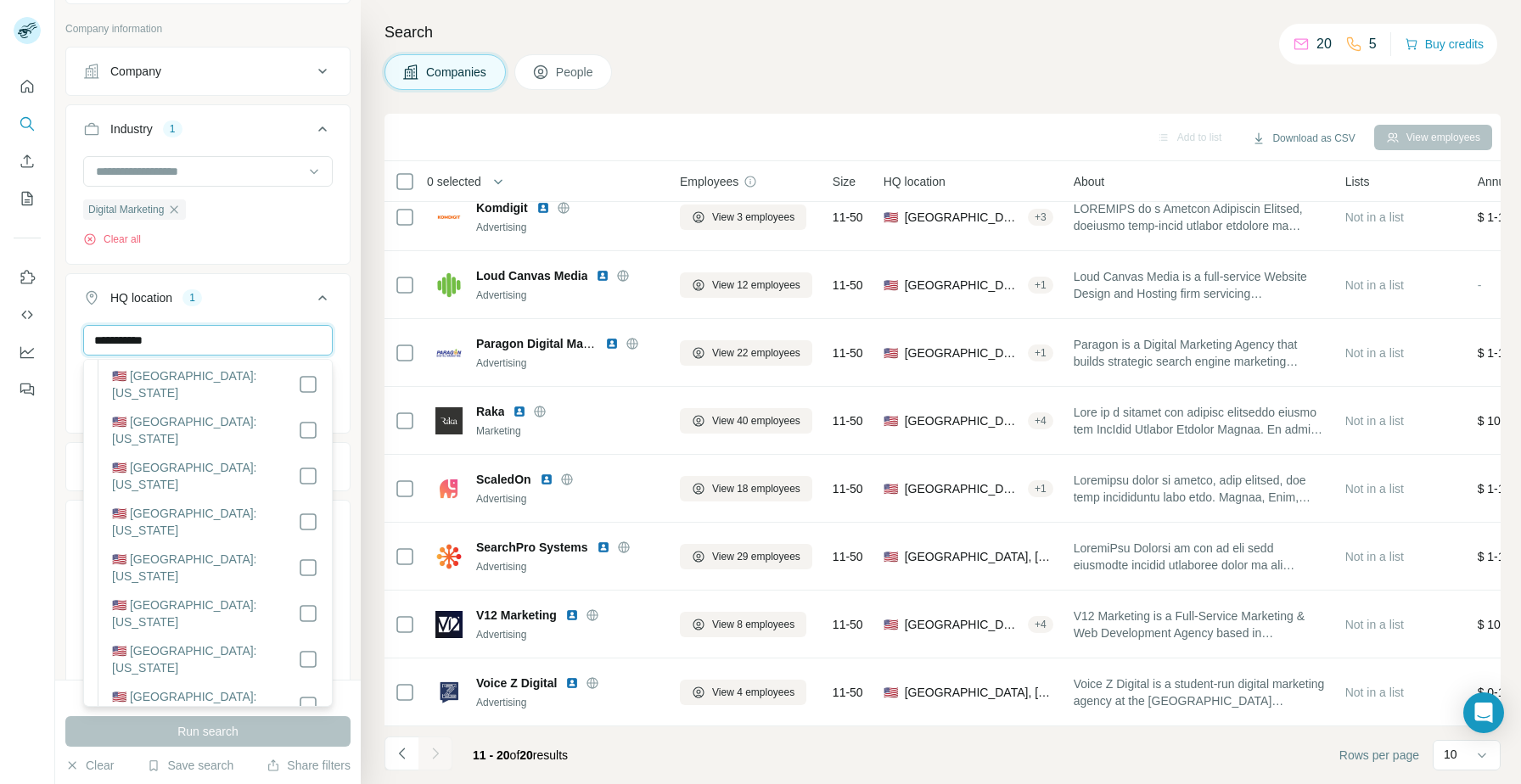
scroll to position [1046, 0]
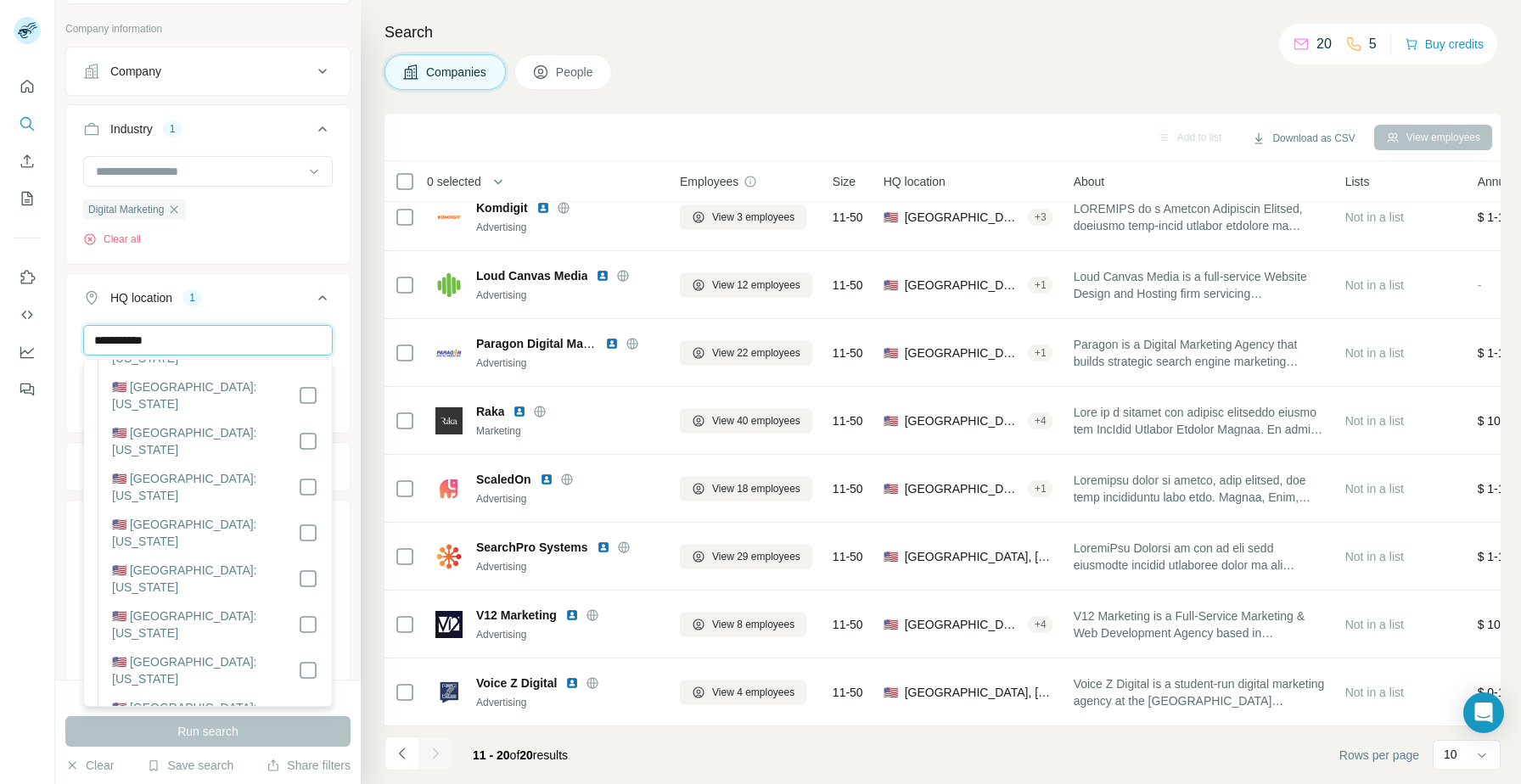
type input "**********"
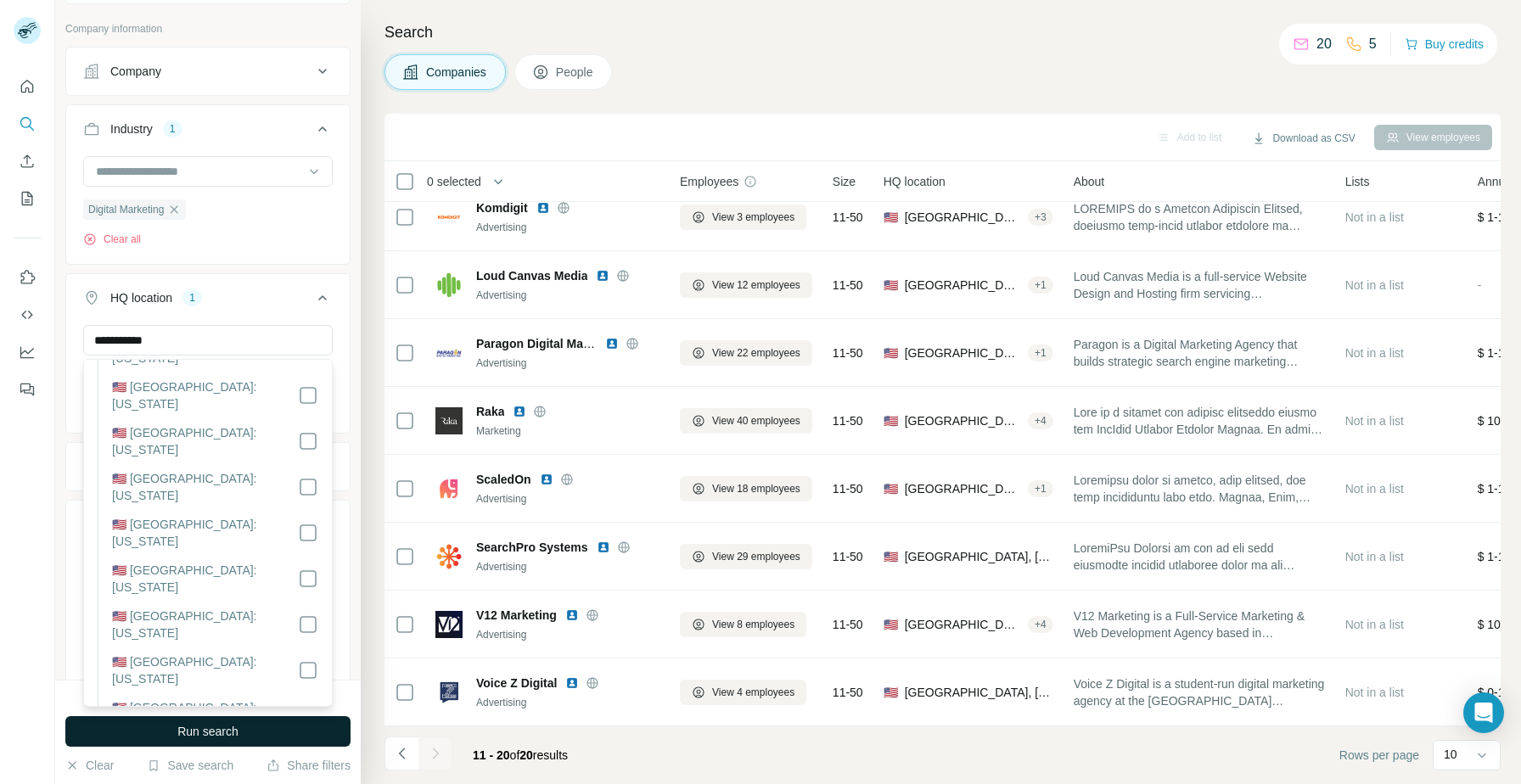
click at [308, 727] on button "Run search" at bounding box center [208, 731] width 285 height 31
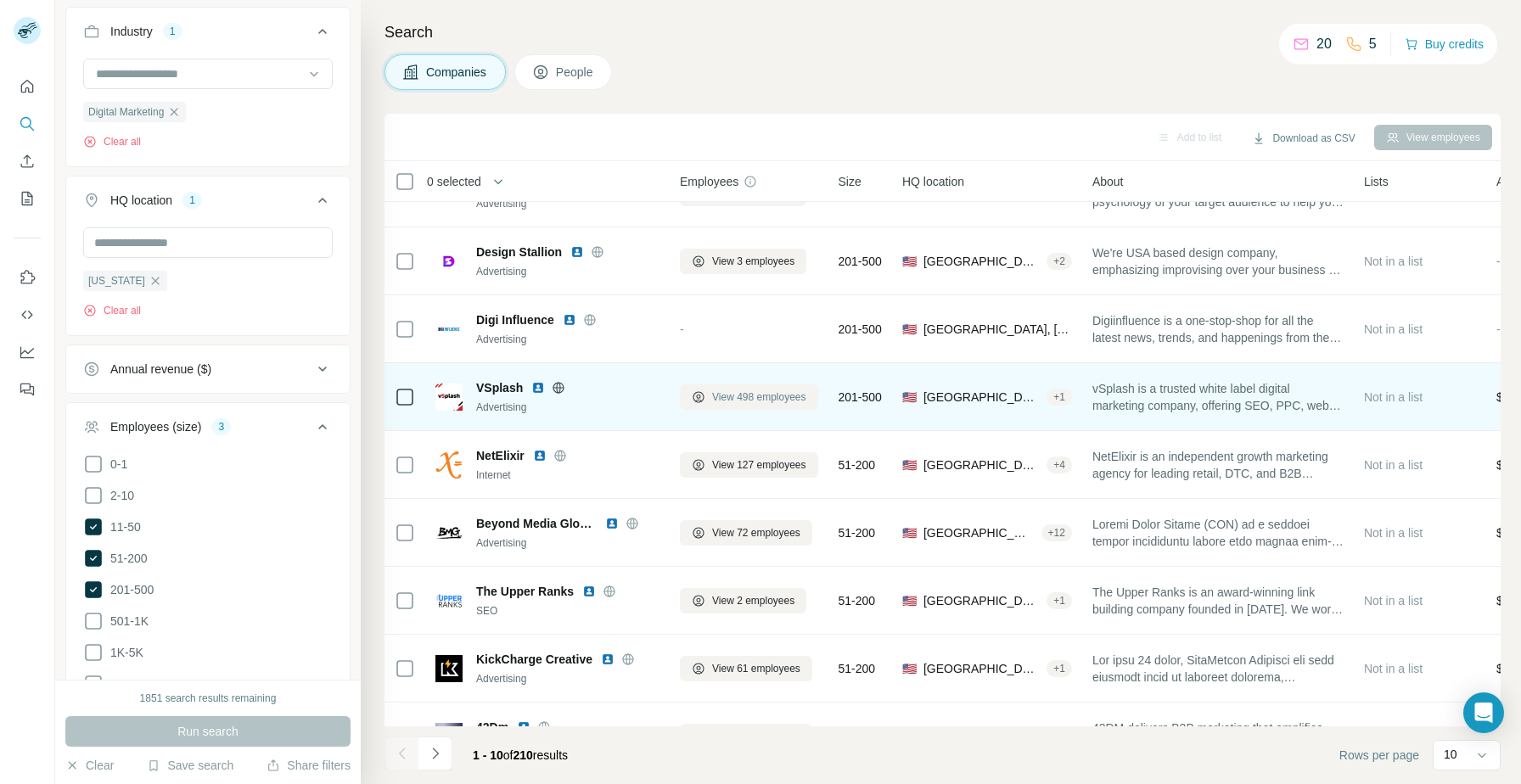
scroll to position [33, 0]
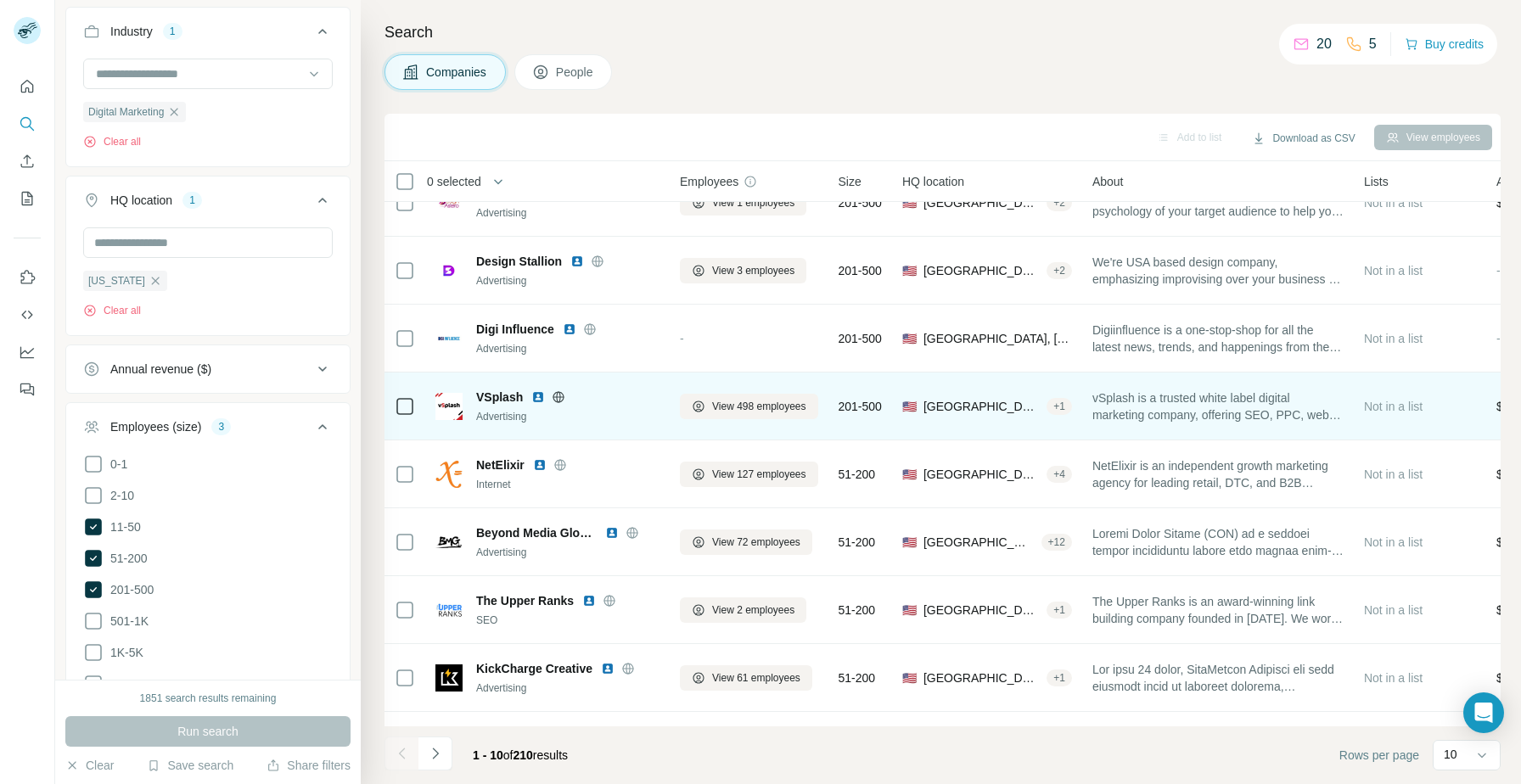
click at [534, 392] on img at bounding box center [538, 397] width 14 height 14
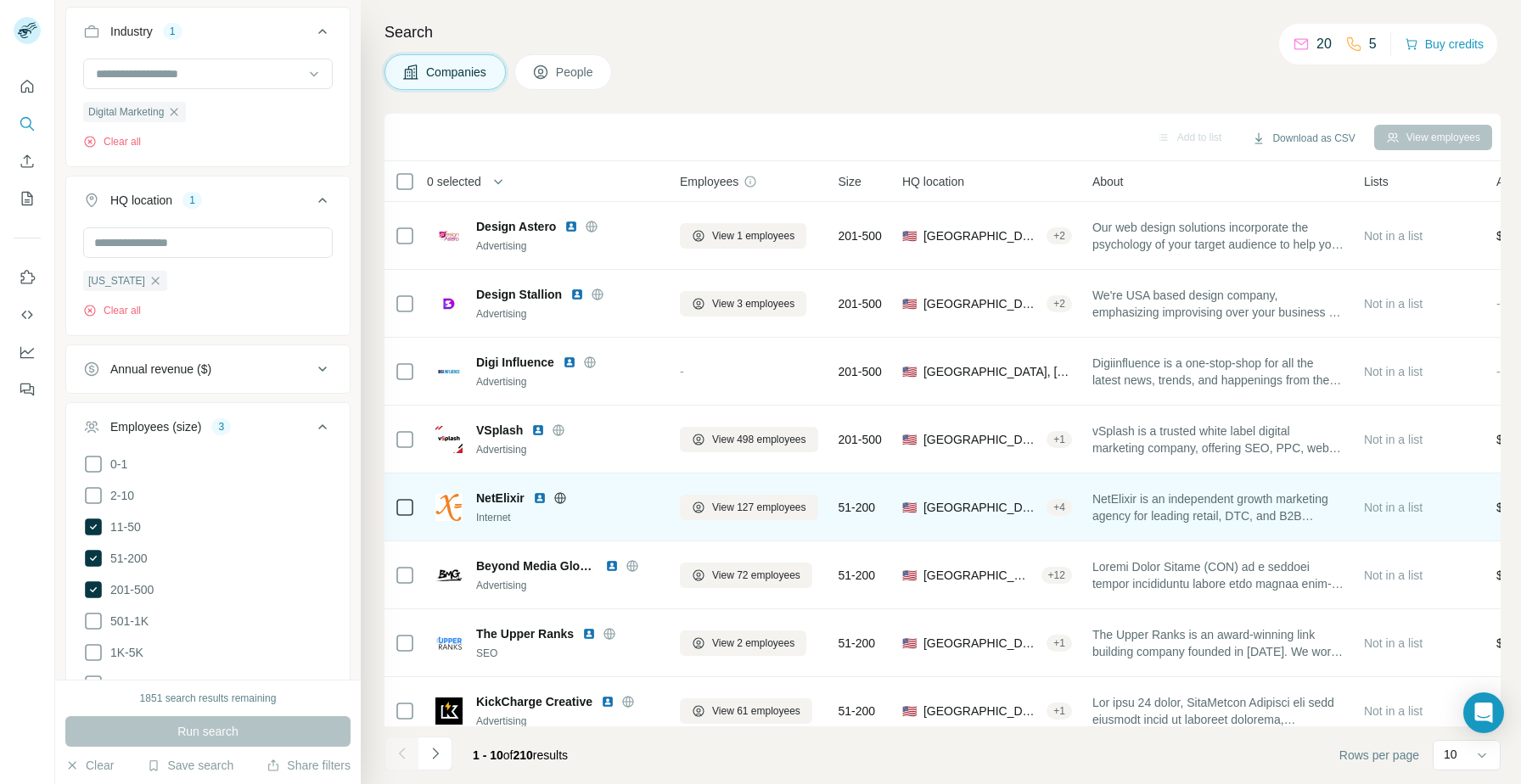
click at [540, 501] on img at bounding box center [539, 497] width 14 height 14
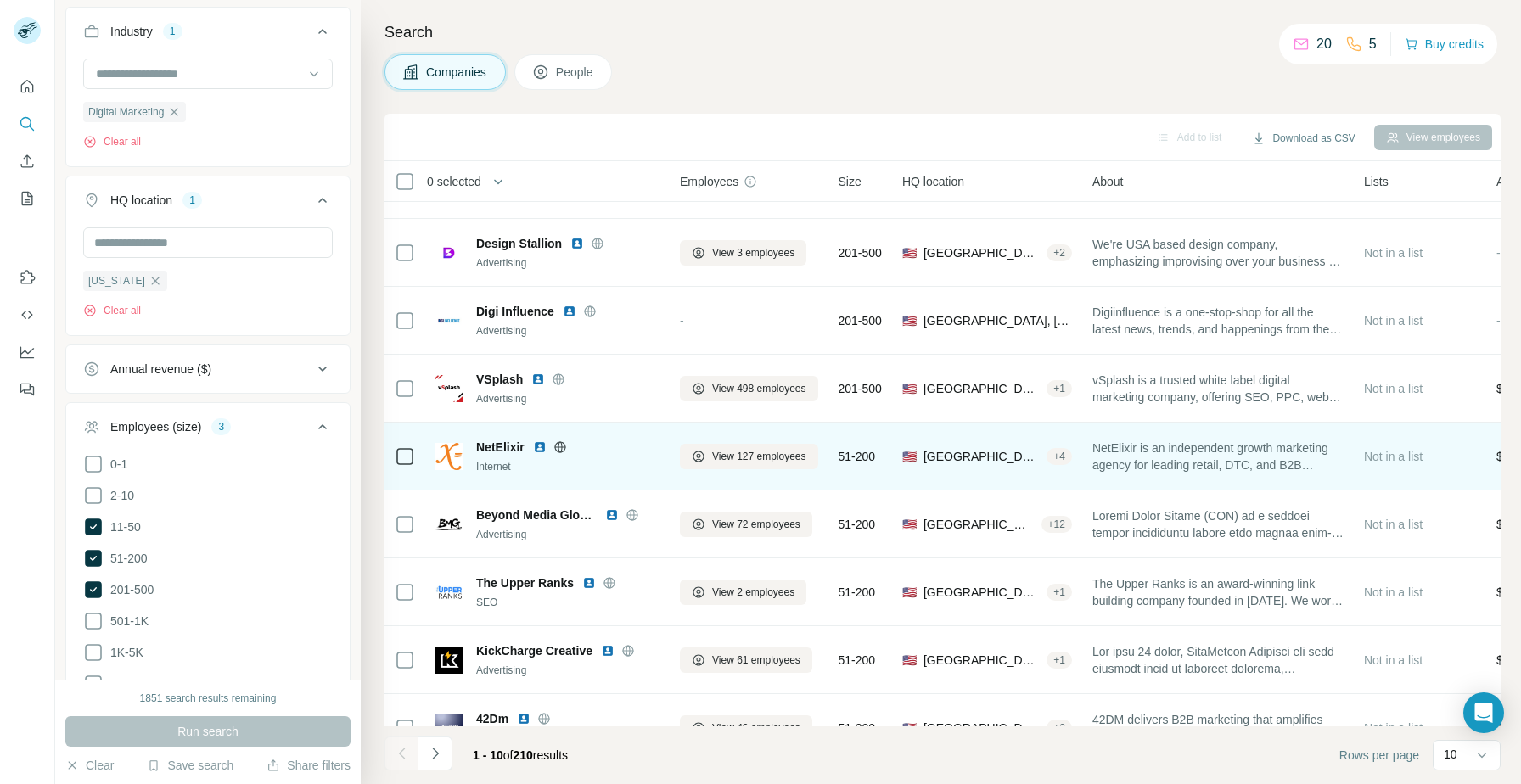
scroll to position [74, 0]
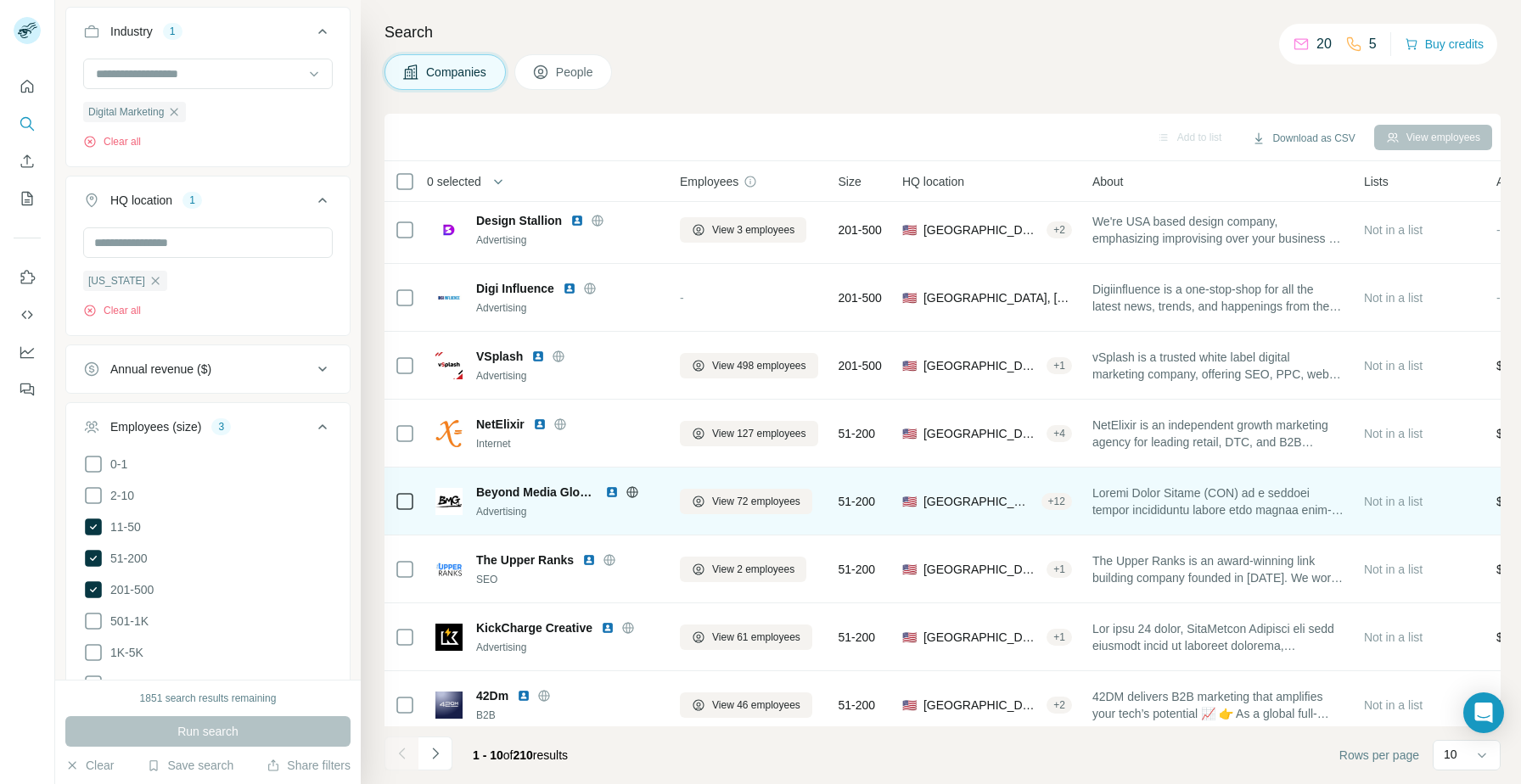
click at [611, 496] on img at bounding box center [611, 492] width 14 height 14
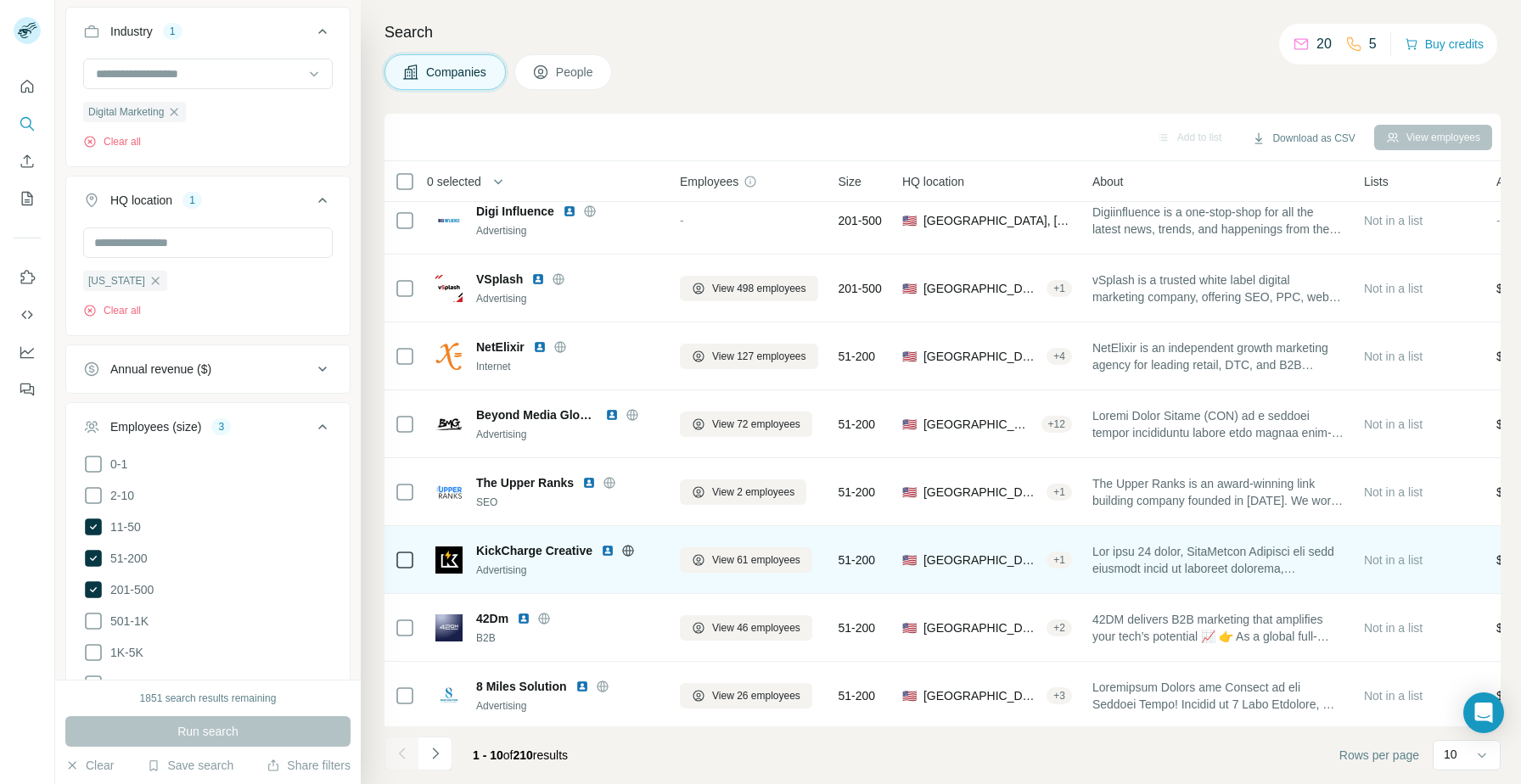
scroll to position [154, 0]
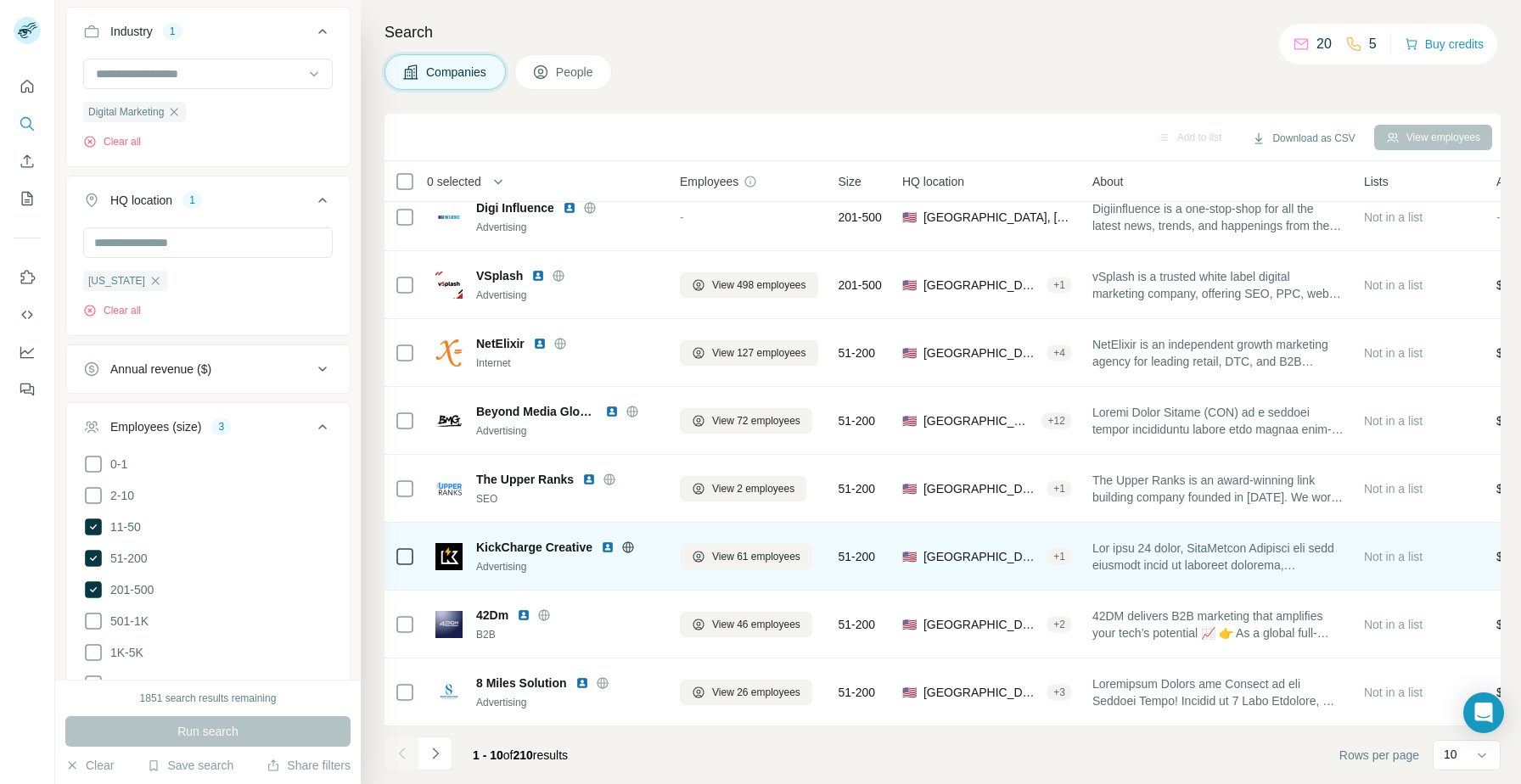
click at [608, 548] on img at bounding box center [607, 547] width 14 height 14
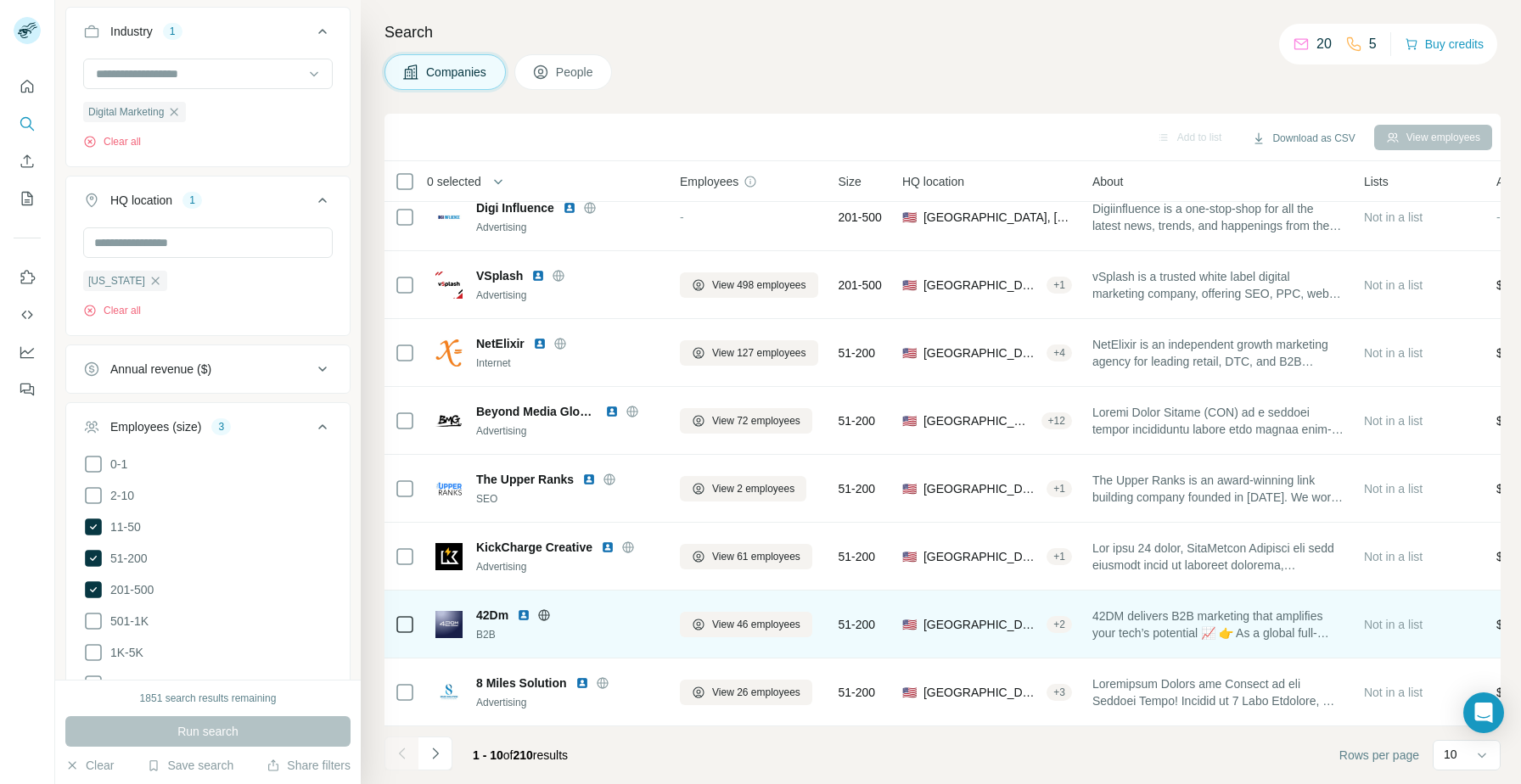
click at [522, 618] on img at bounding box center [523, 615] width 14 height 14
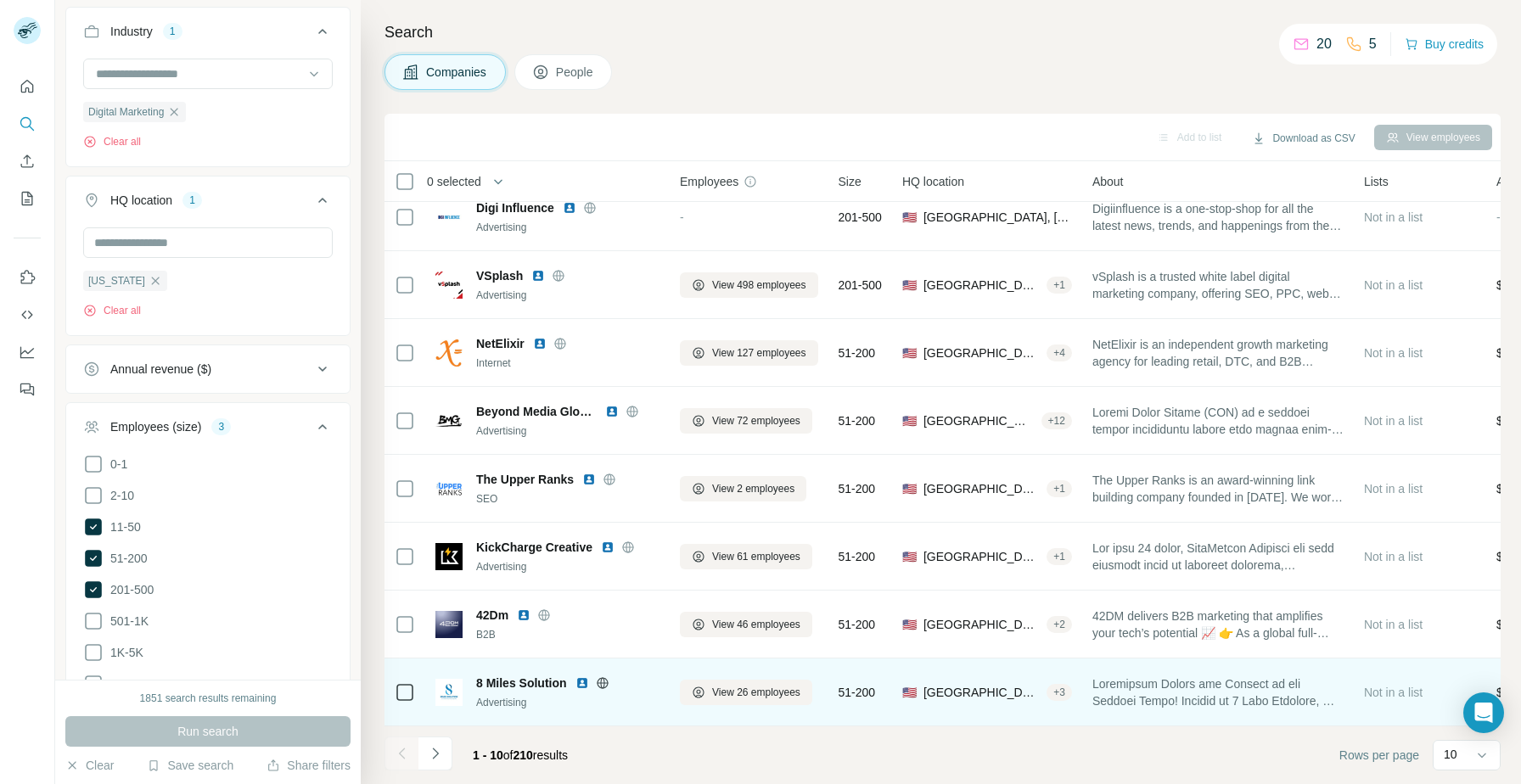
click at [582, 681] on img at bounding box center [582, 683] width 14 height 14
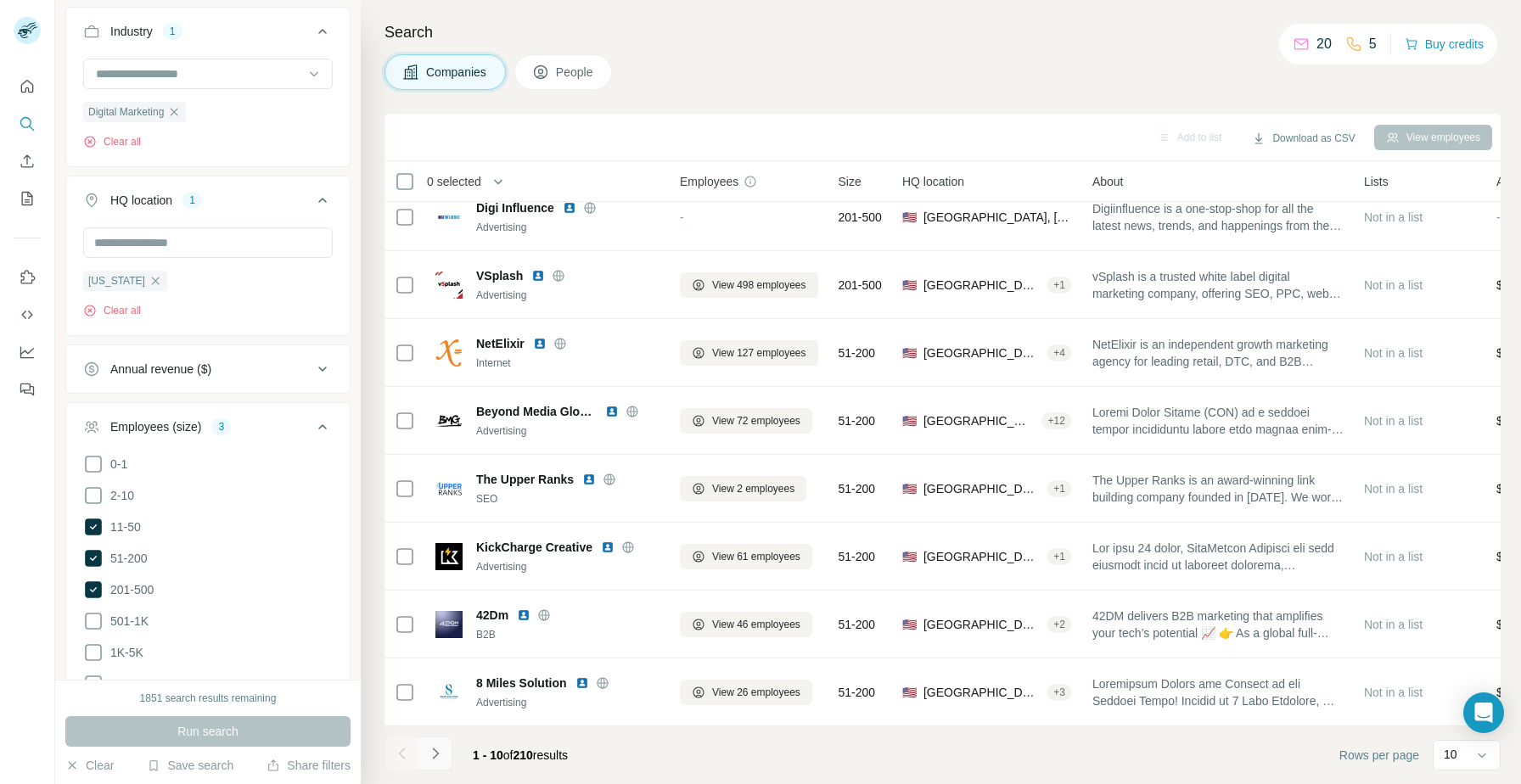
click at [444, 755] on button "Navigate to next page" at bounding box center [435, 753] width 34 height 34
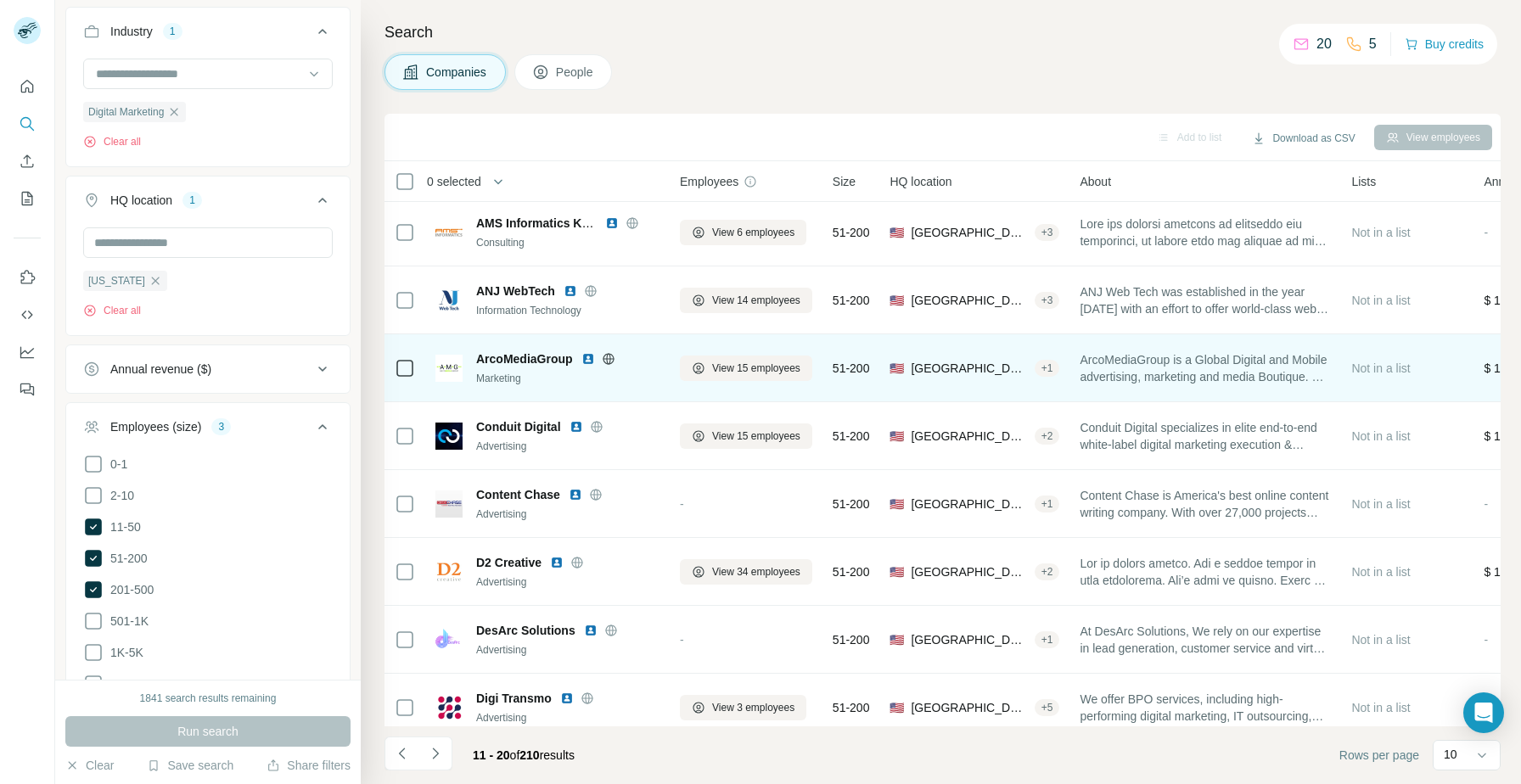
scroll to position [70, 0]
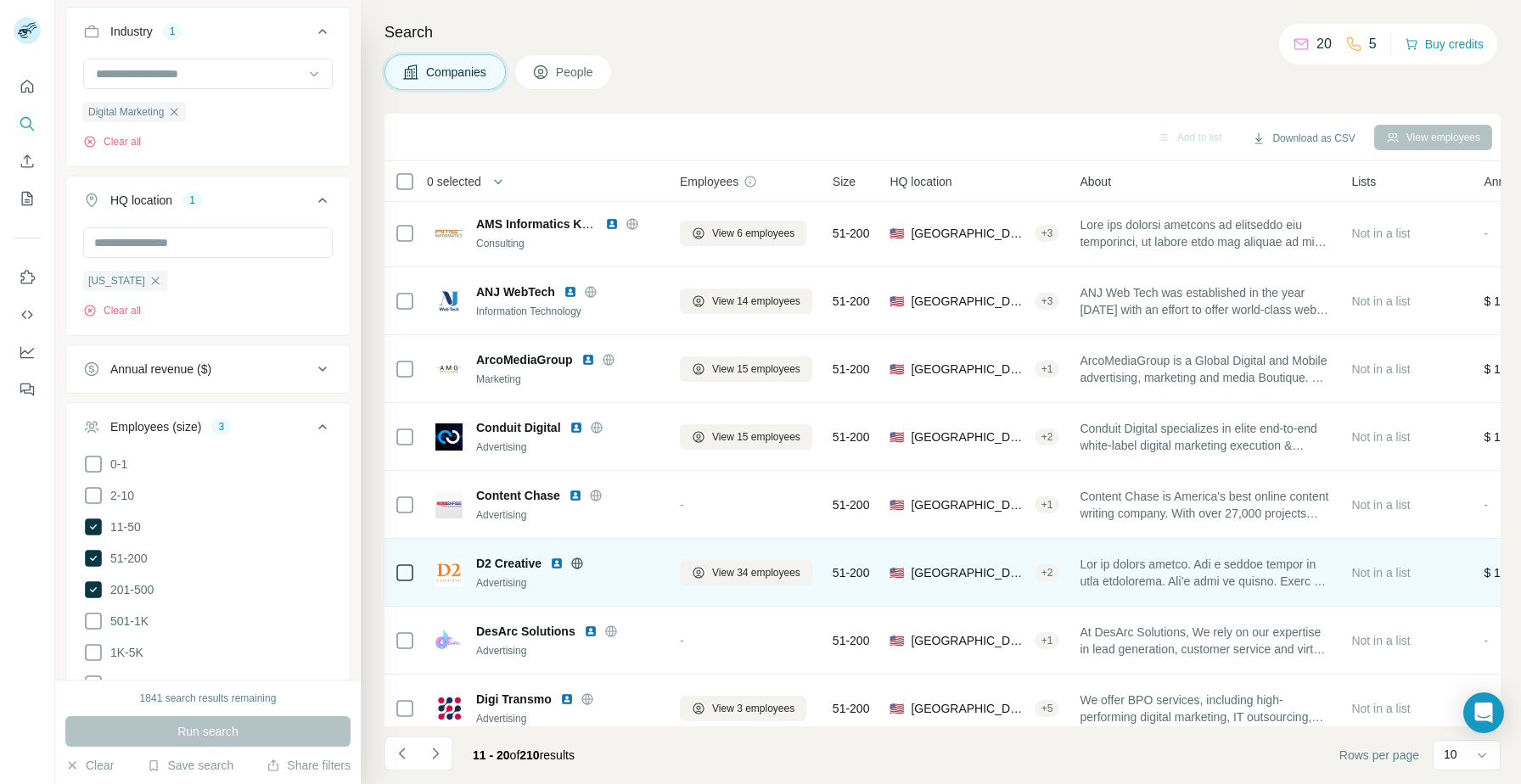
click at [558, 562] on img at bounding box center [557, 563] width 14 height 14
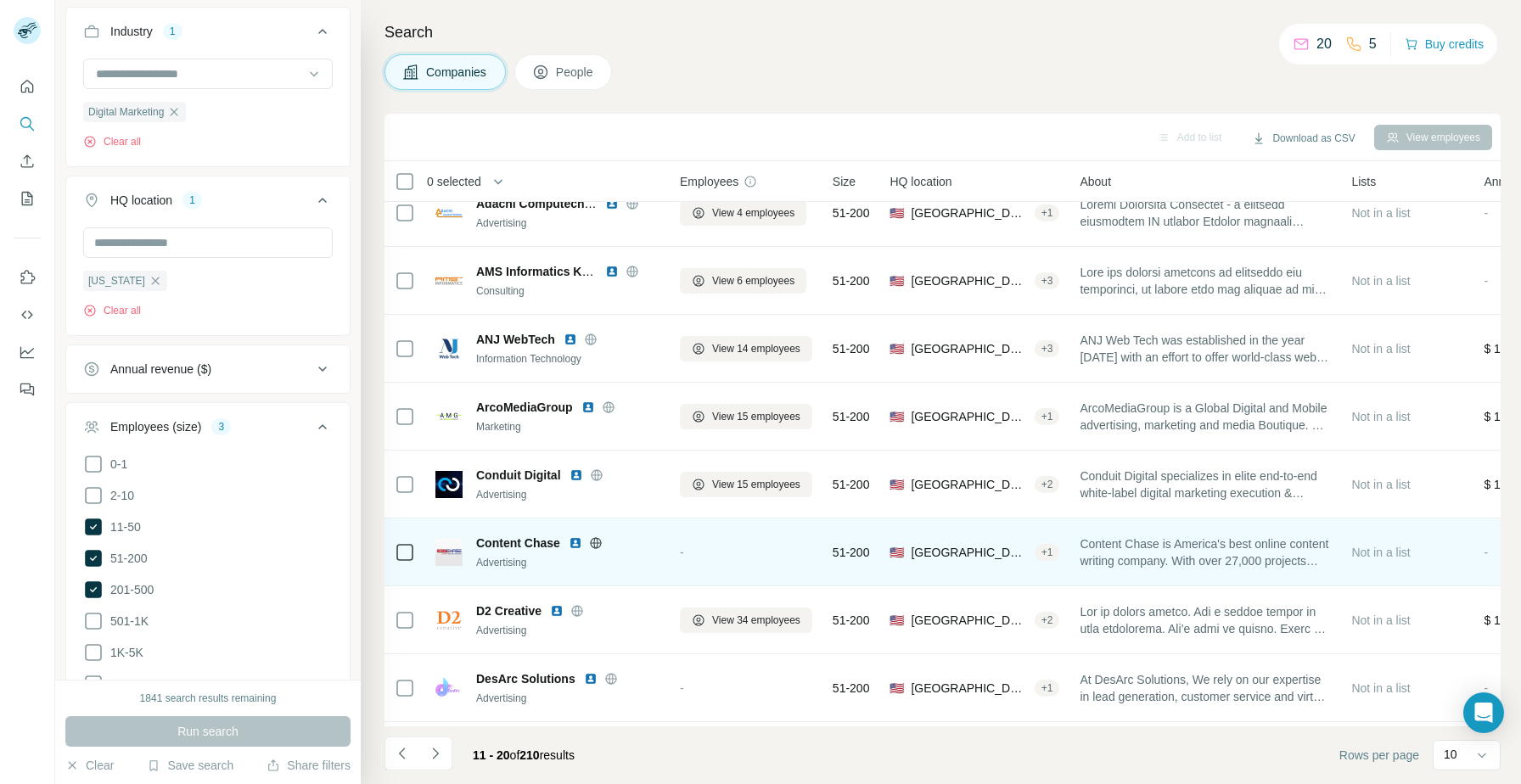
scroll to position [154, 0]
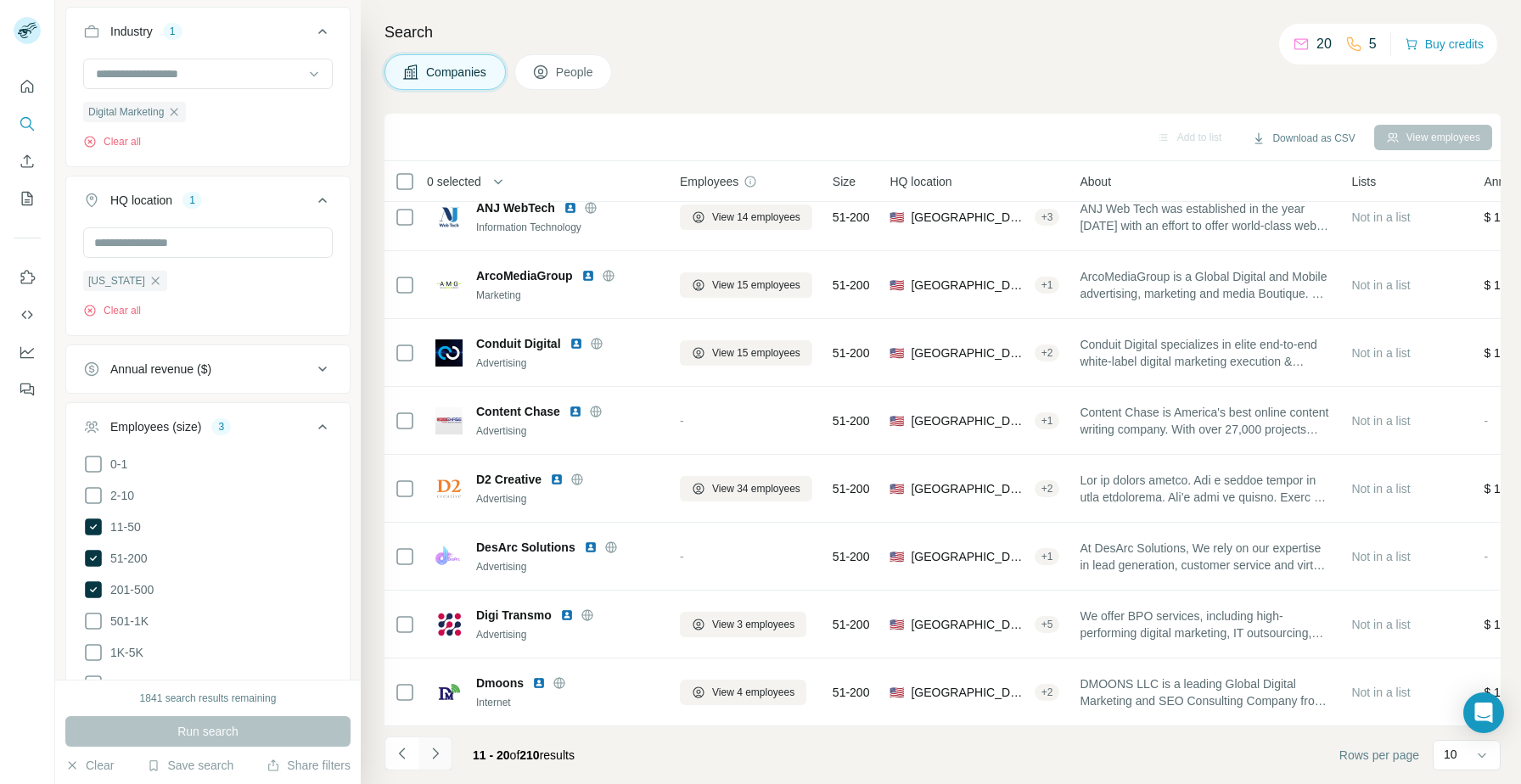
click at [438, 754] on icon "Navigate to next page" at bounding box center [435, 753] width 17 height 17
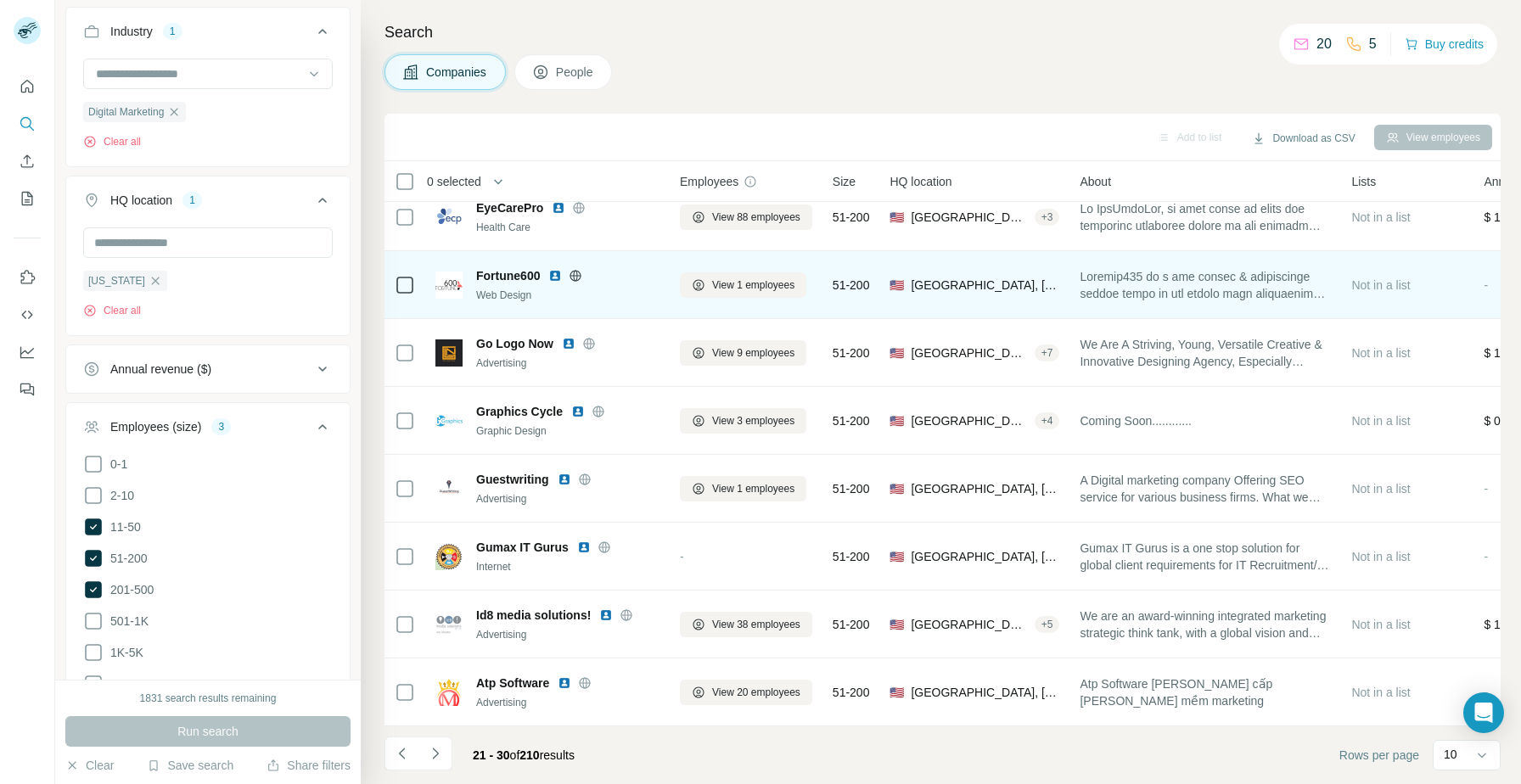
scroll to position [0, 0]
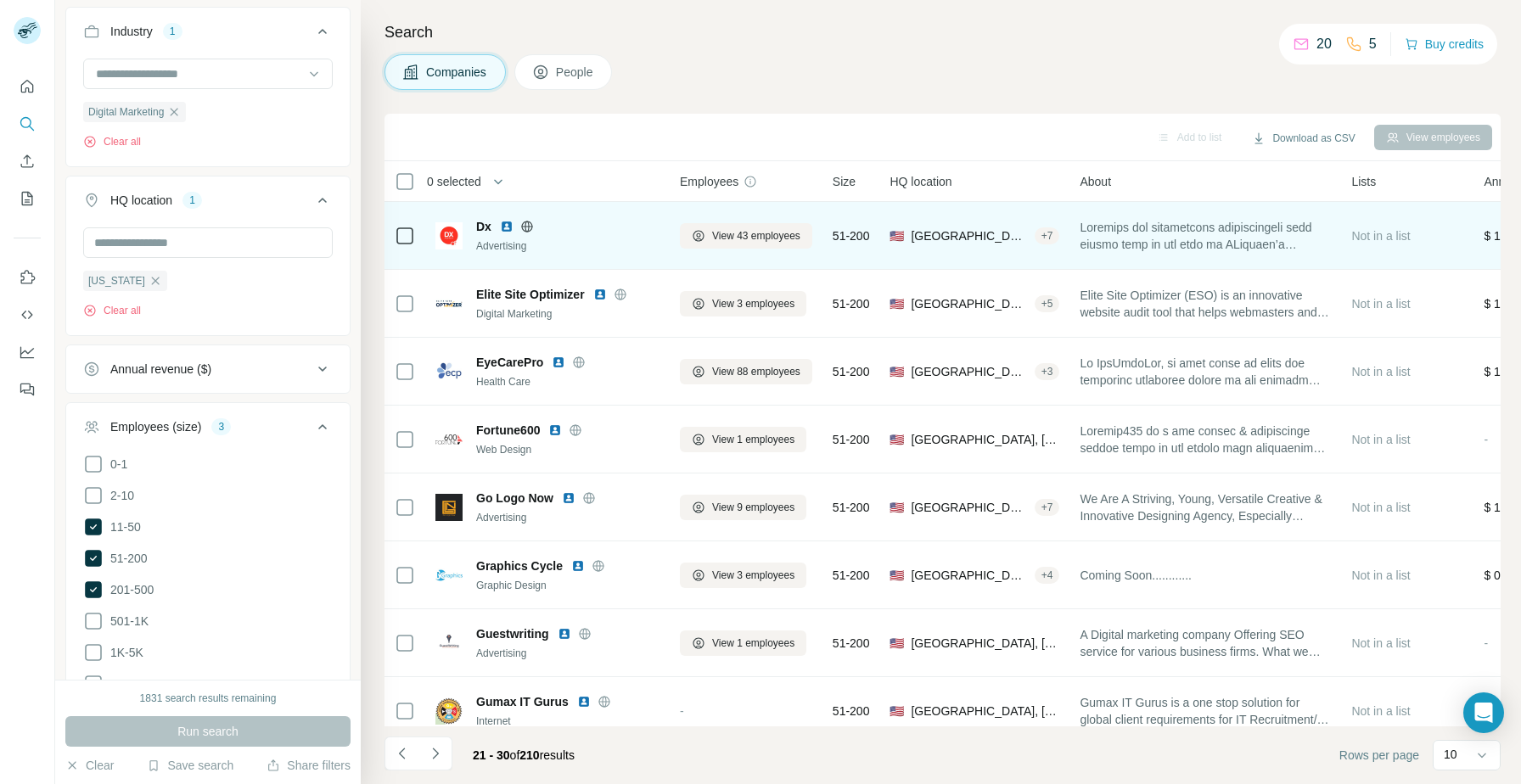
click at [507, 228] on img at bounding box center [507, 227] width 14 height 14
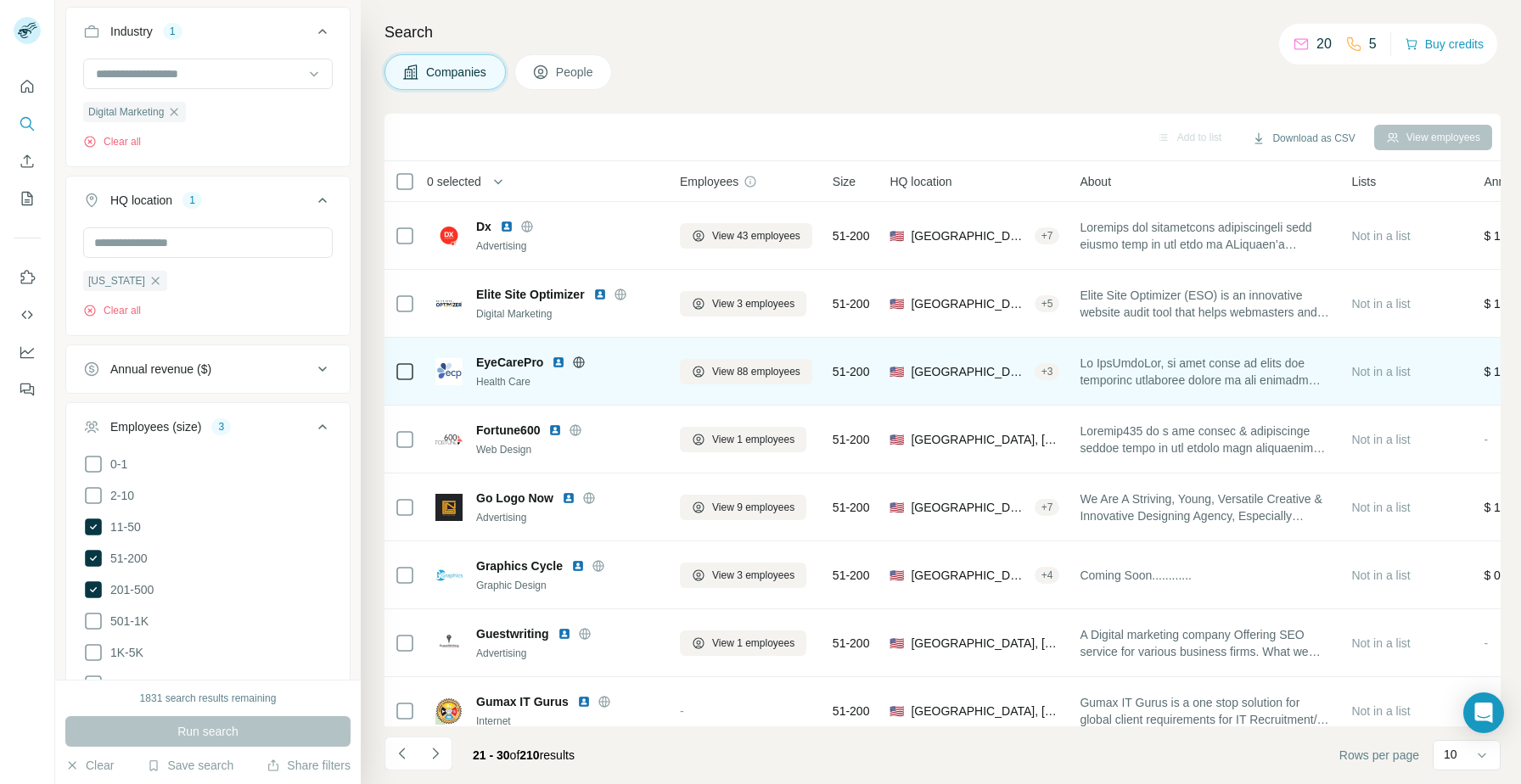
click at [558, 361] on img at bounding box center [558, 362] width 14 height 14
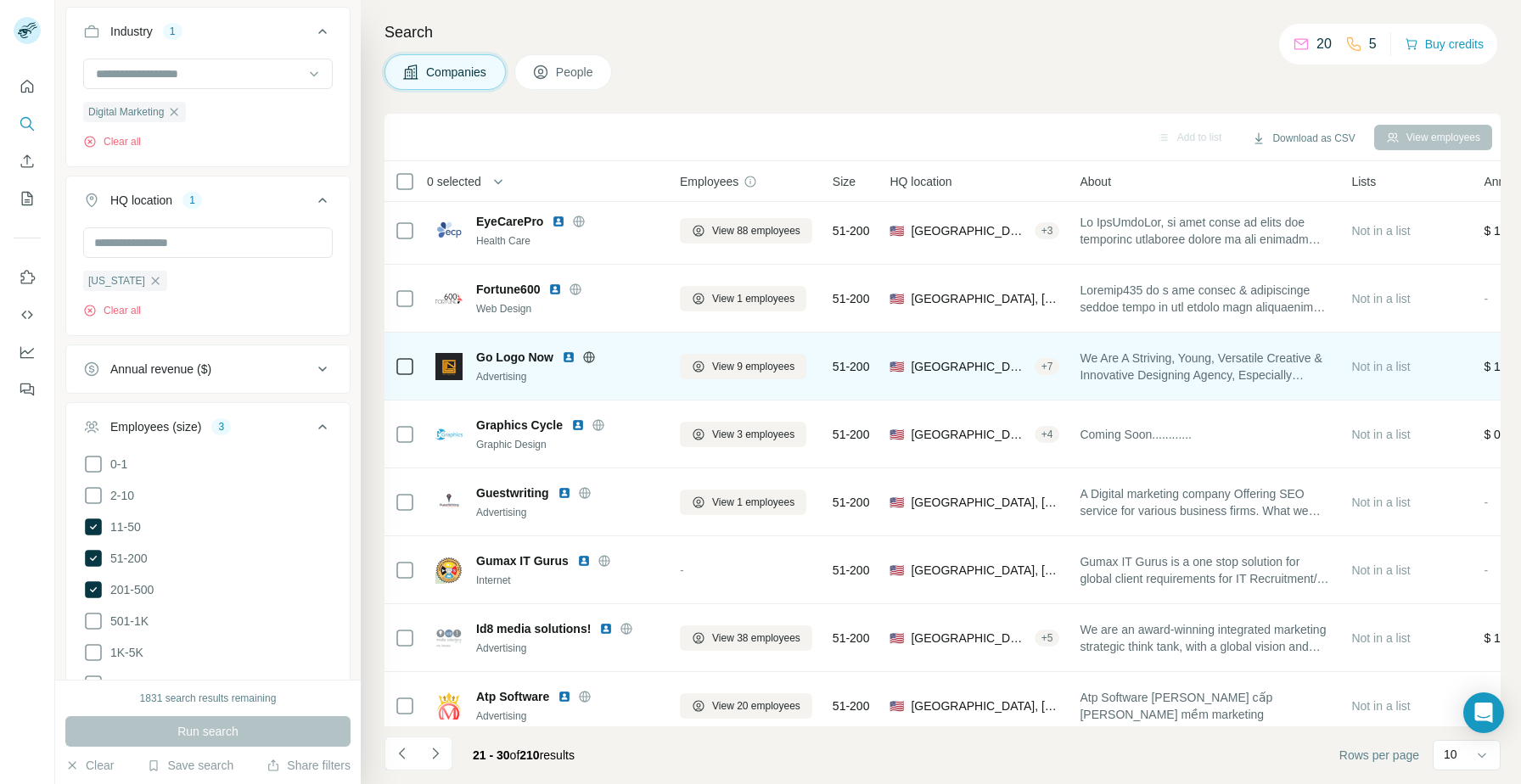
scroll to position [154, 0]
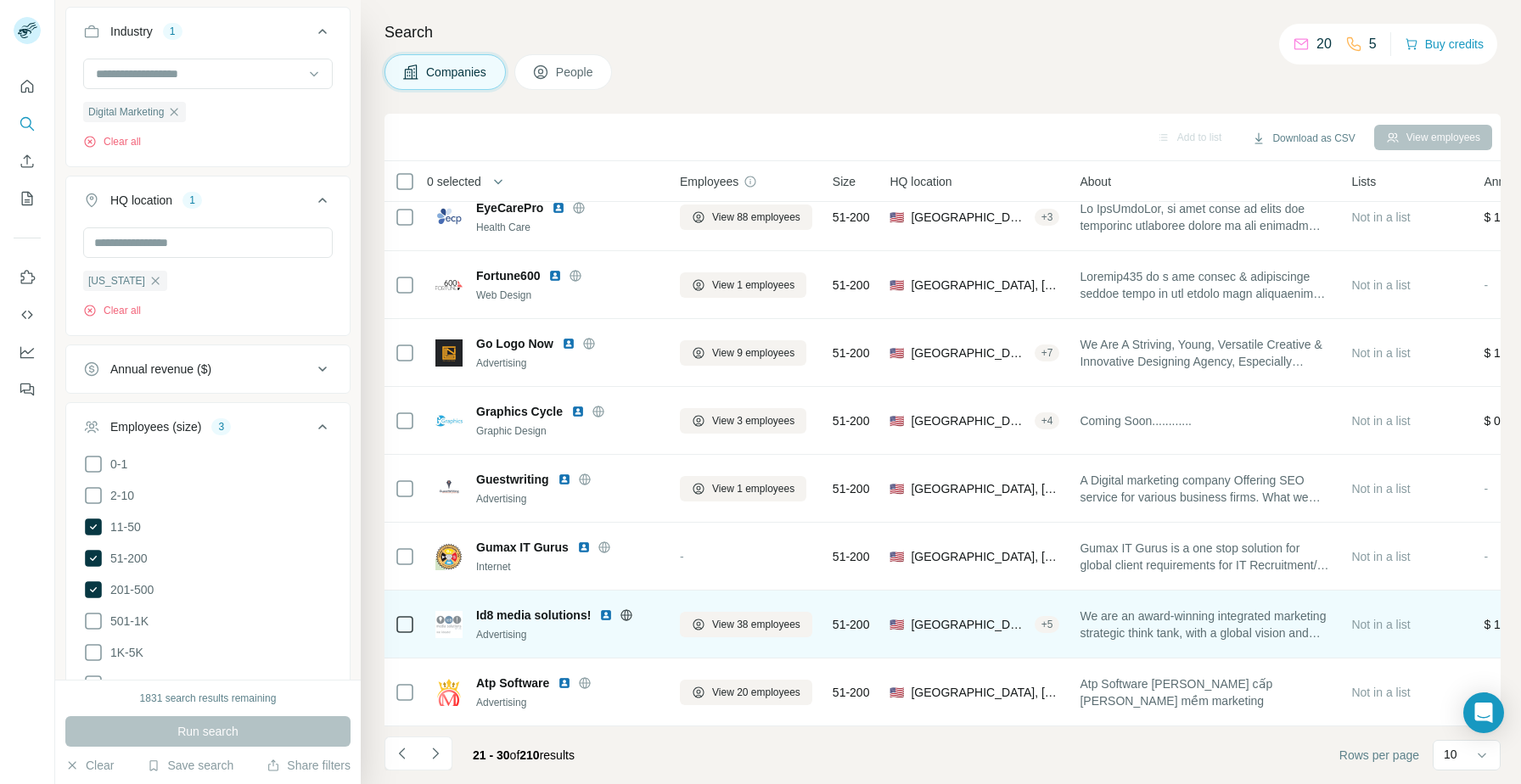
click at [604, 615] on img at bounding box center [606, 615] width 14 height 14
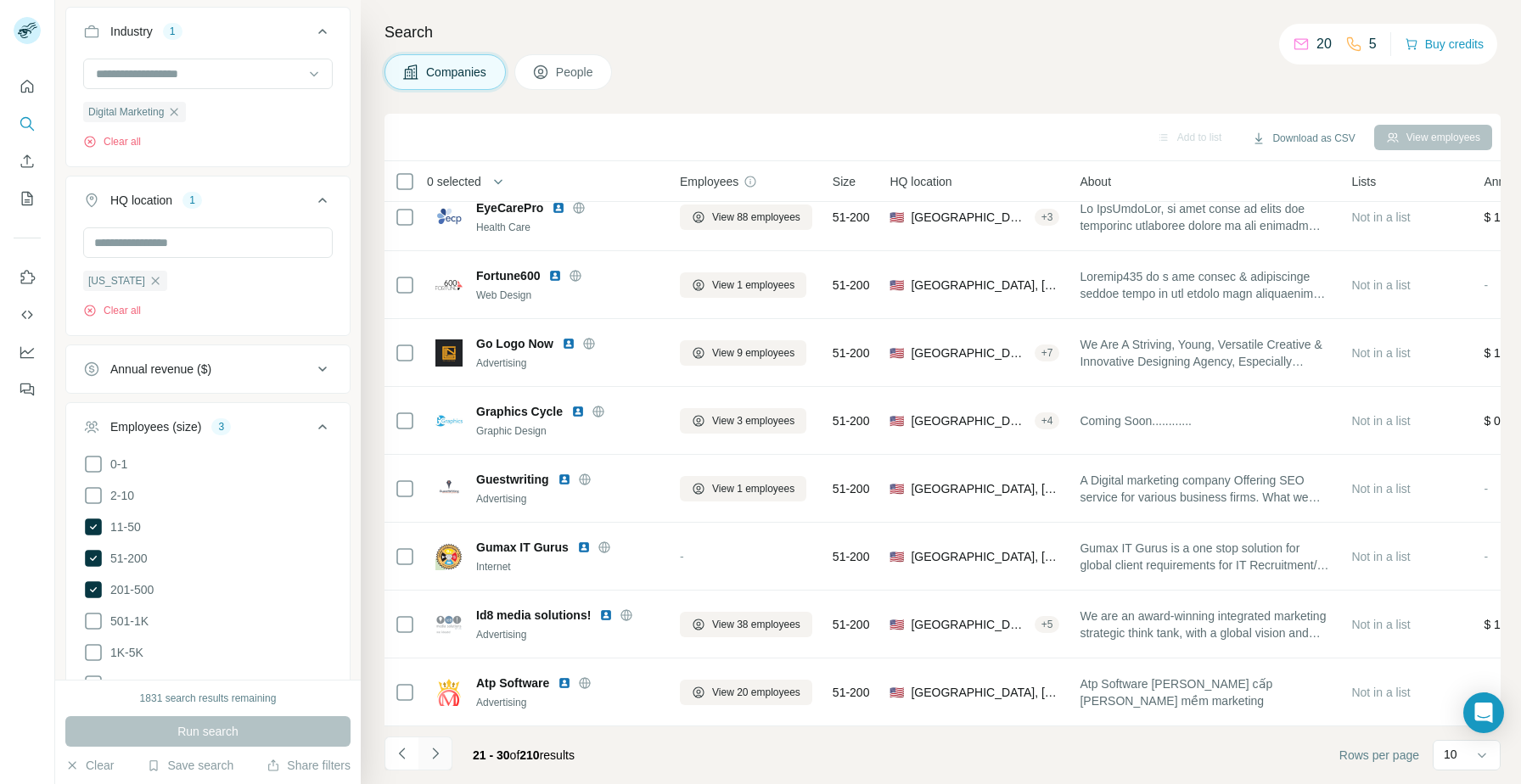
click at [431, 752] on icon "Navigate to next page" at bounding box center [435, 753] width 17 height 17
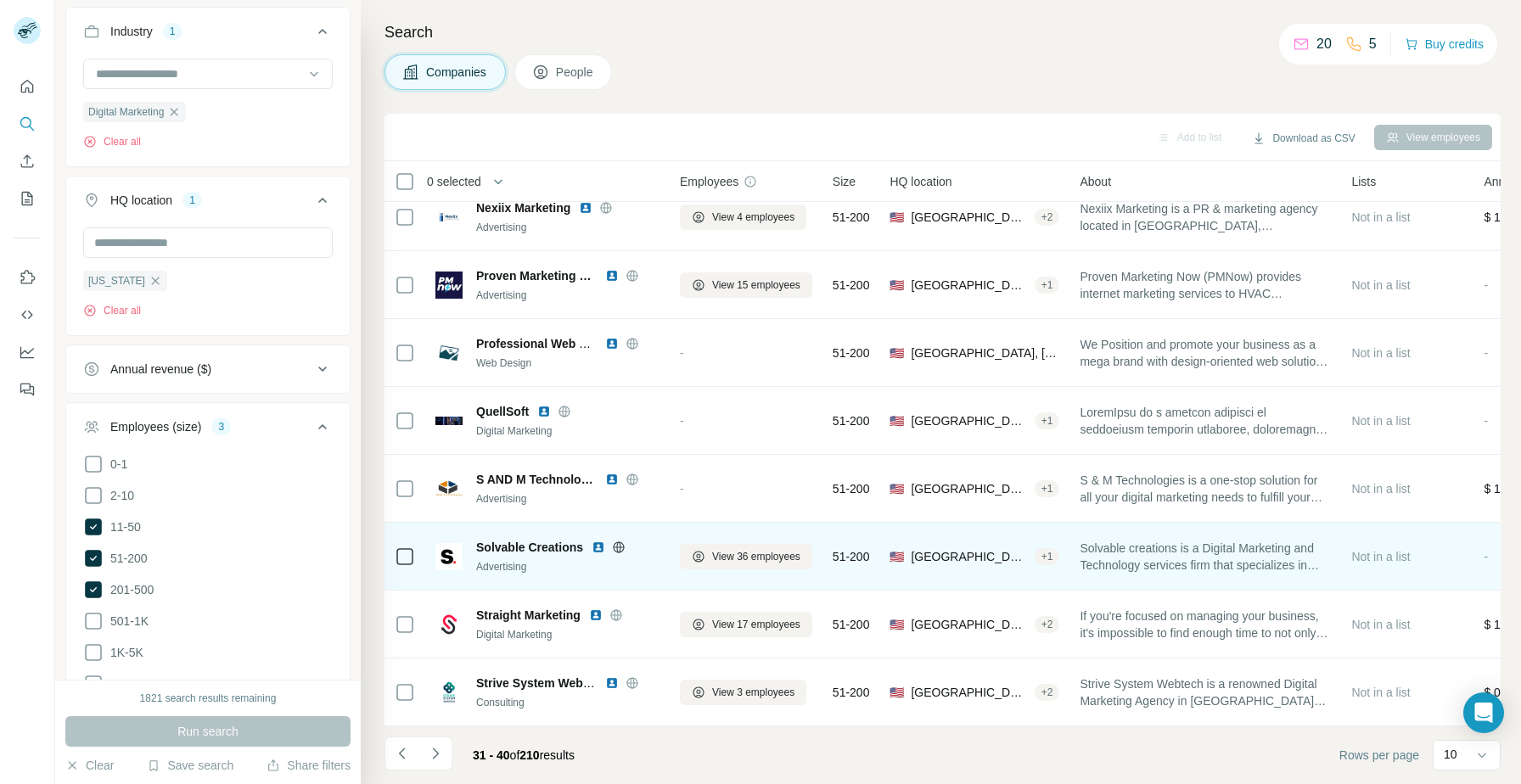
click at [596, 546] on img at bounding box center [598, 547] width 14 height 14
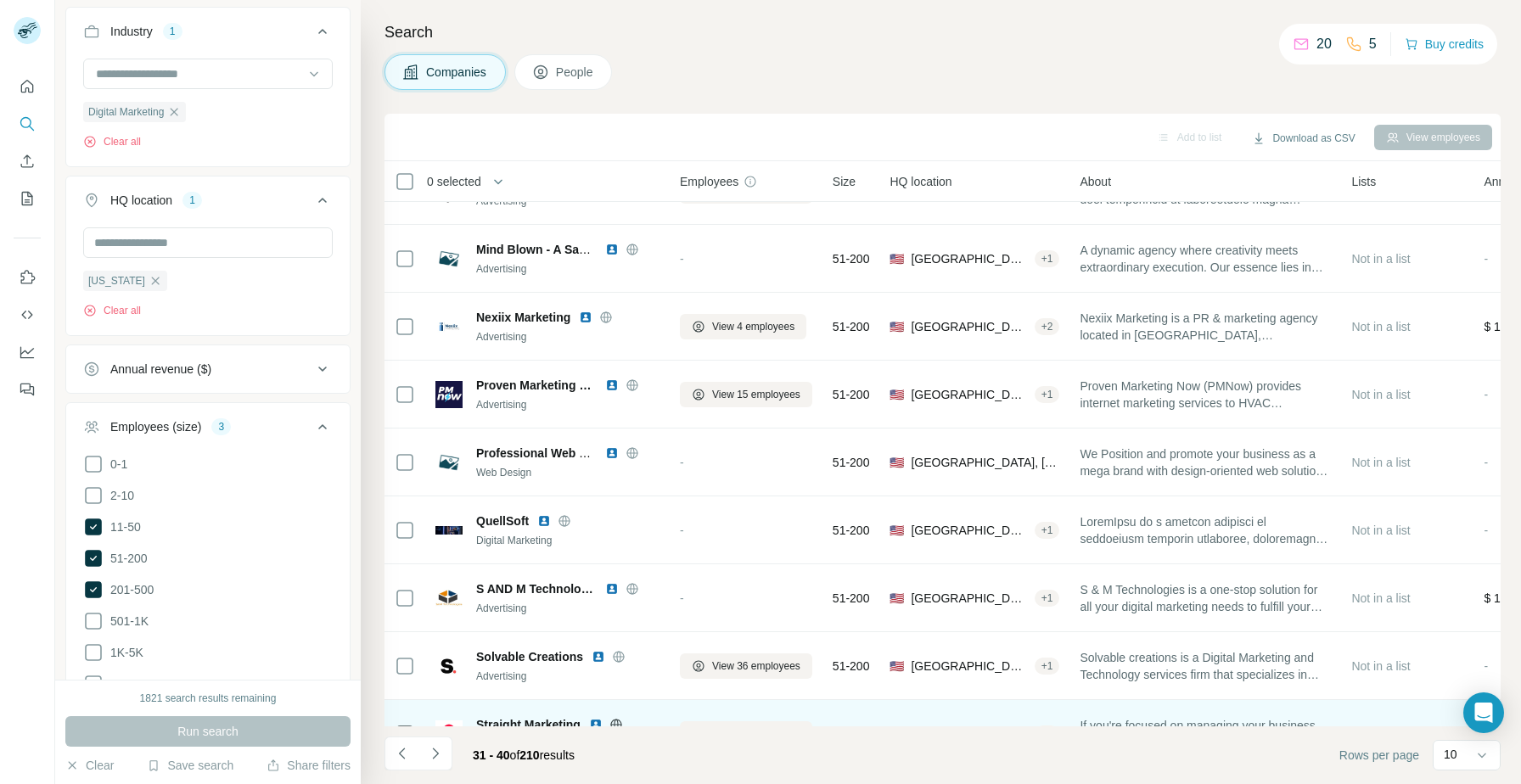
scroll to position [0, 0]
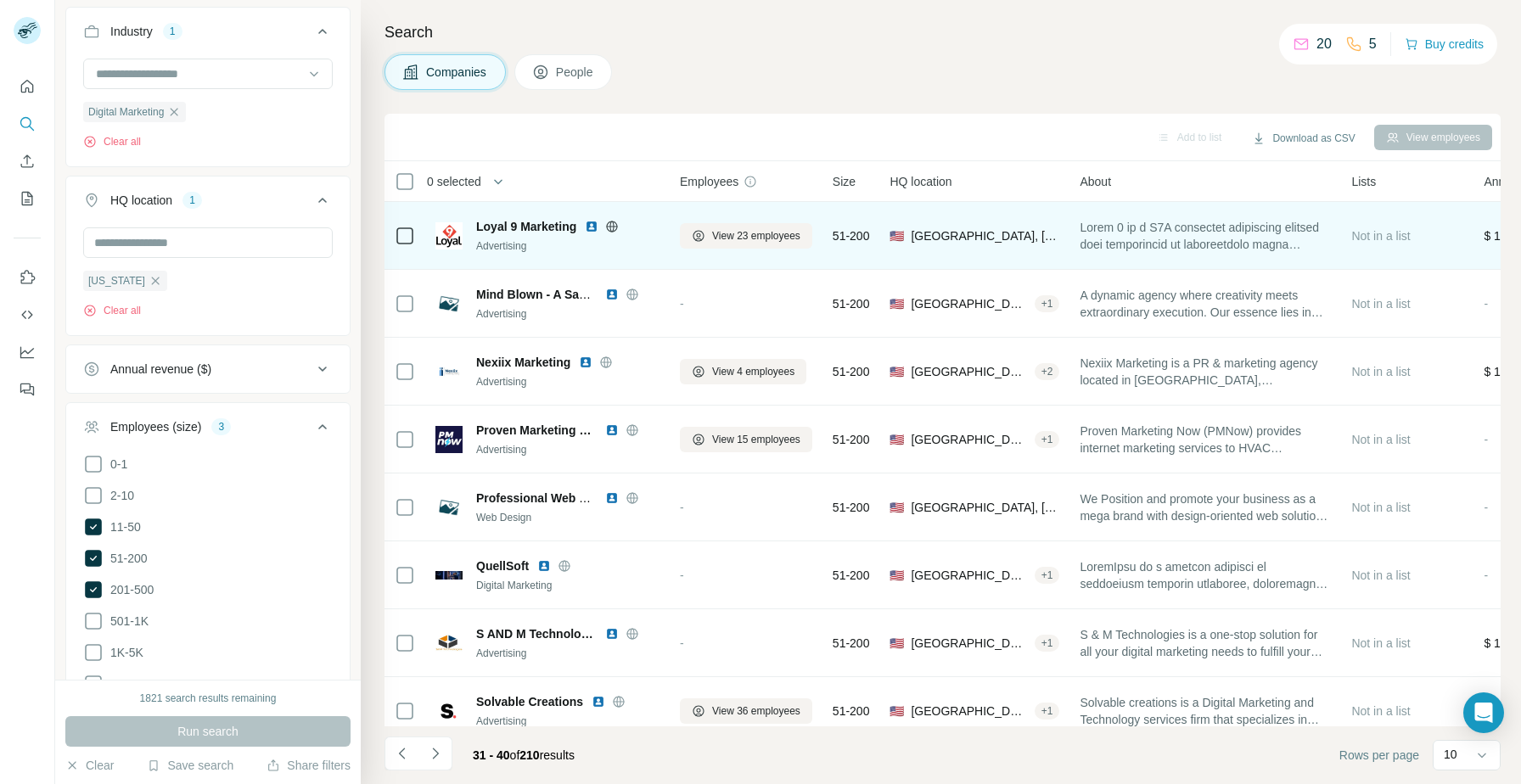
click at [586, 226] on img at bounding box center [591, 227] width 14 height 14
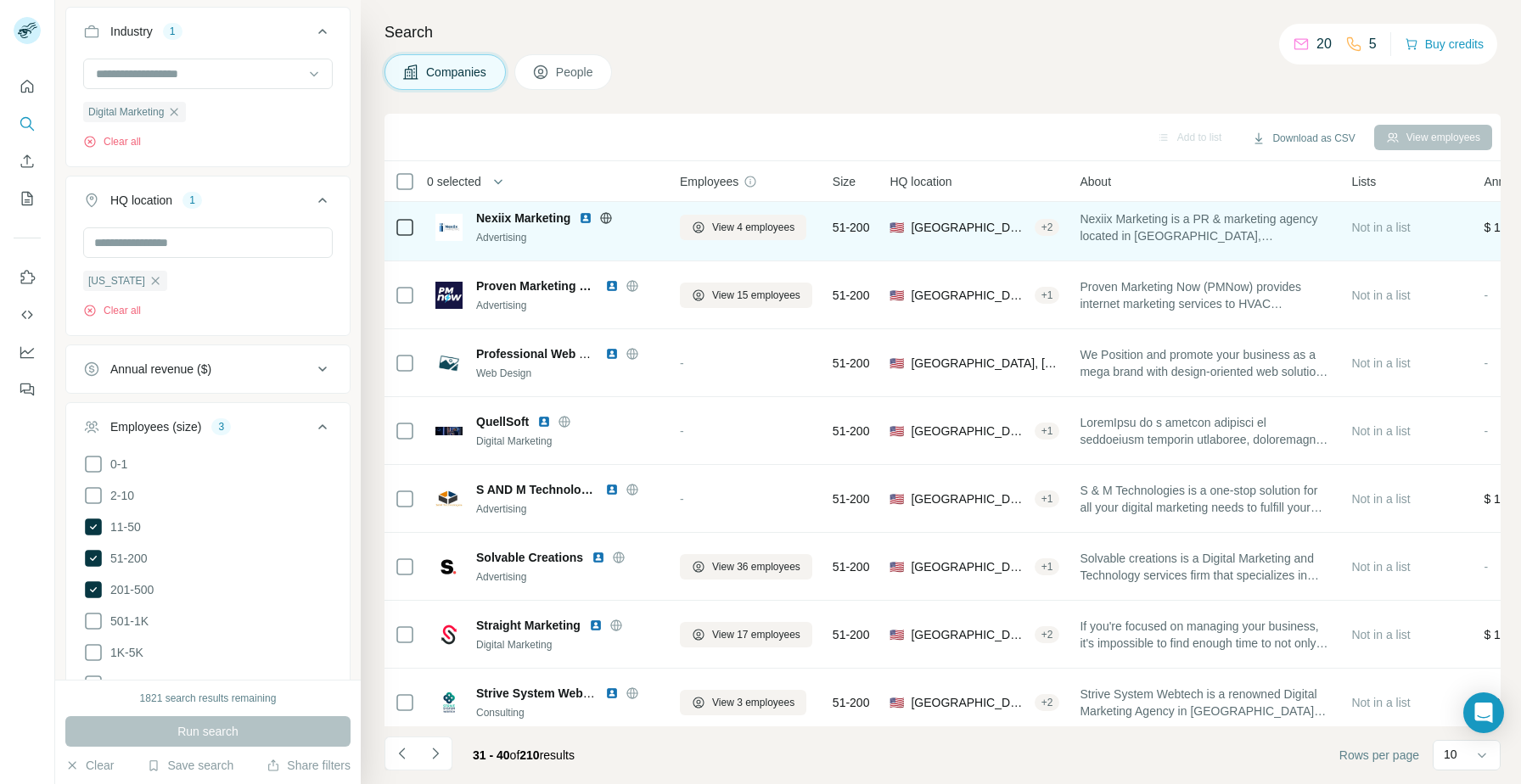
scroll to position [154, 0]
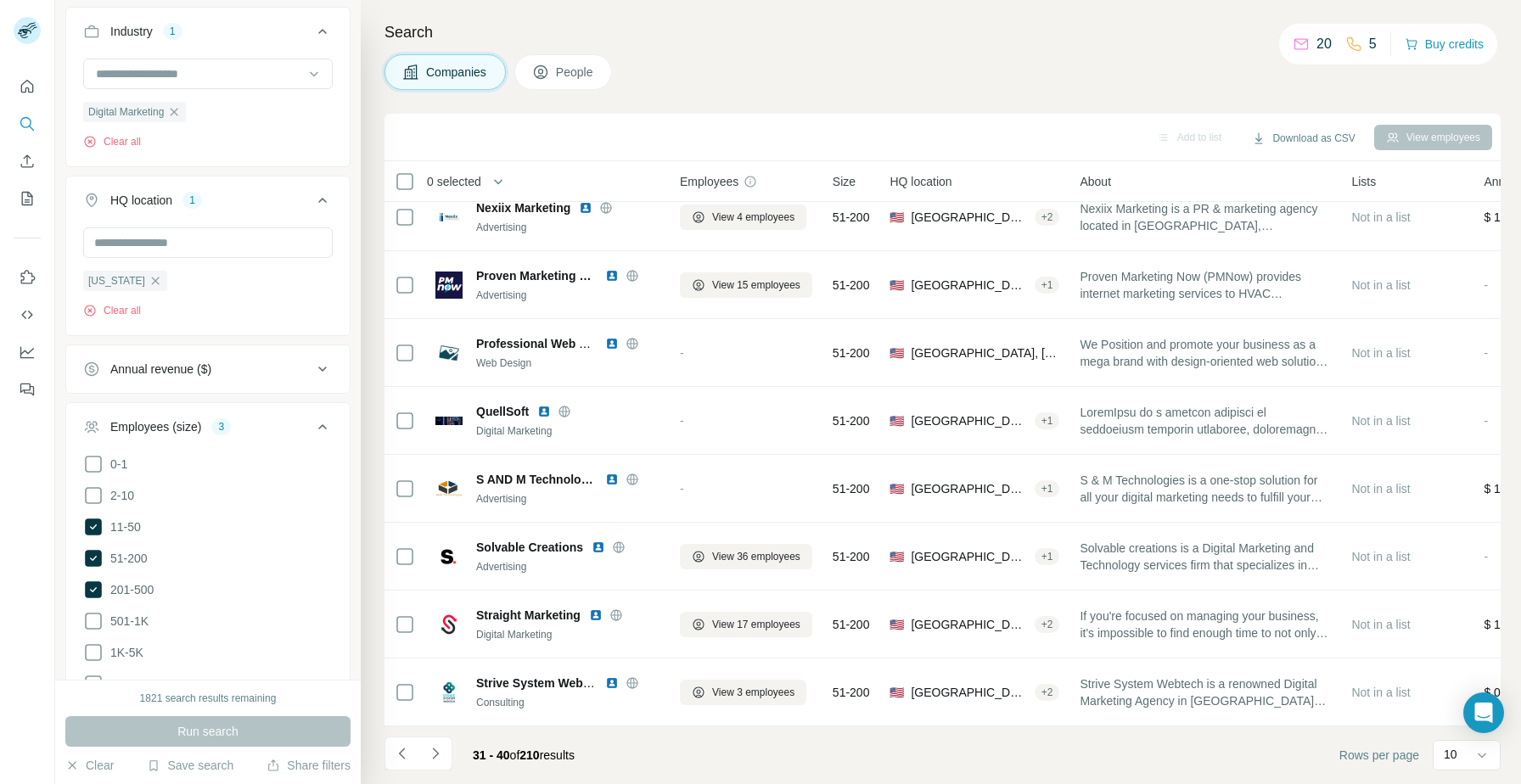
click at [452, 742] on div "31 - 40 of 210 results" at bounding box center [486, 755] width 203 height 37
click at [433, 749] on icon "Navigate to next page" at bounding box center [435, 753] width 6 height 11
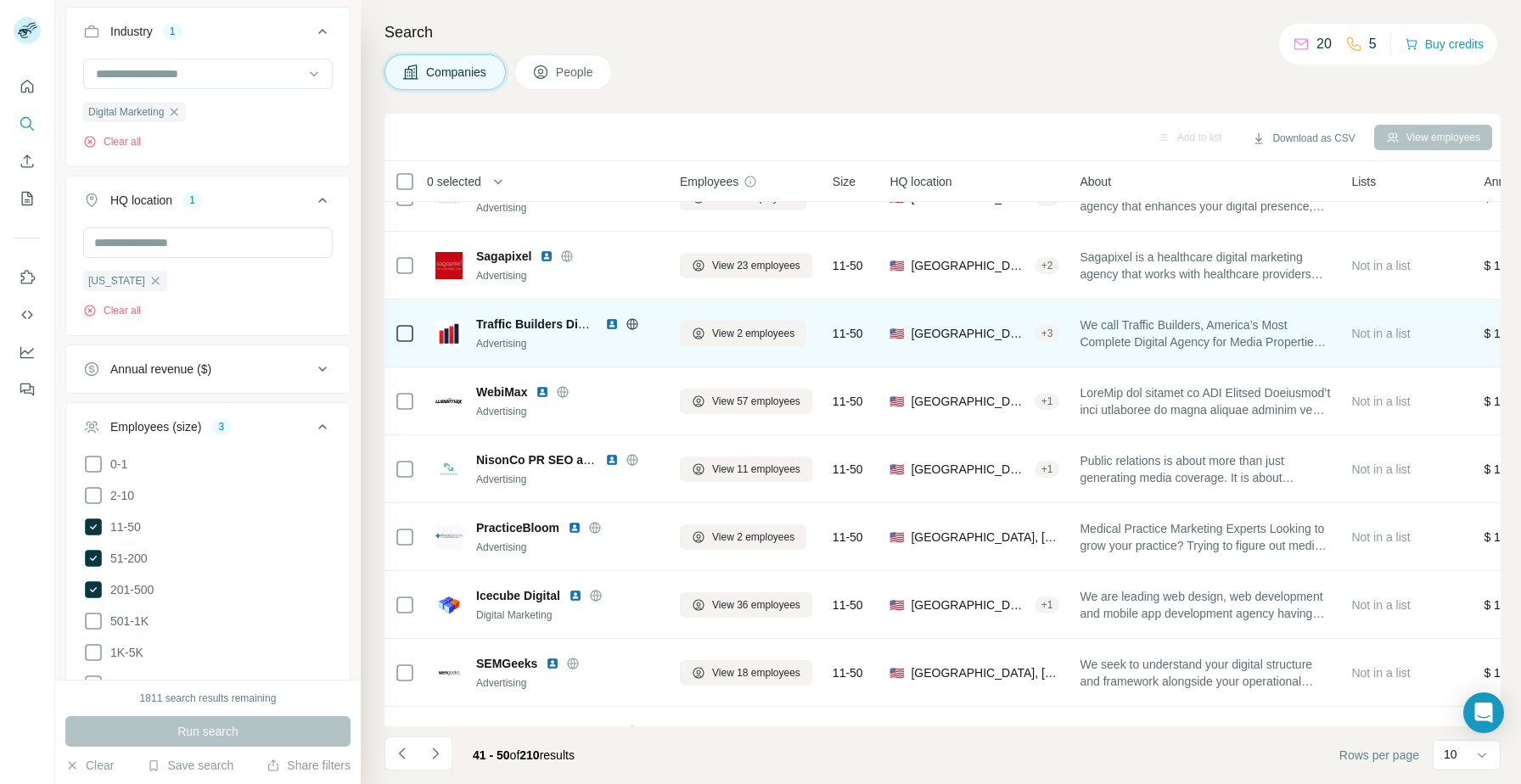
scroll to position [125, 0]
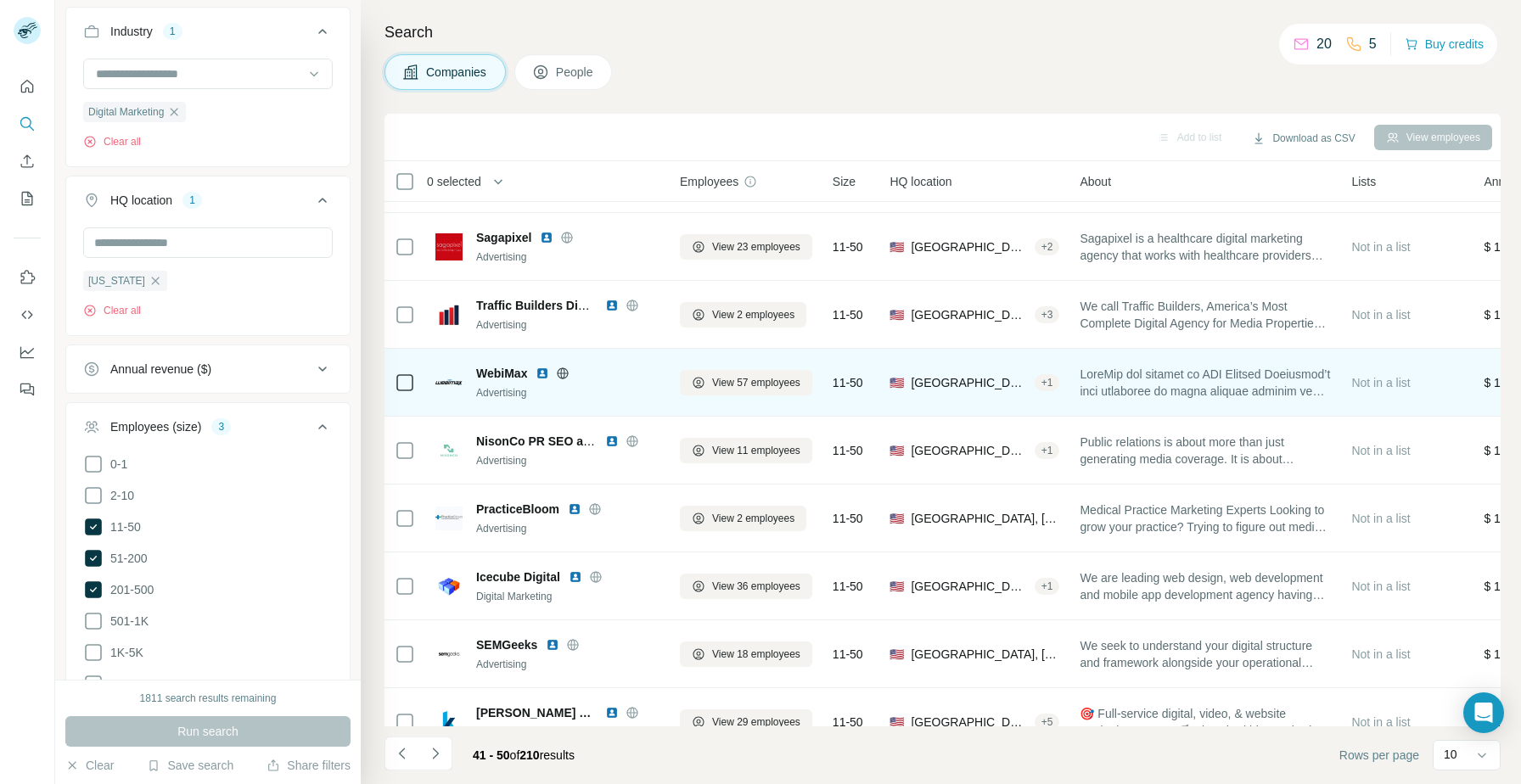
click at [545, 375] on img at bounding box center [542, 374] width 14 height 14
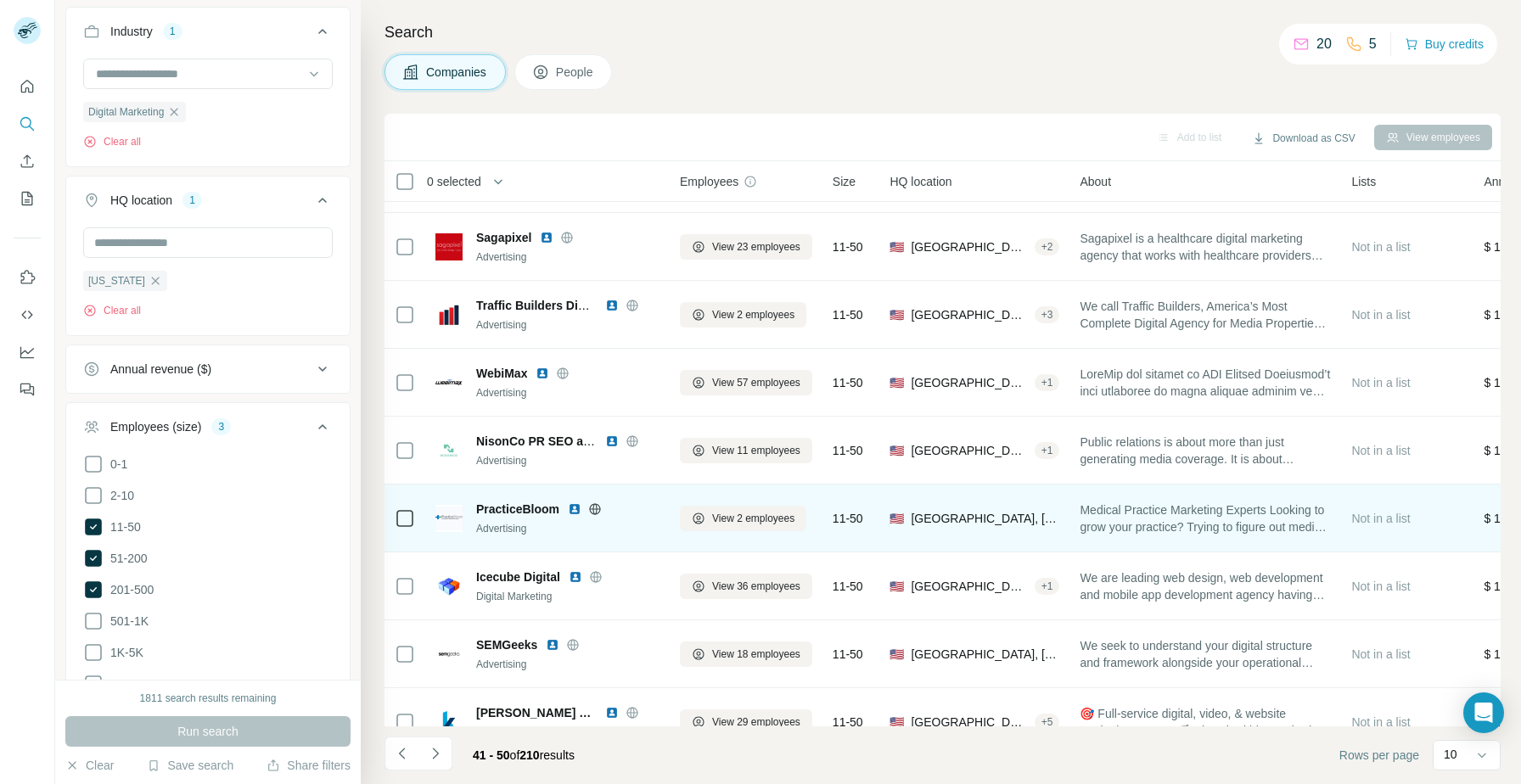
scroll to position [154, 0]
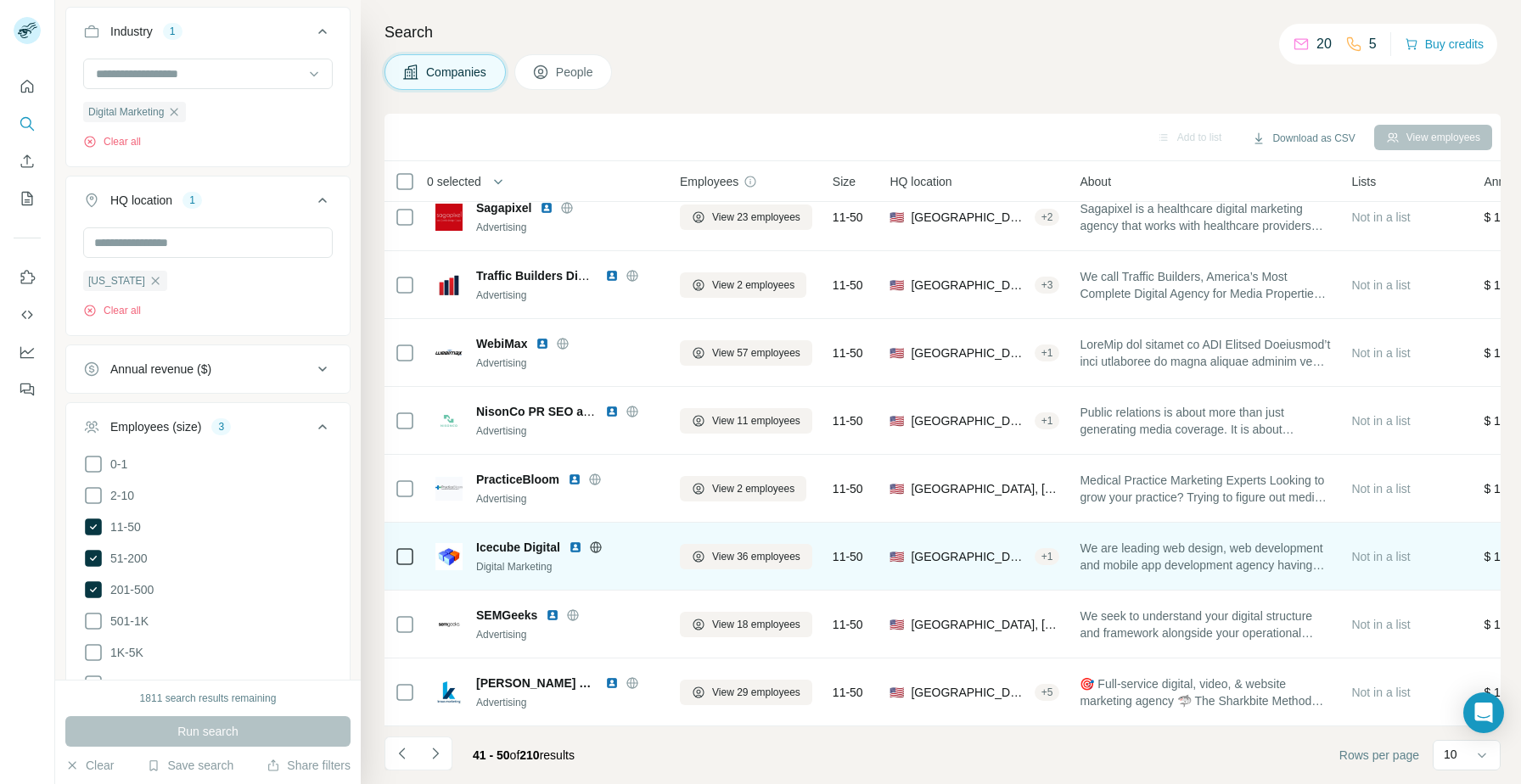
click at [573, 548] on img at bounding box center [575, 547] width 14 height 14
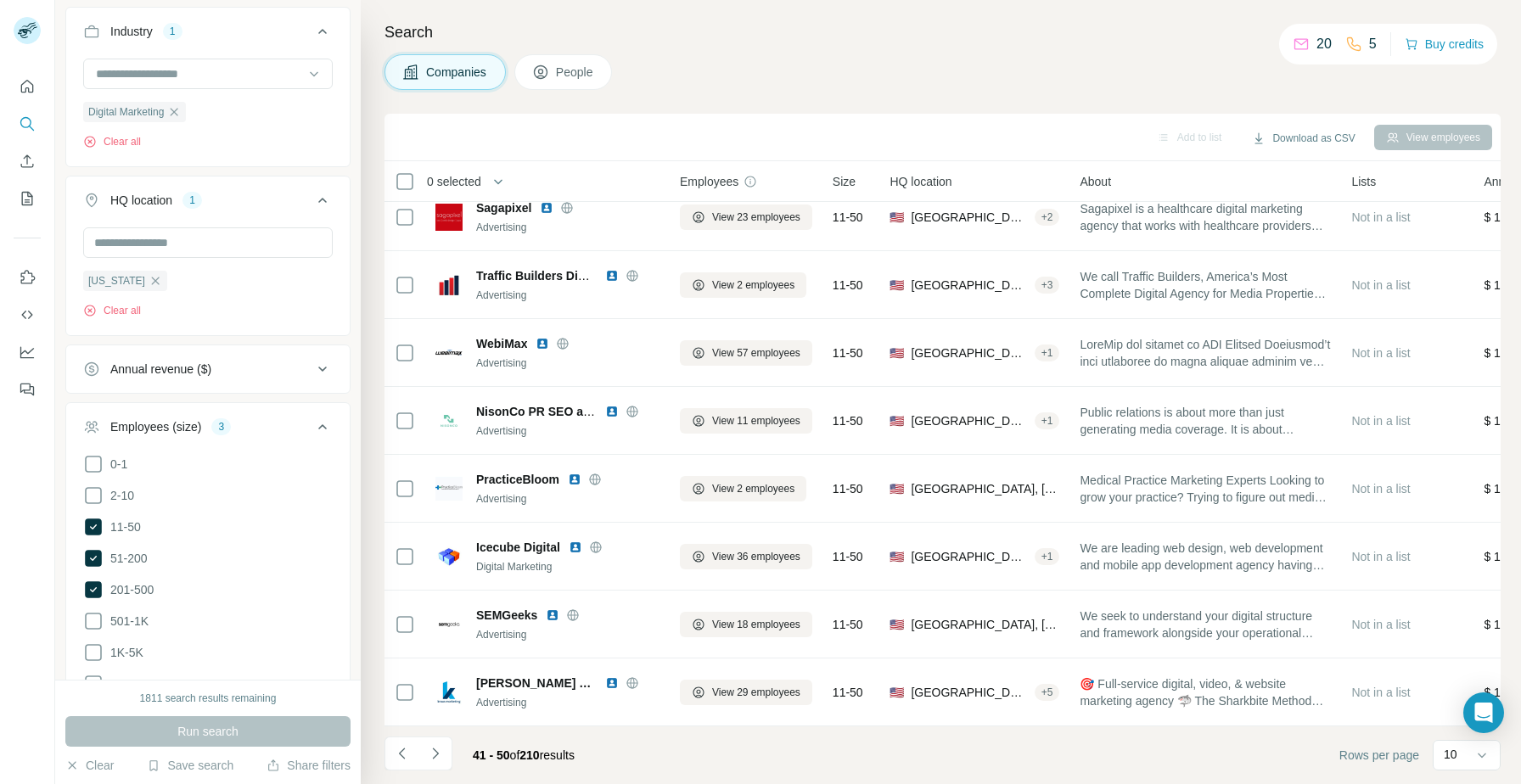
click at [454, 756] on div "41 - 50 of 210 results" at bounding box center [486, 755] width 203 height 37
click at [438, 755] on icon "Navigate to next page" at bounding box center [435, 753] width 17 height 17
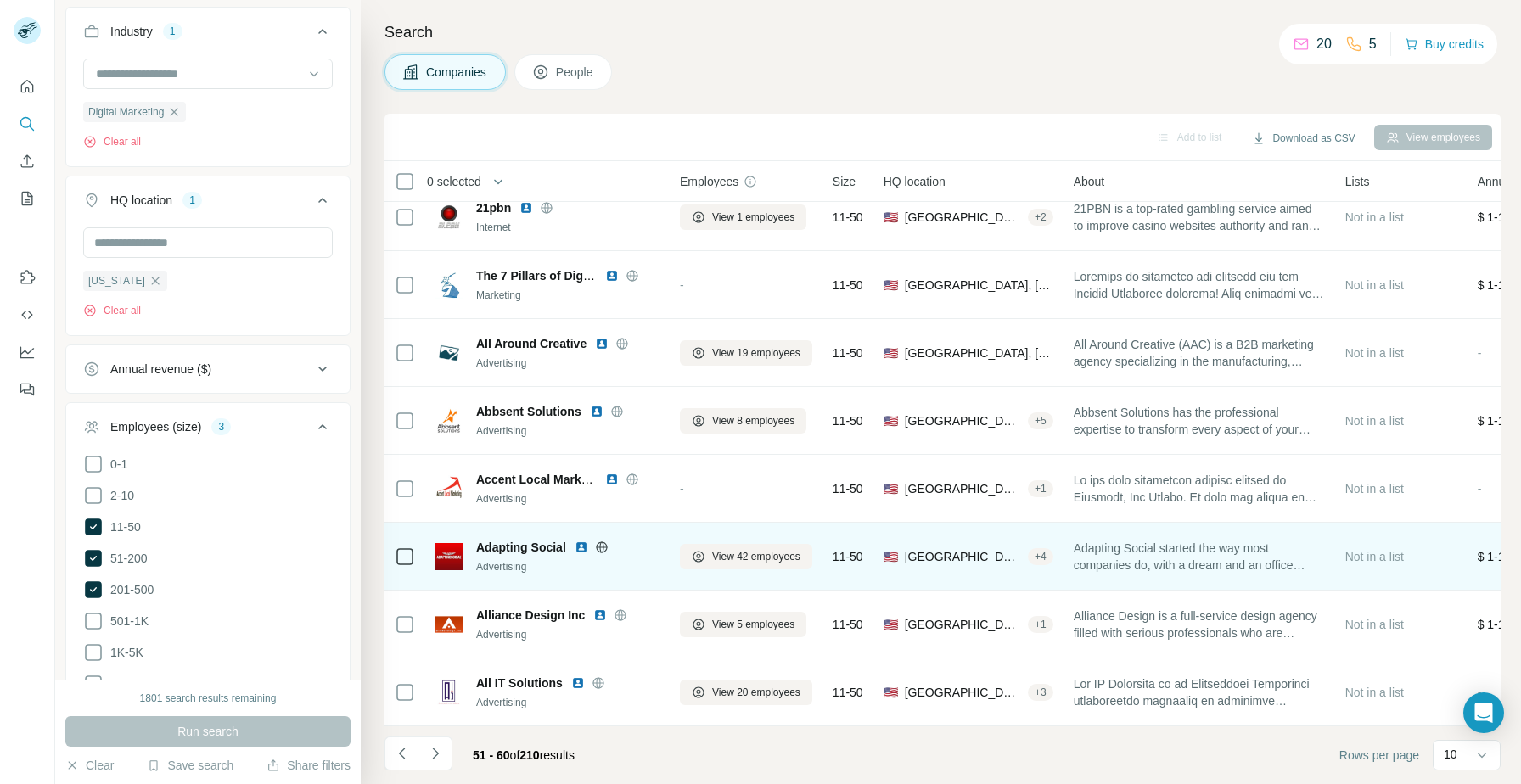
click at [581, 544] on img at bounding box center [581, 547] width 14 height 14
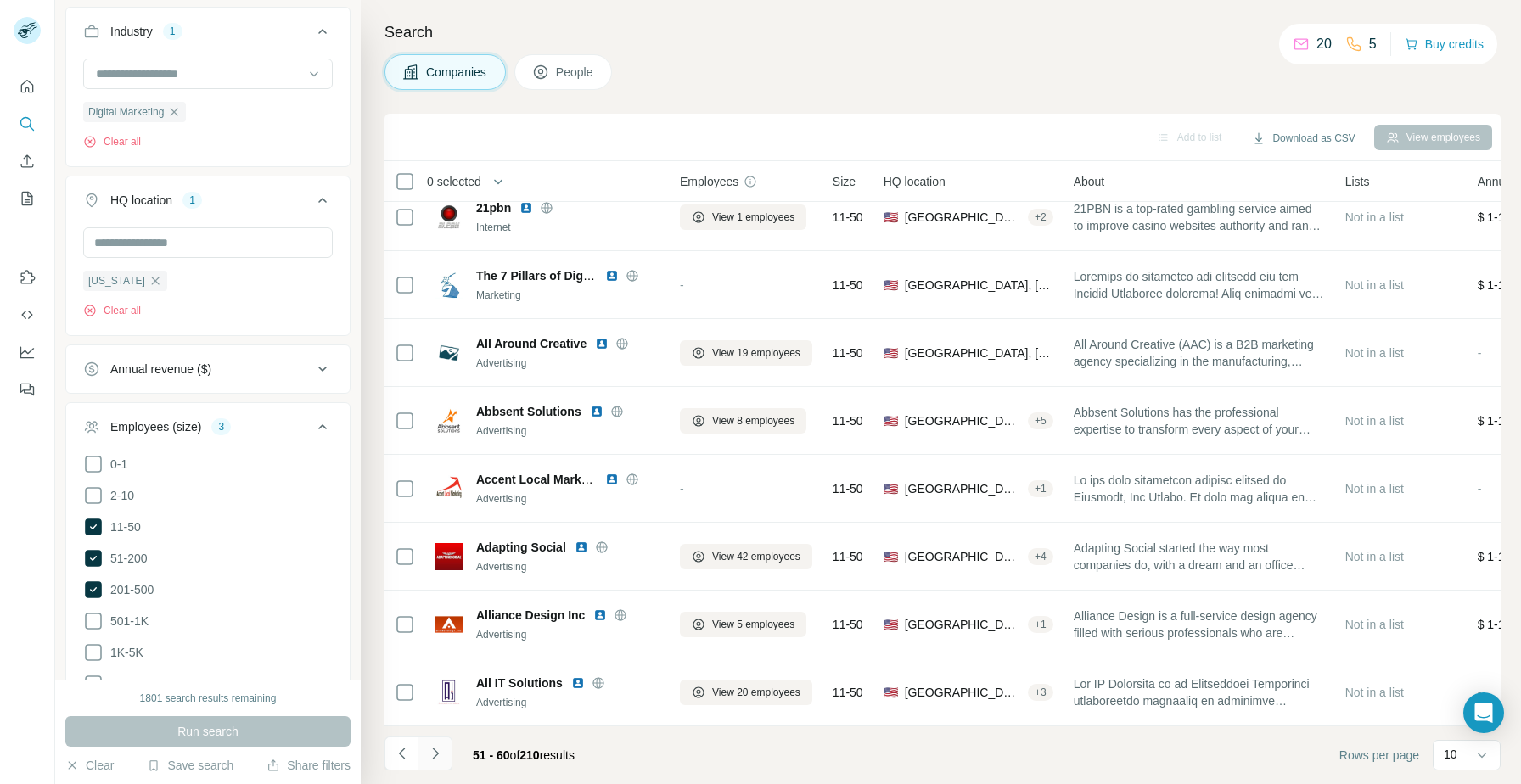
click at [441, 749] on icon "Navigate to next page" at bounding box center [435, 753] width 17 height 17
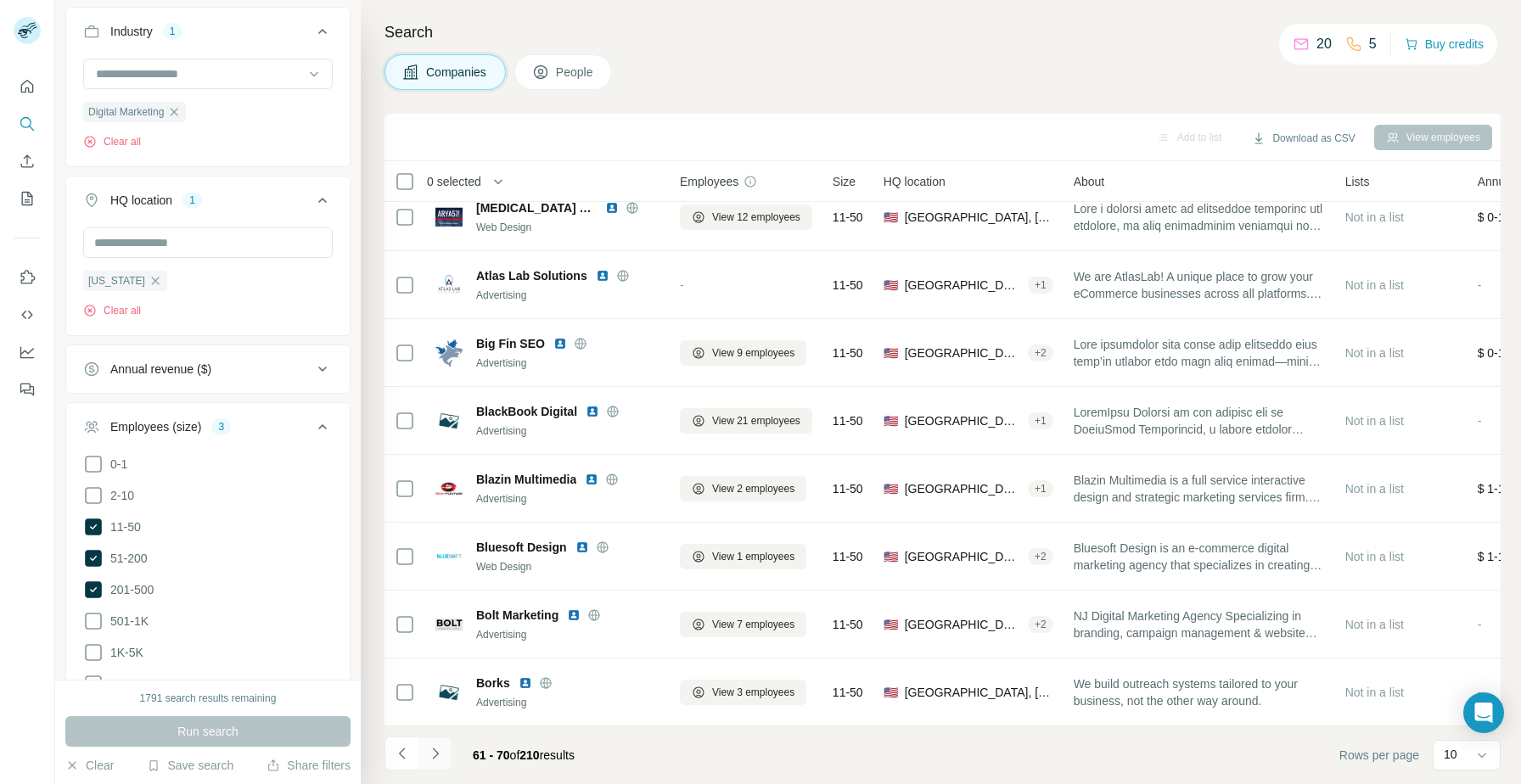
click at [449, 752] on button "Navigate to next page" at bounding box center [435, 753] width 34 height 34
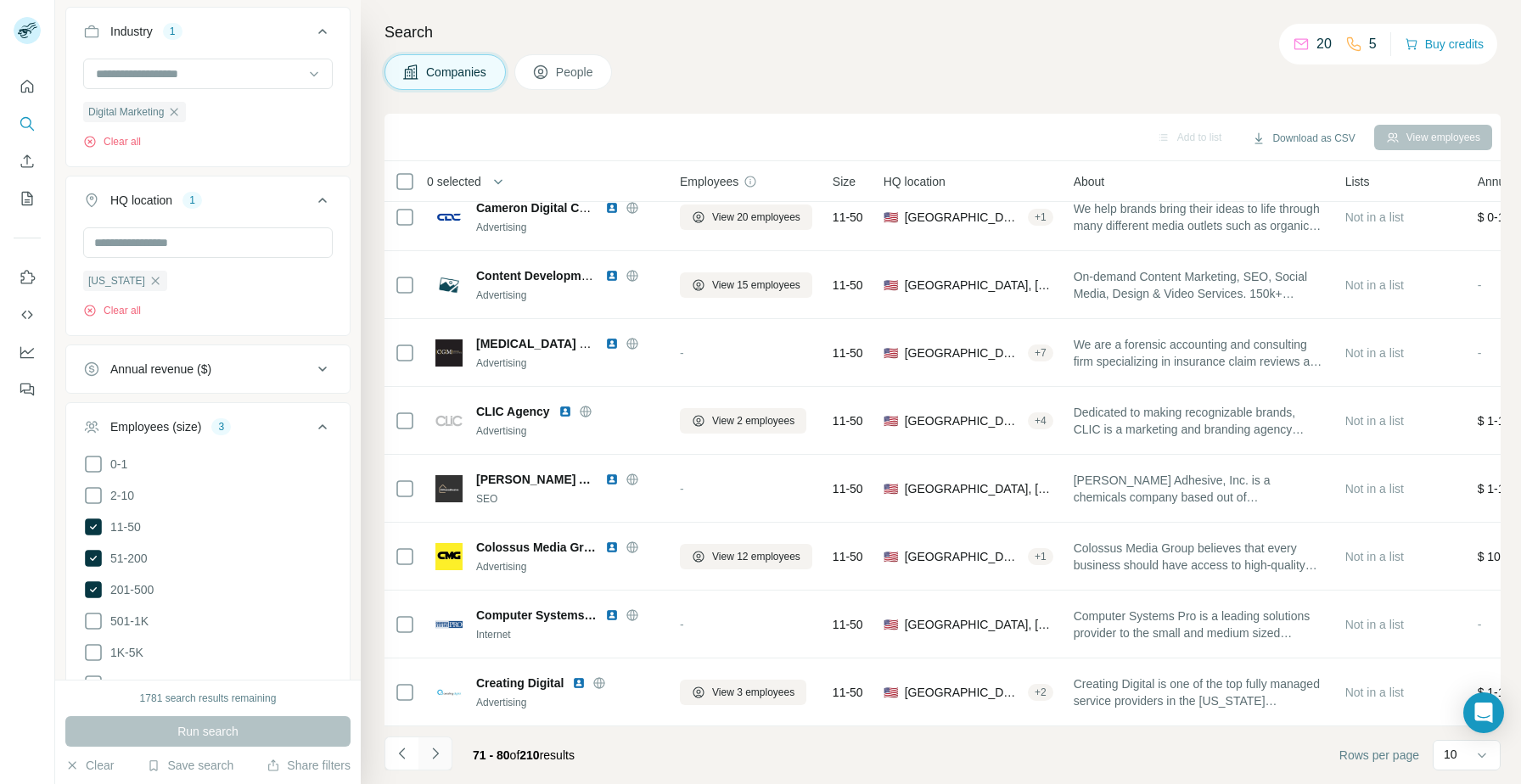
click at [433, 758] on icon "Navigate to next page" at bounding box center [435, 753] width 6 height 11
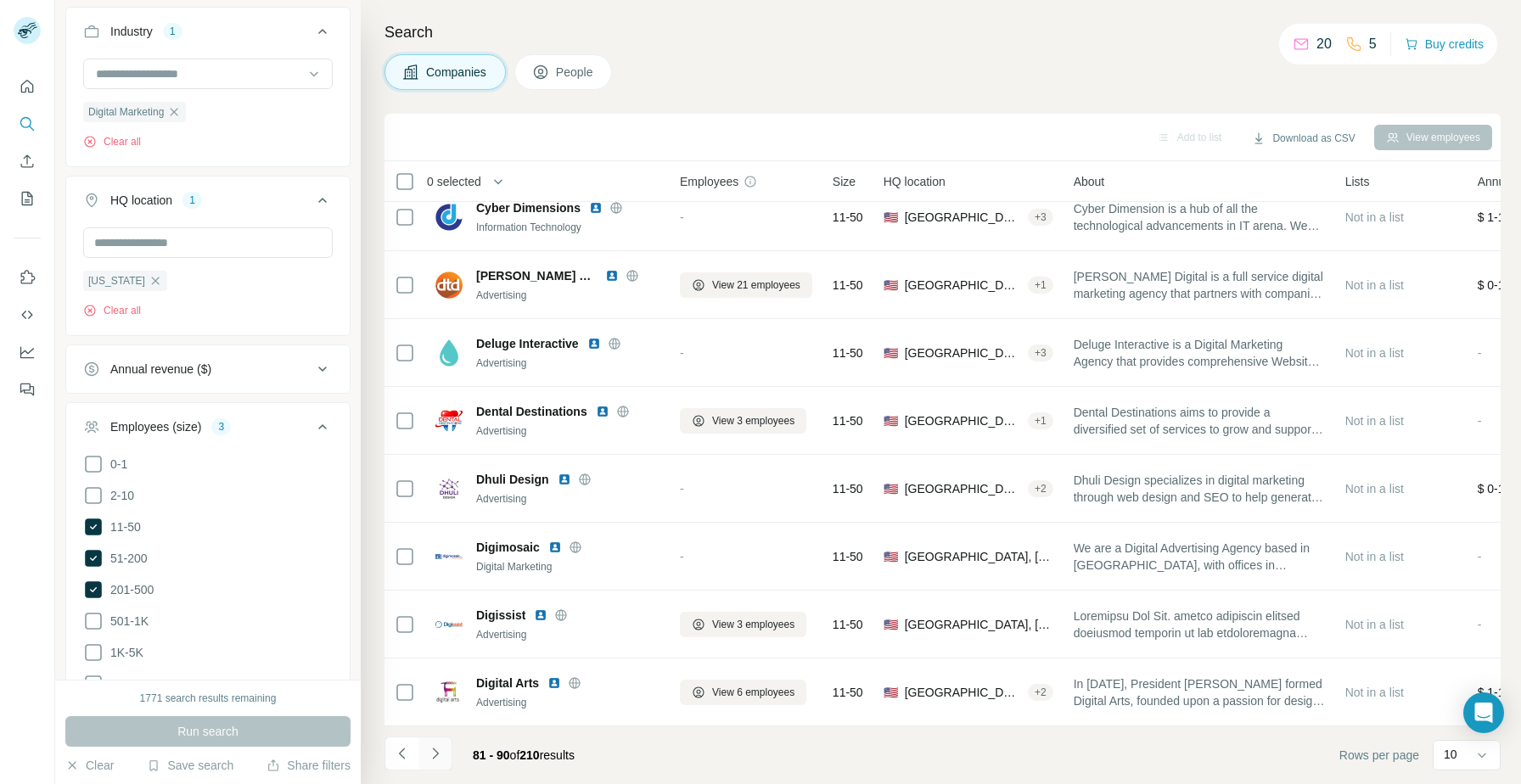
click at [435, 763] on button "Navigate to next page" at bounding box center [435, 753] width 34 height 34
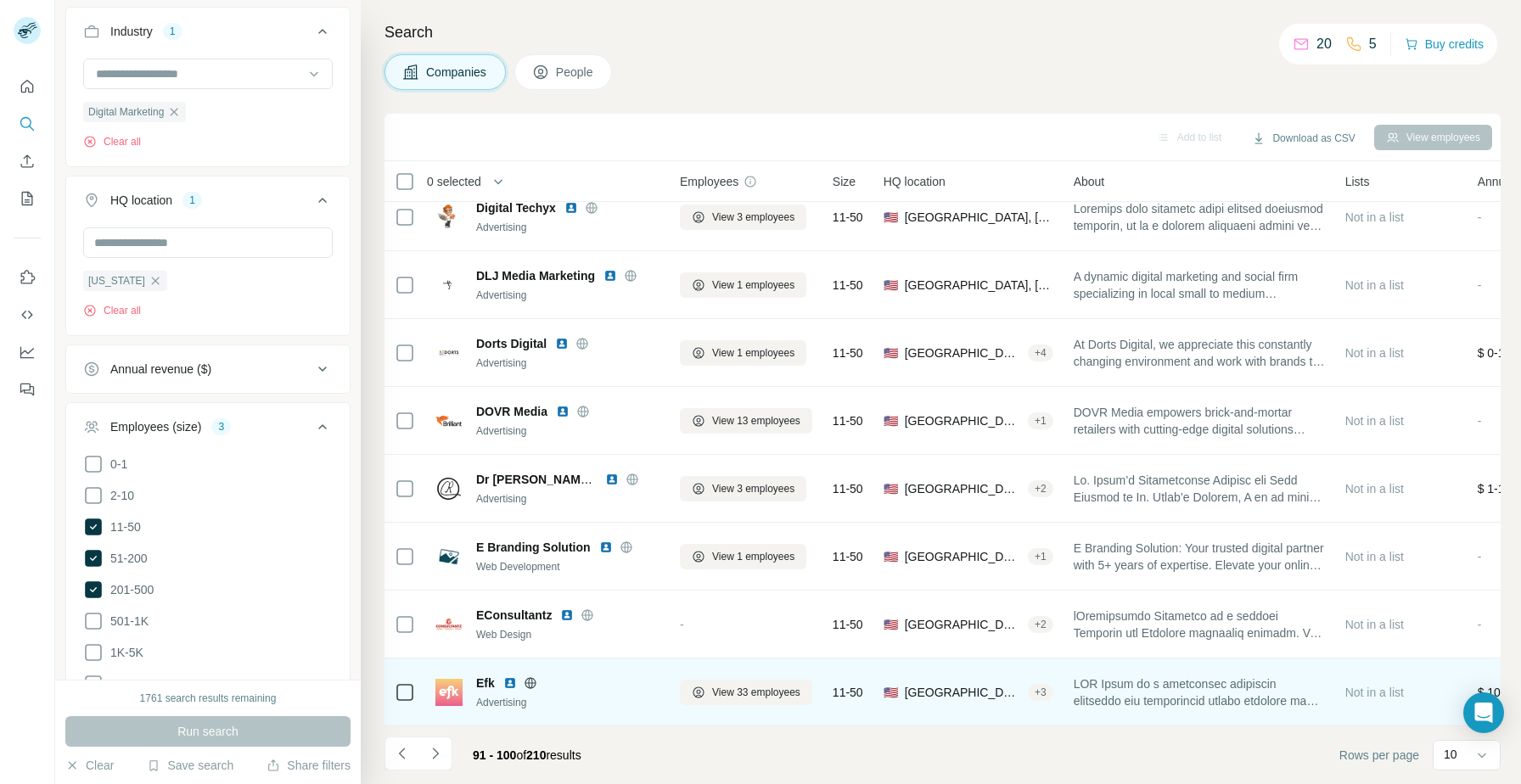
click at [513, 687] on img at bounding box center [509, 683] width 14 height 14
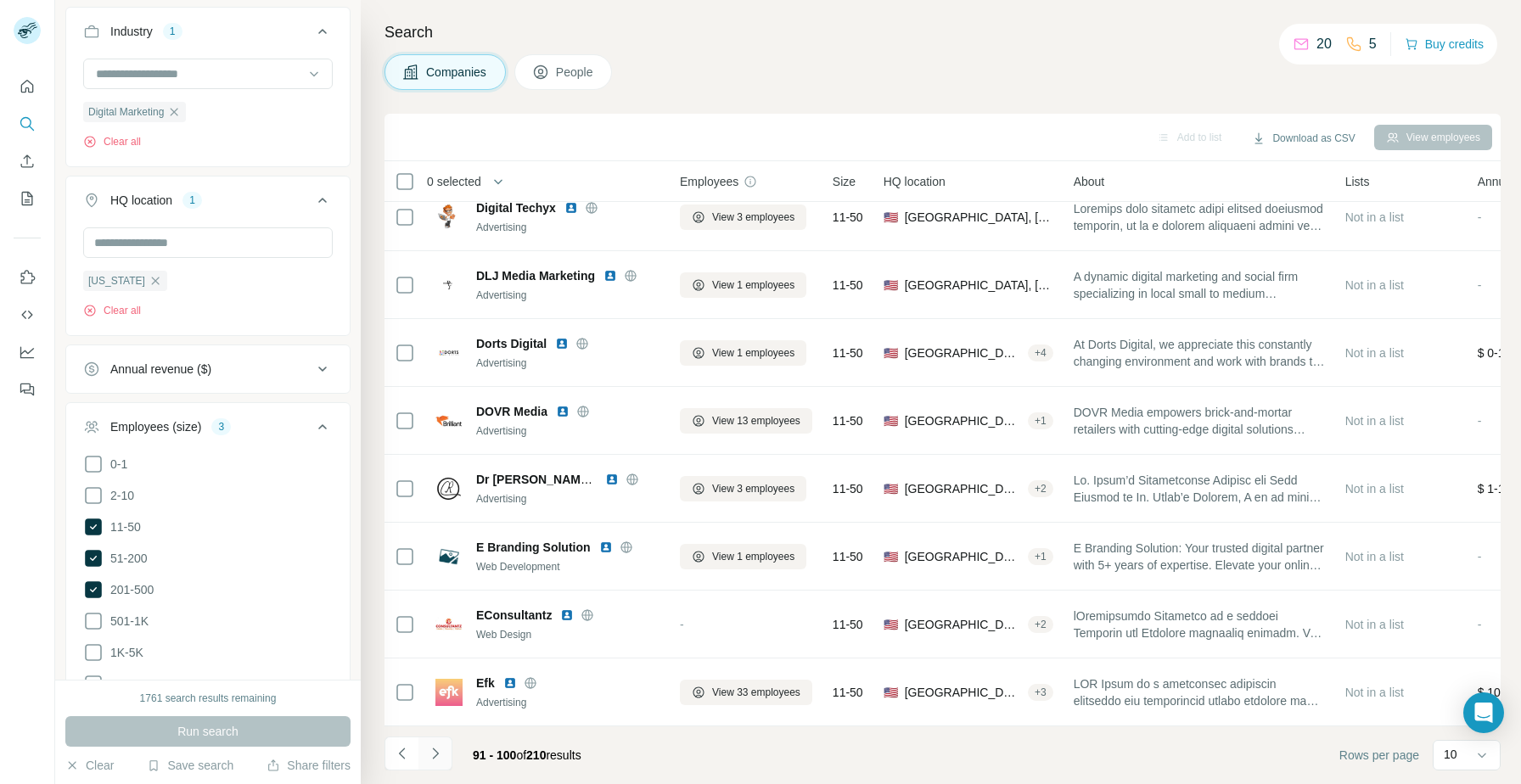
click at [440, 757] on icon "Navigate to next page" at bounding box center [435, 753] width 17 height 17
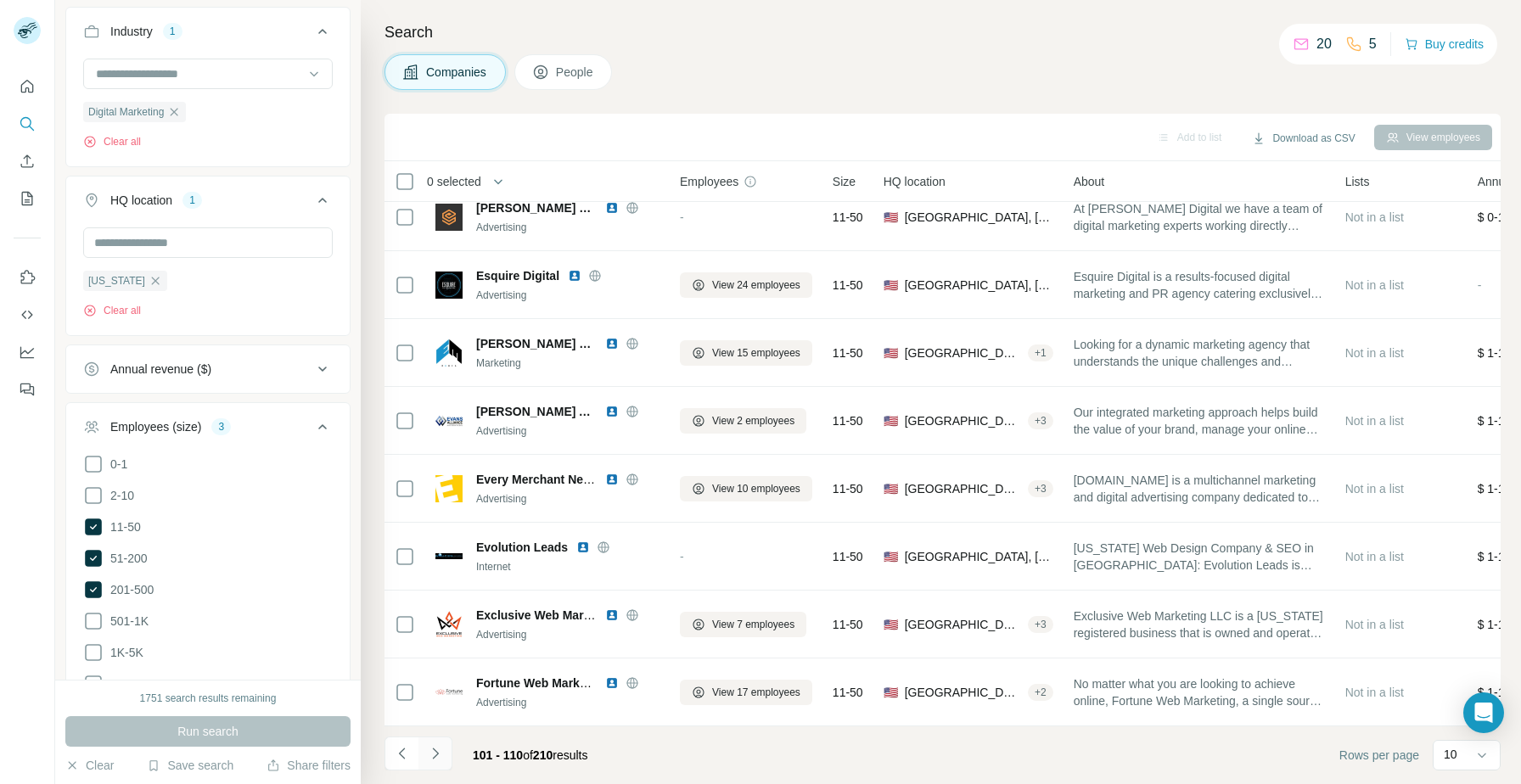
click at [440, 743] on button "Navigate to next page" at bounding box center [435, 753] width 34 height 34
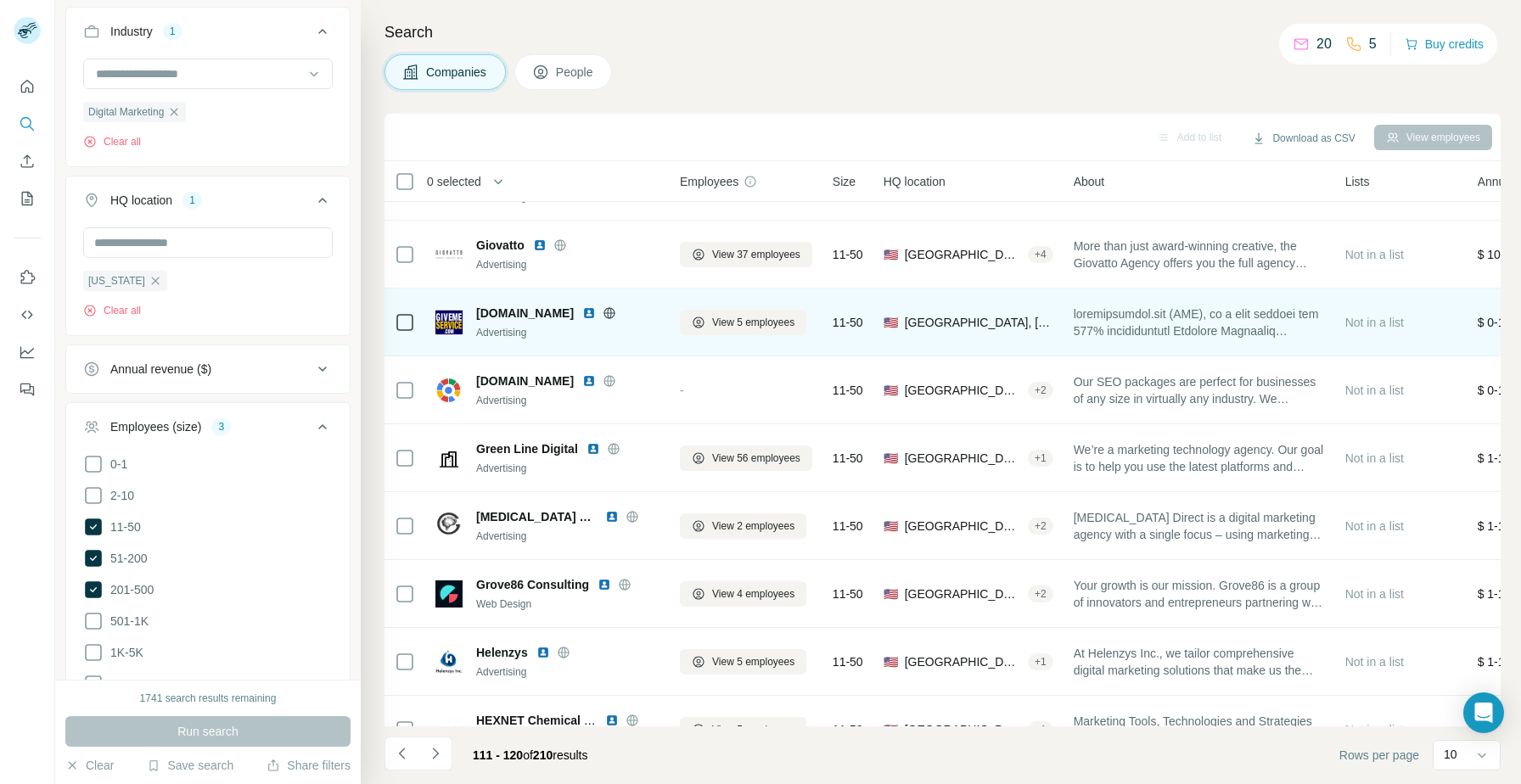
scroll to position [120, 0]
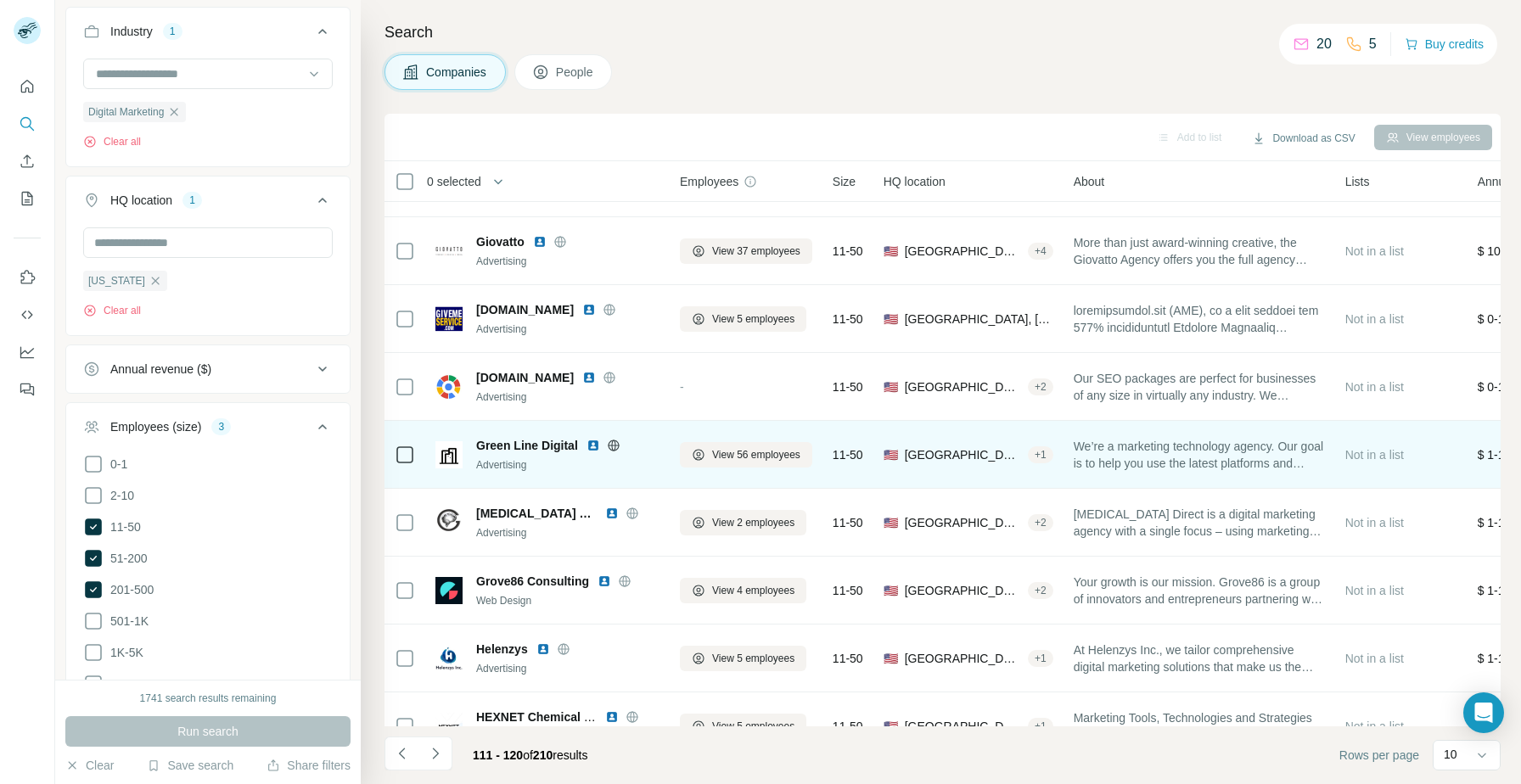
click at [592, 445] on img at bounding box center [593, 446] width 14 height 14
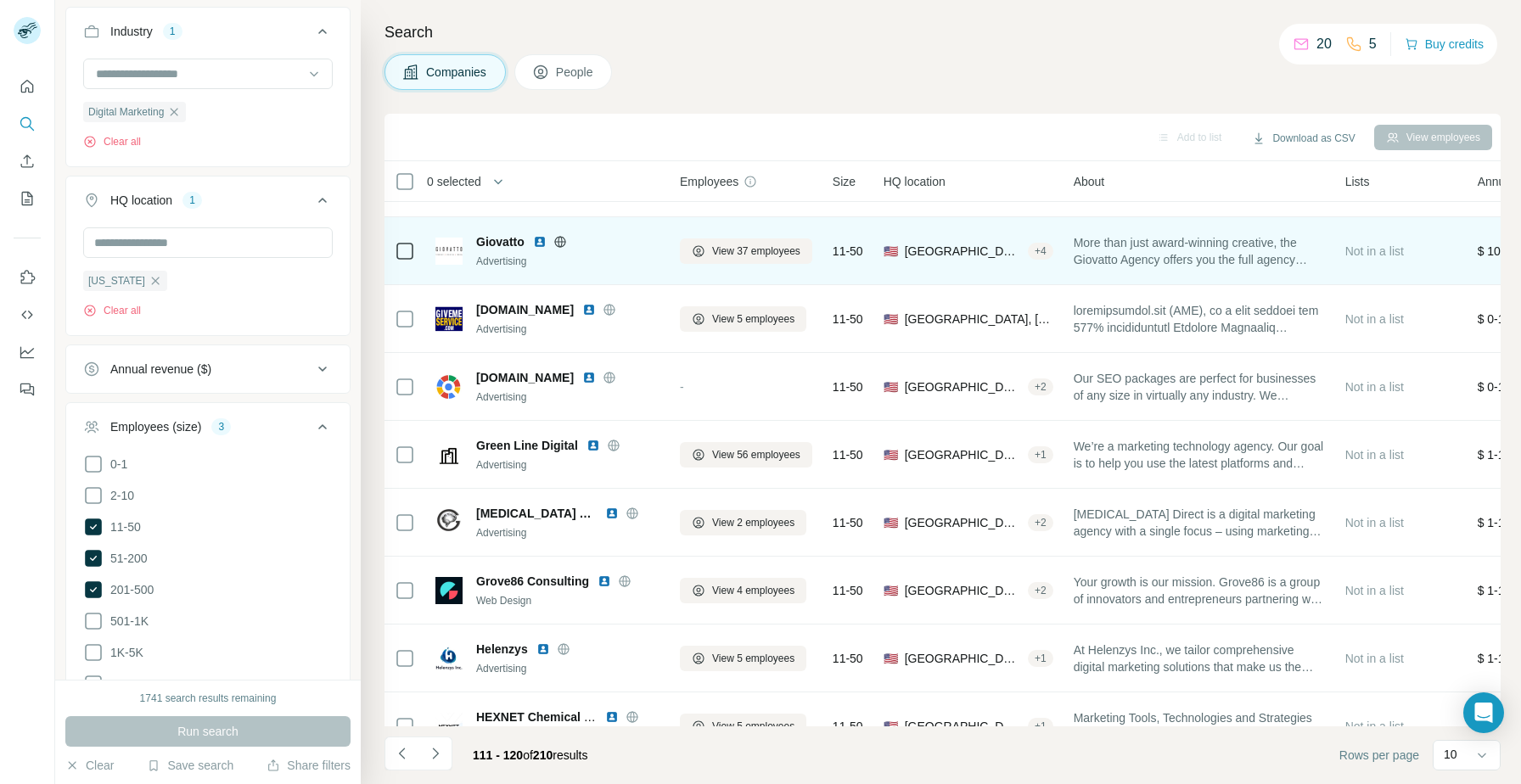
click at [539, 242] on img at bounding box center [539, 241] width 14 height 14
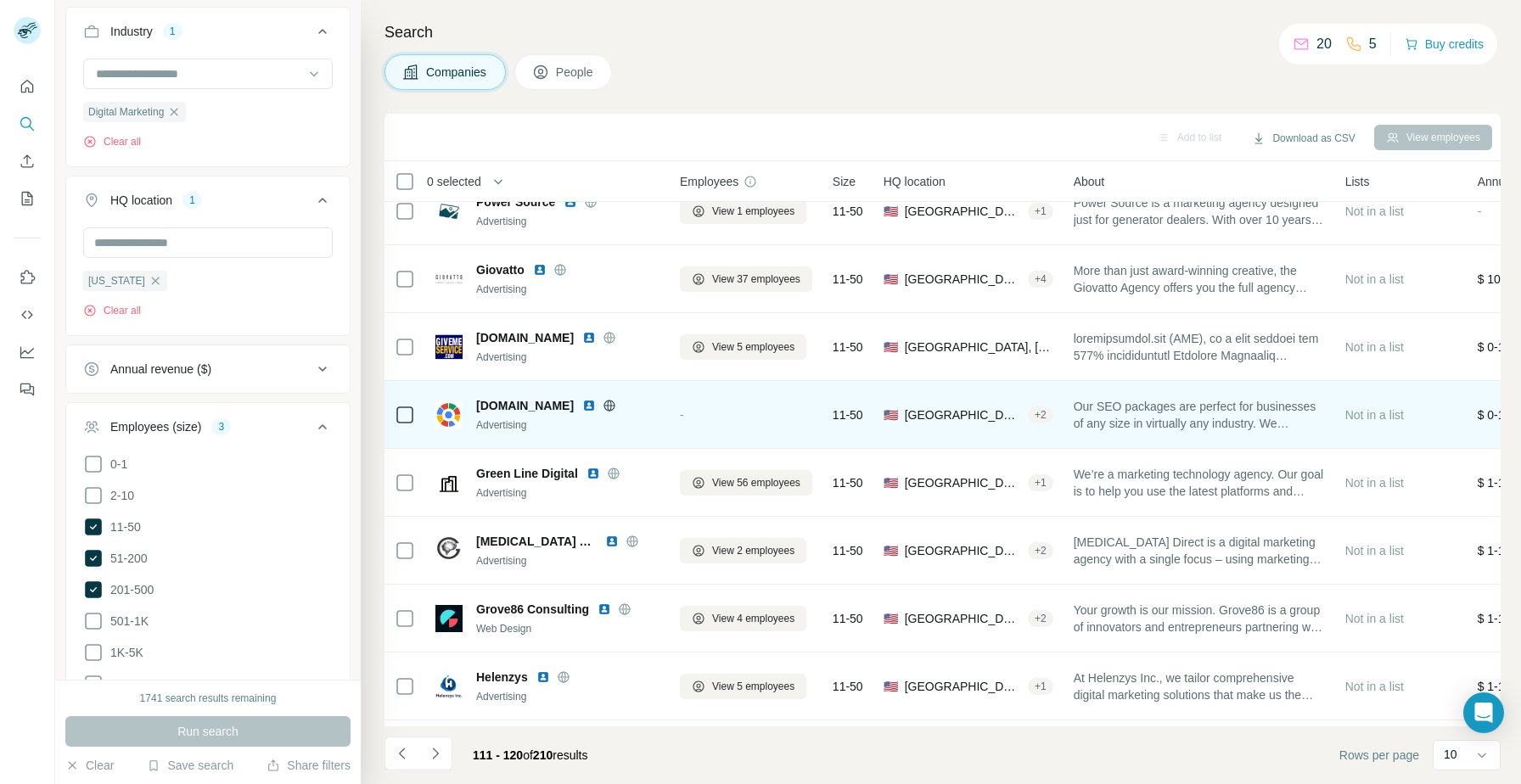
scroll to position [154, 0]
